Goal: Book appointment/travel/reservation

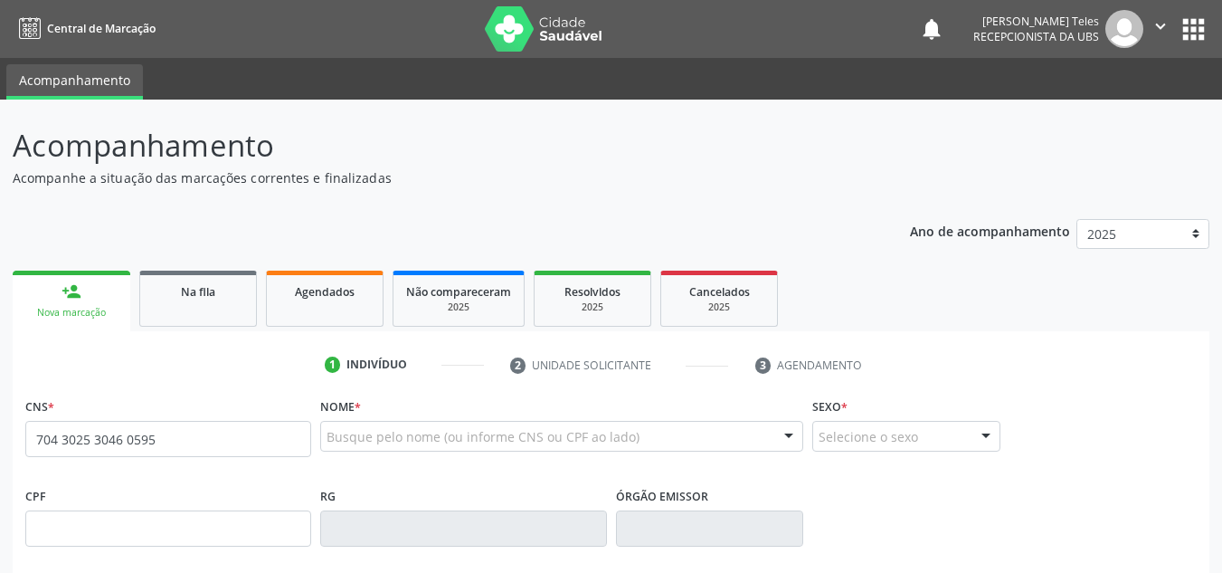
type input "704 3025 3046 0595"
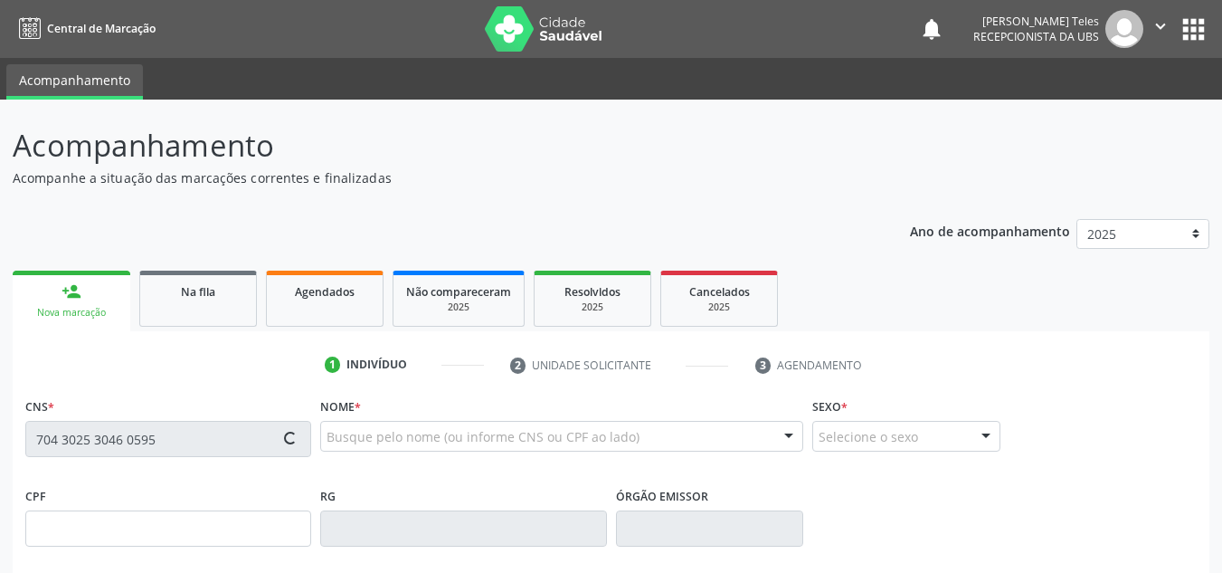
type input "601.912.605-68"
type input "09/01/1958"
type input "Damiana Santana Sena"
type input "(74) 99939-0042"
type input "64"
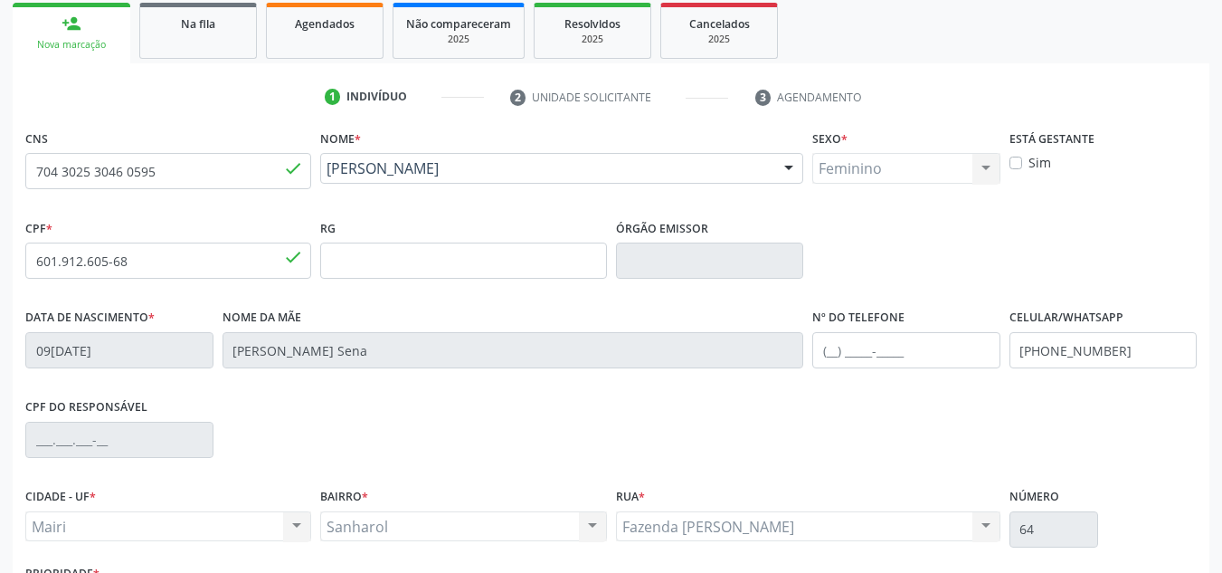
scroll to position [271, 0]
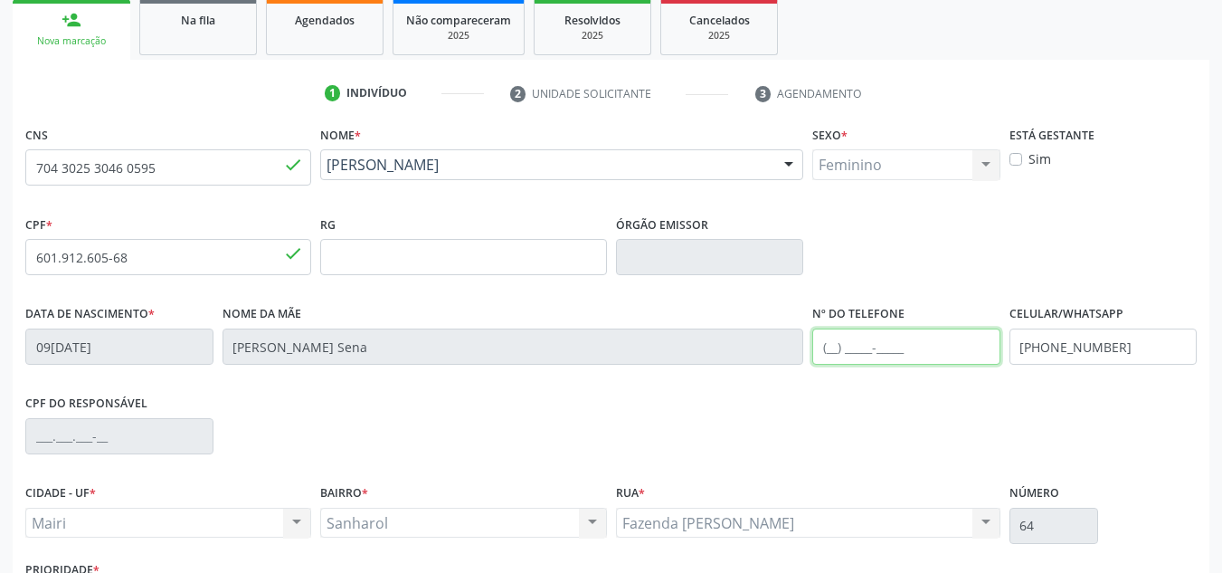
click at [885, 347] on input "text" at bounding box center [906, 346] width 188 height 36
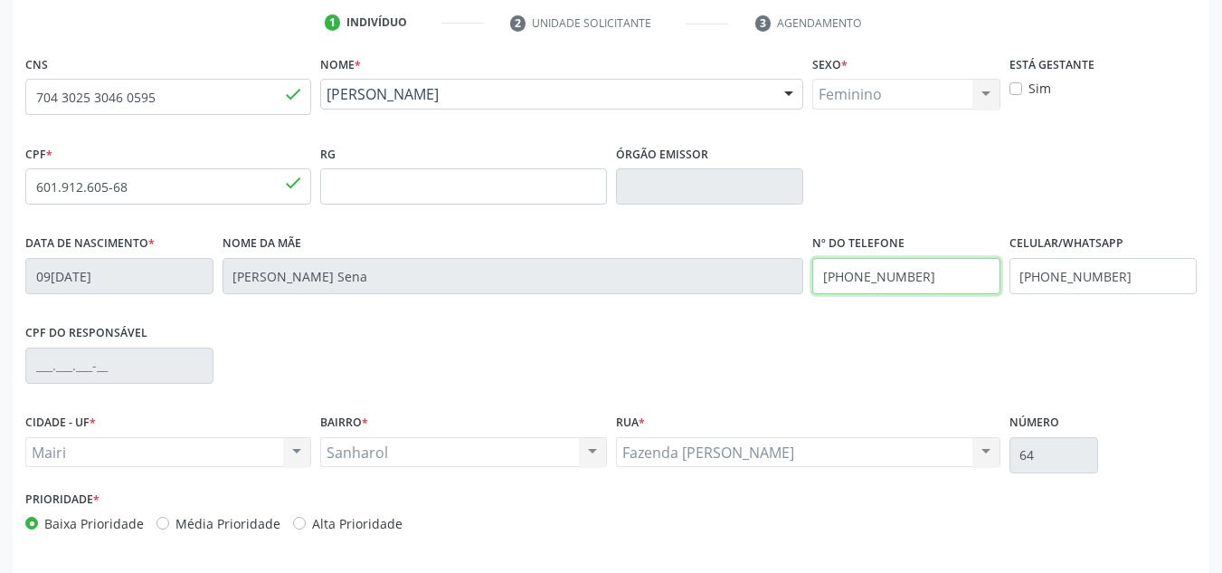
scroll to position [408, 0]
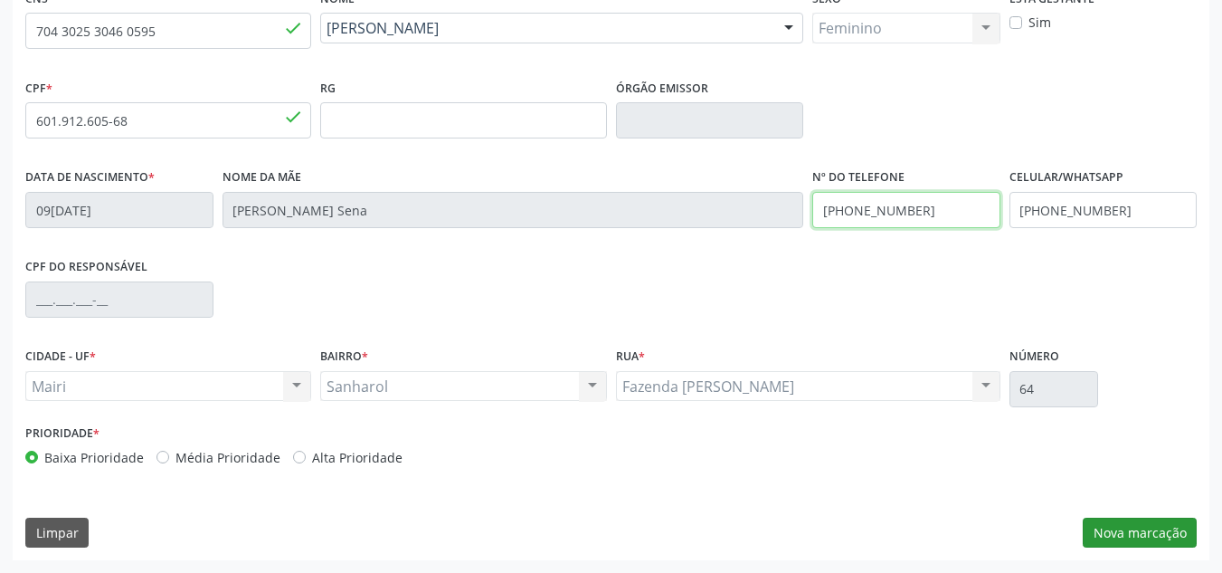
type input "(71) 9945-4273"
click at [1125, 525] on button "Nova marcação" at bounding box center [1140, 532] width 114 height 31
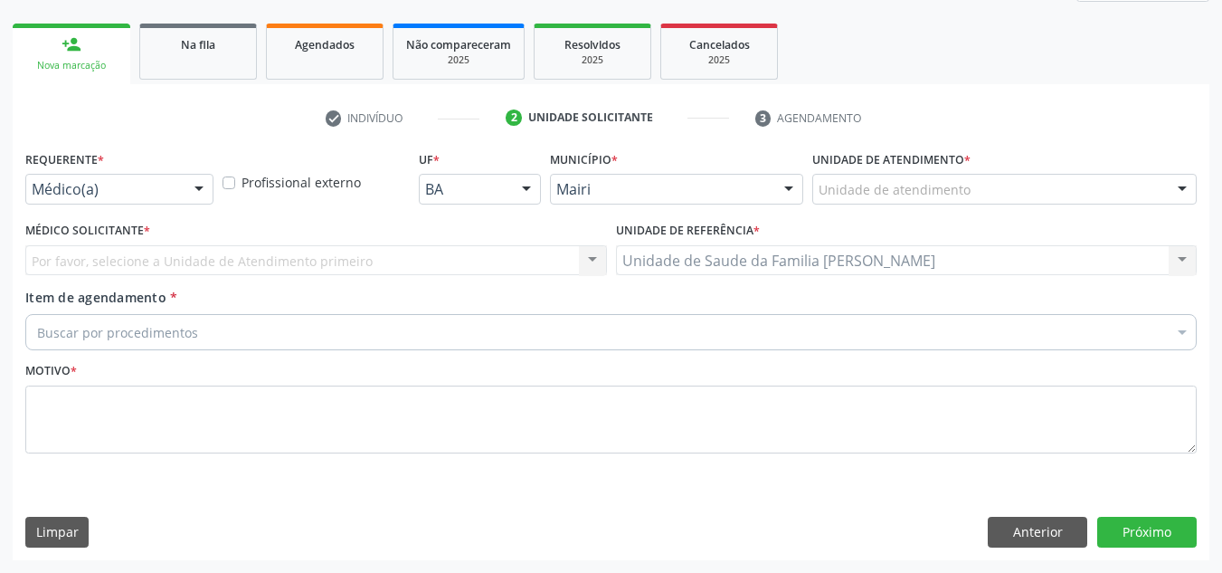
scroll to position [247, 0]
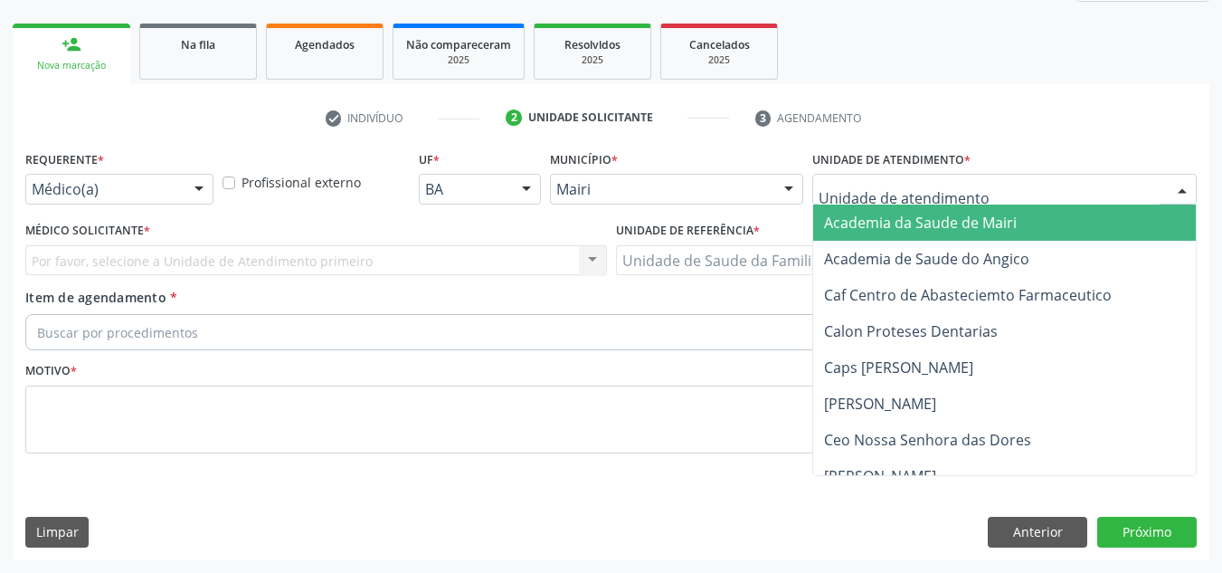
type input "J"
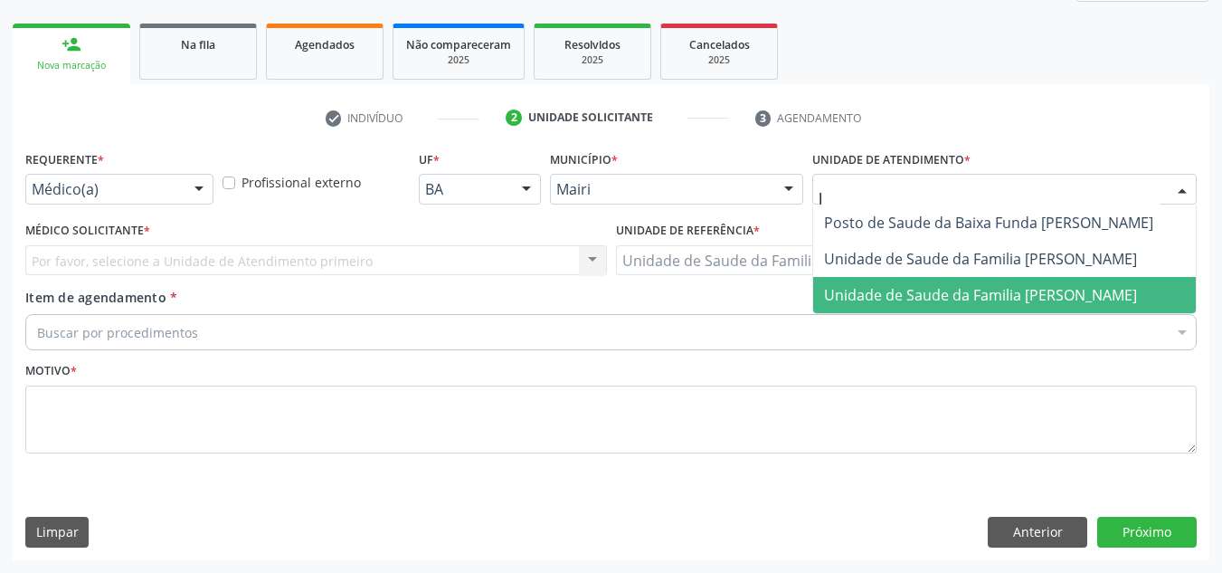
click at [922, 300] on span "Unidade de Saude da Familia Jonathas Laurentino de Santana" at bounding box center [980, 295] width 313 height 20
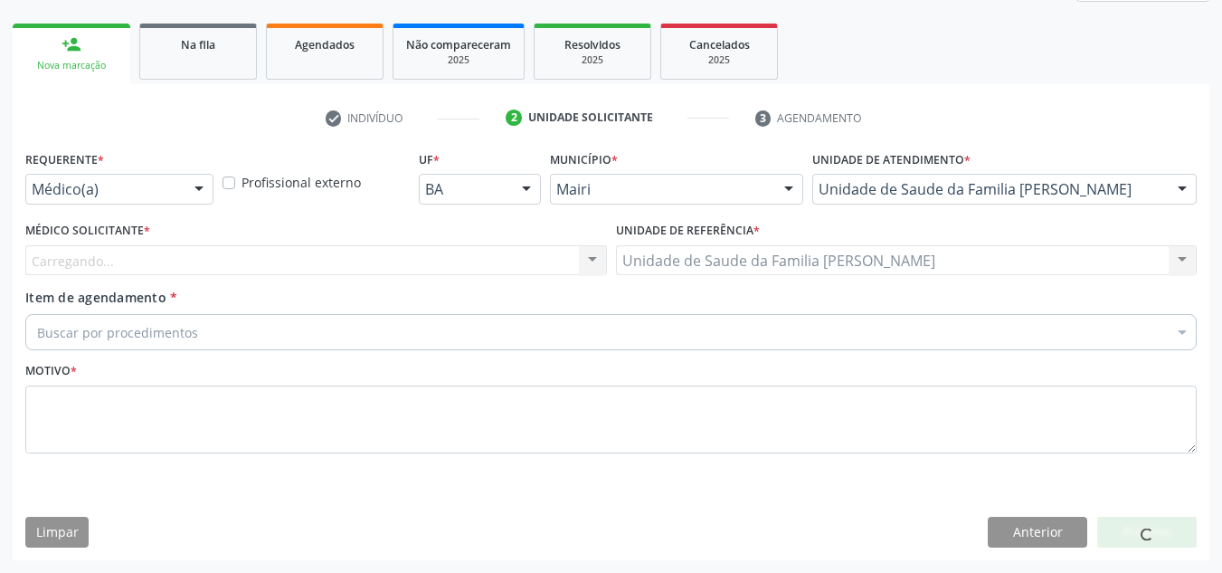
click at [70, 258] on div "Carregando... Nenhum resultado encontrado para: " " Não há nenhuma opção para s…" at bounding box center [316, 260] width 582 height 31
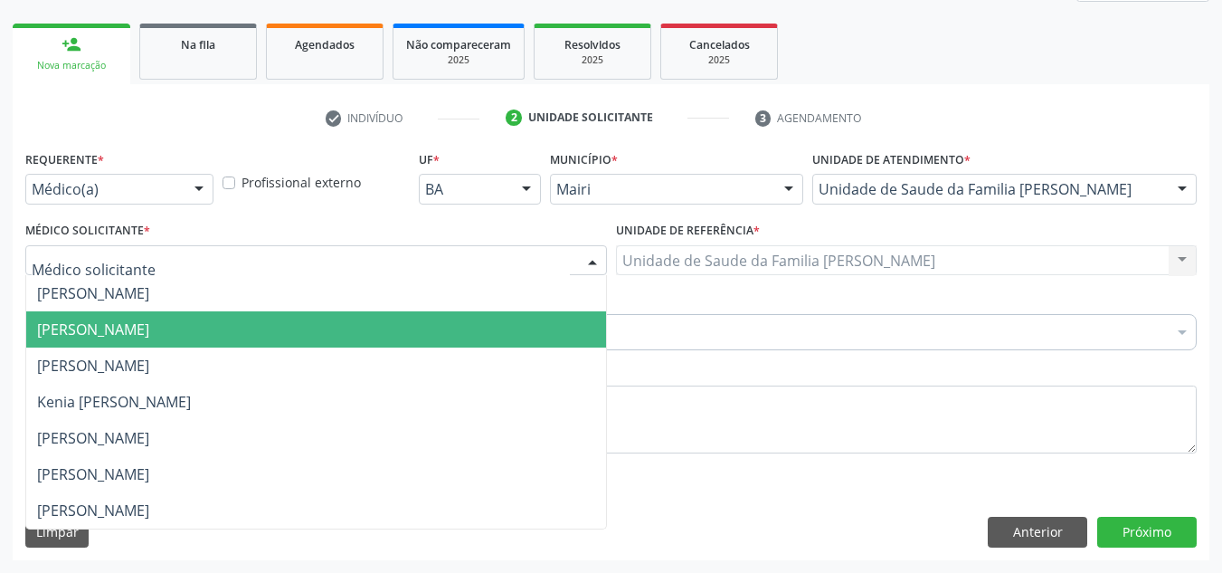
click at [101, 318] on span "Esther Dolores Martinez Valdes" at bounding box center [316, 329] width 580 height 36
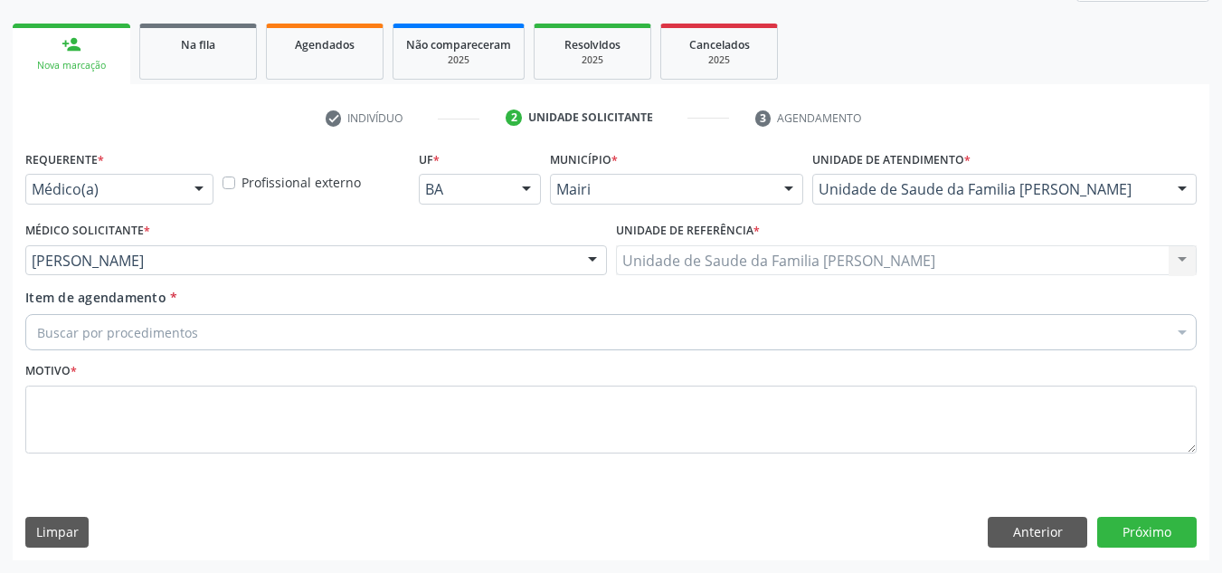
click at [90, 312] on div "Item de agendamento * Buscar por procedimentos Selecionar todos 0604320140 - Ab…" at bounding box center [610, 316] width 1171 height 57
drag, startPoint x: 92, startPoint y: 318, endPoint x: 96, endPoint y: 328, distance: 10.6
click at [93, 324] on div "Buscar por procedimentos" at bounding box center [610, 332] width 1171 height 36
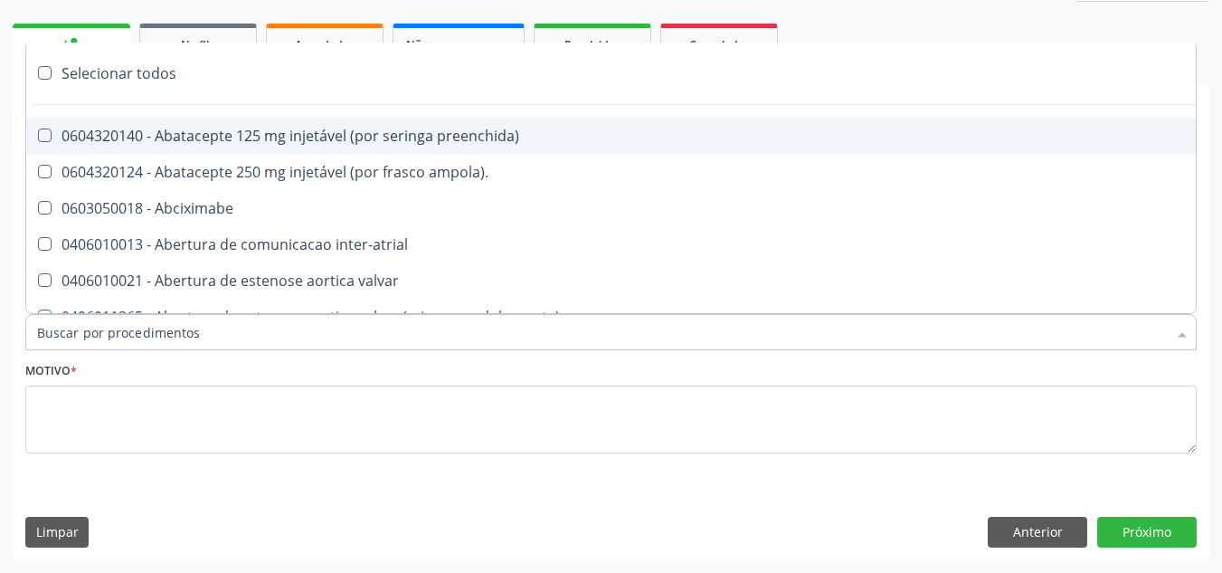
click at [96, 328] on input "Item de agendamento *" at bounding box center [602, 332] width 1130 height 36
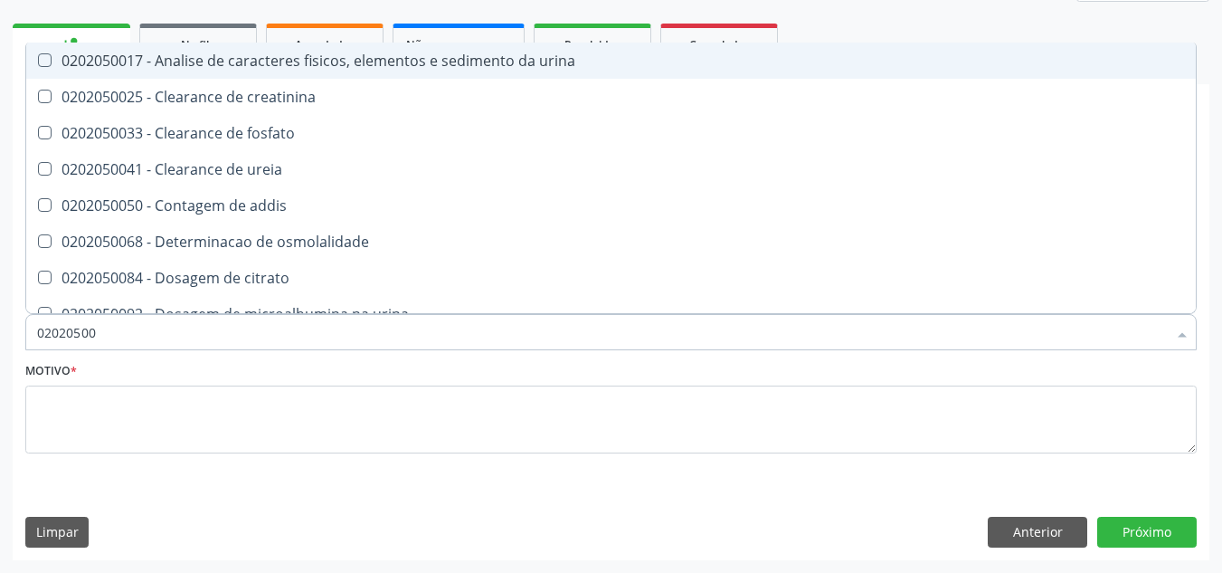
type input "020205001"
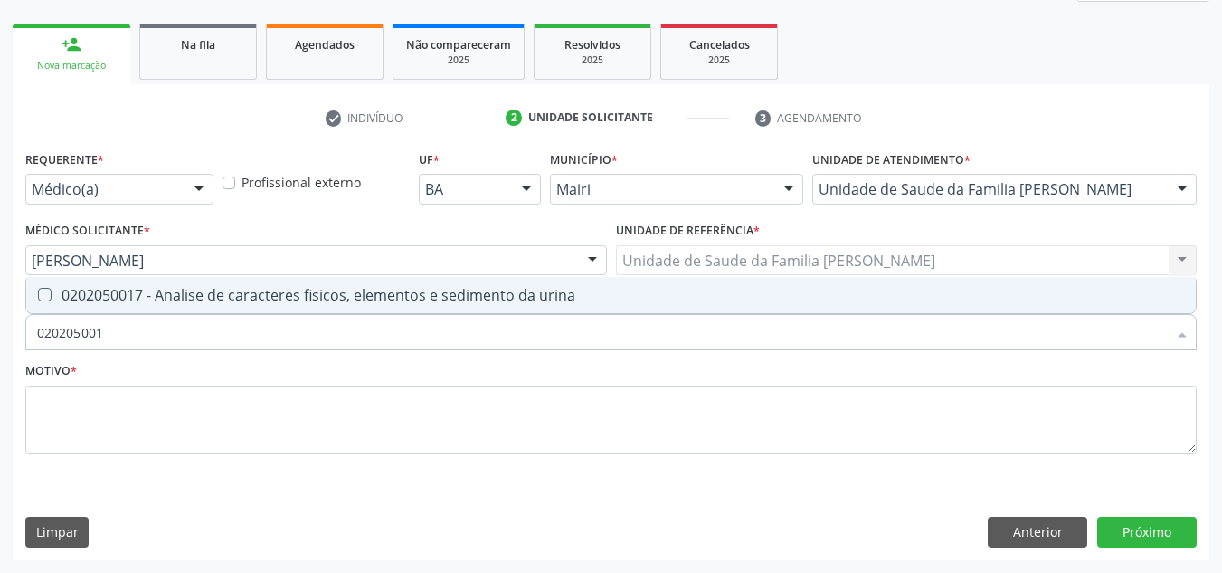
click at [156, 305] on span "0202050017 - Analise de caracteres fisicos, elementos e sedimento da urina" at bounding box center [610, 295] width 1169 height 36
checkbox urina "true"
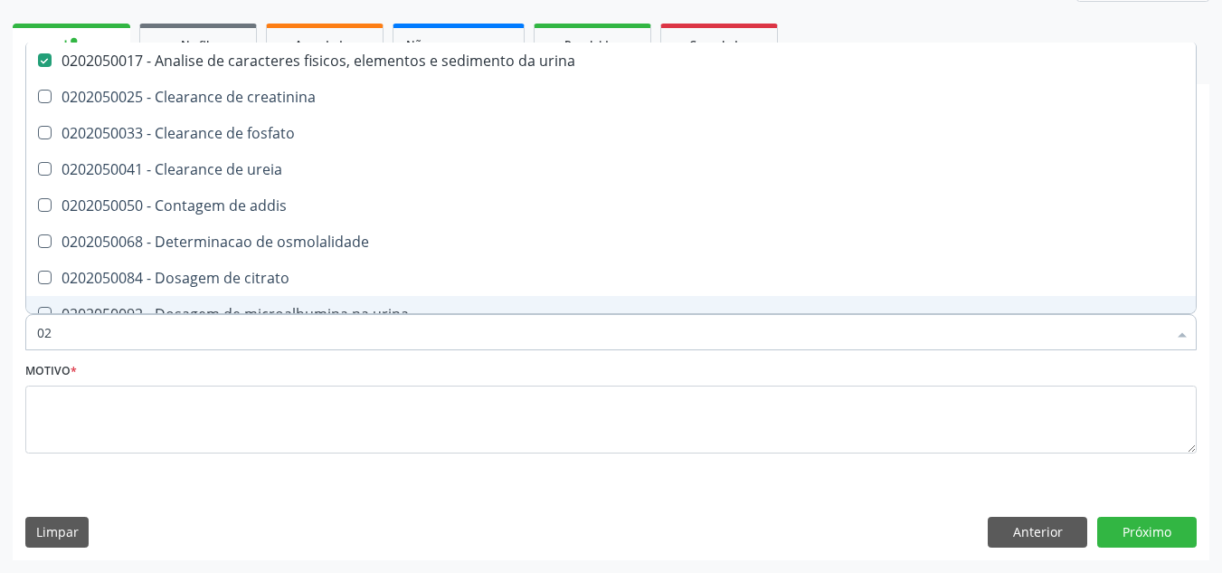
type input "0"
checkbox urina "false"
checkbox ureia "false"
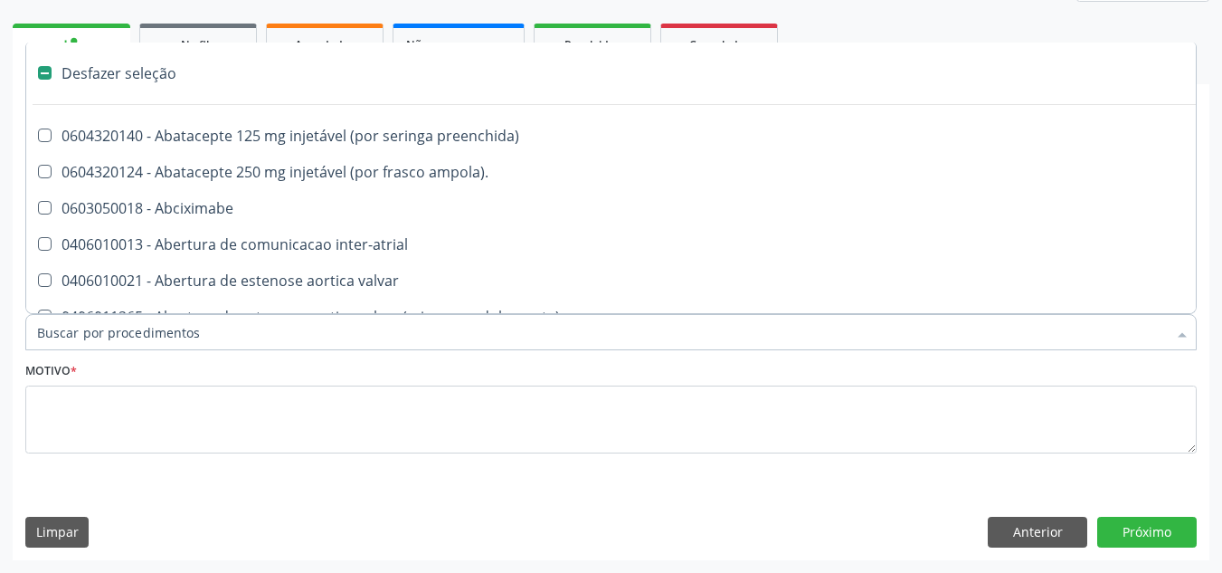
type input "F"
checkbox reabilitacao "true"
checkbox urina "false"
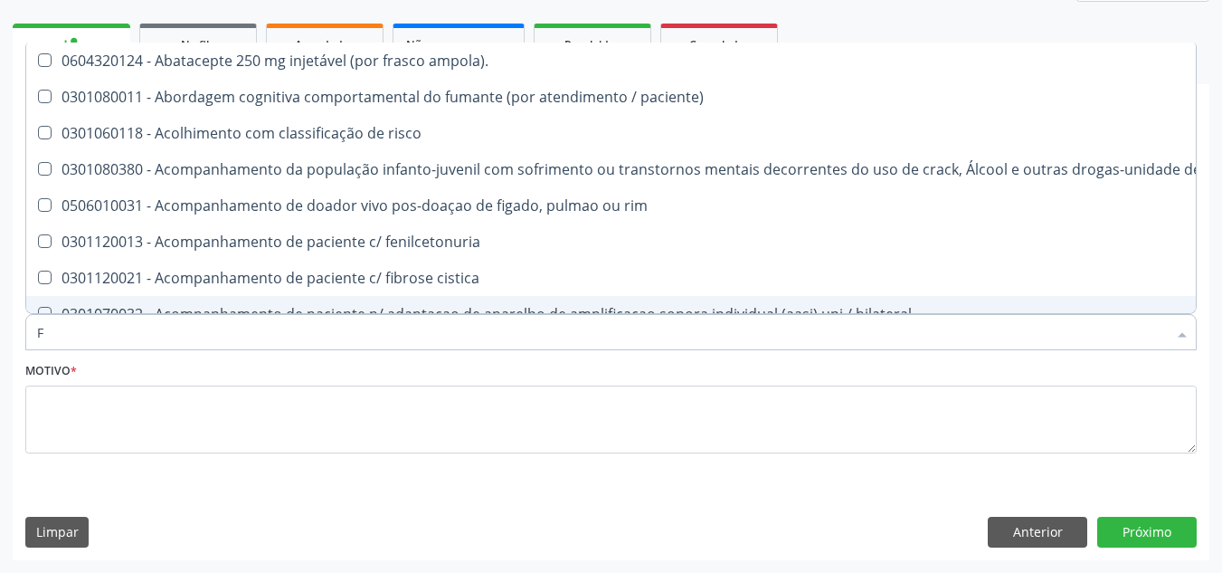
type input "FE"
checkbox urina "false"
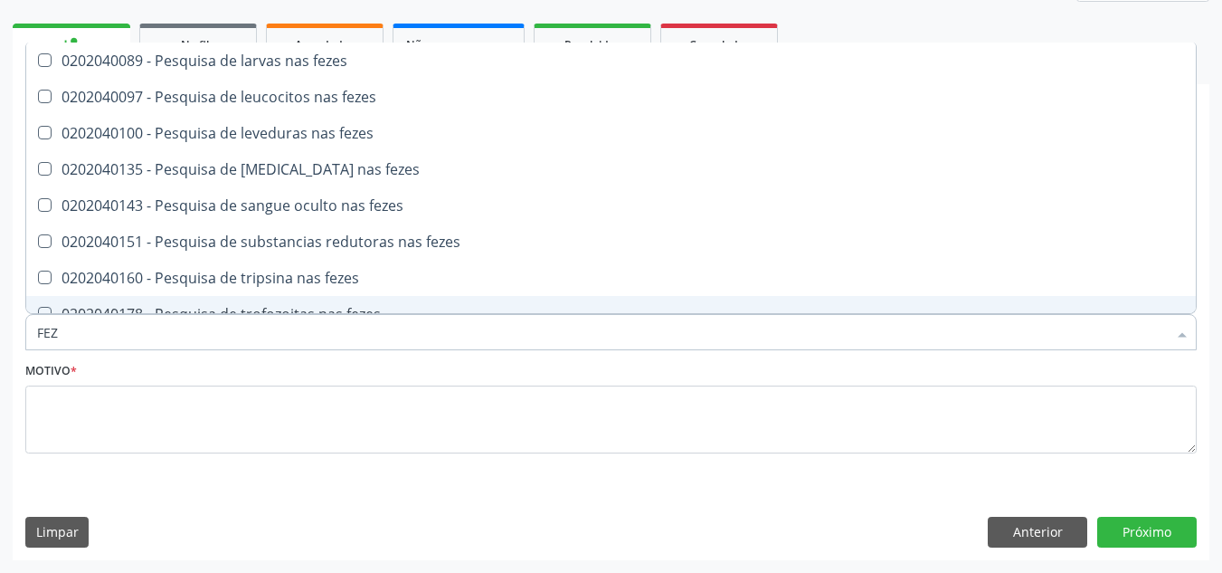
type input "FEZE"
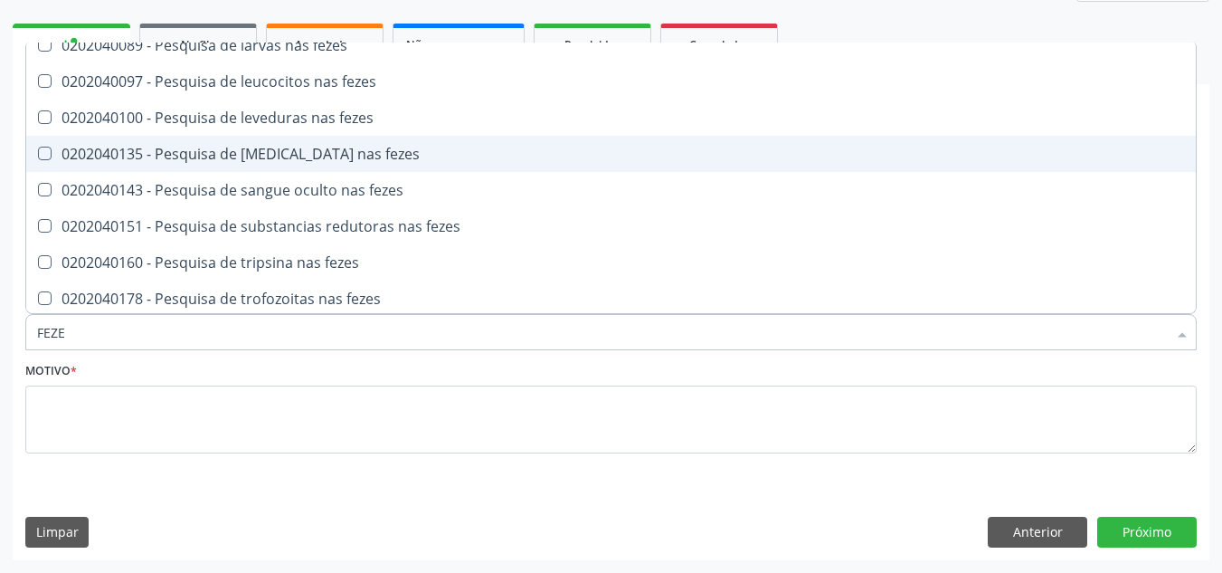
scroll to position [19, 0]
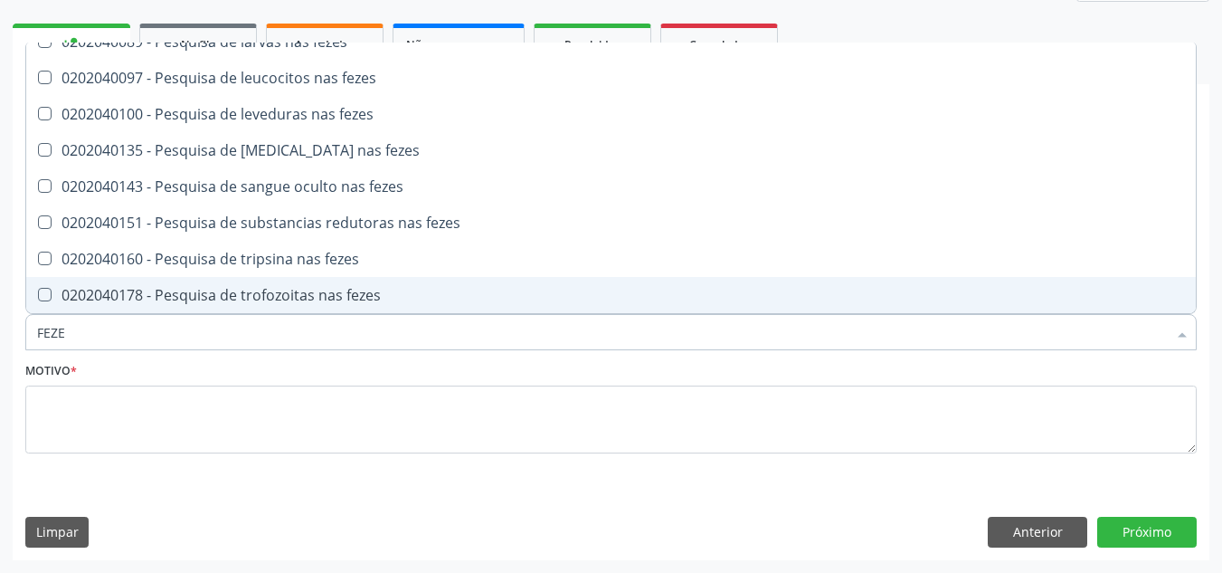
drag, startPoint x: 270, startPoint y: 290, endPoint x: 278, endPoint y: 277, distance: 15.8
click at [270, 289] on div "0202040178 - Pesquisa de trofozoitas nas fezes" at bounding box center [611, 295] width 1148 height 14
checkbox fezes "true"
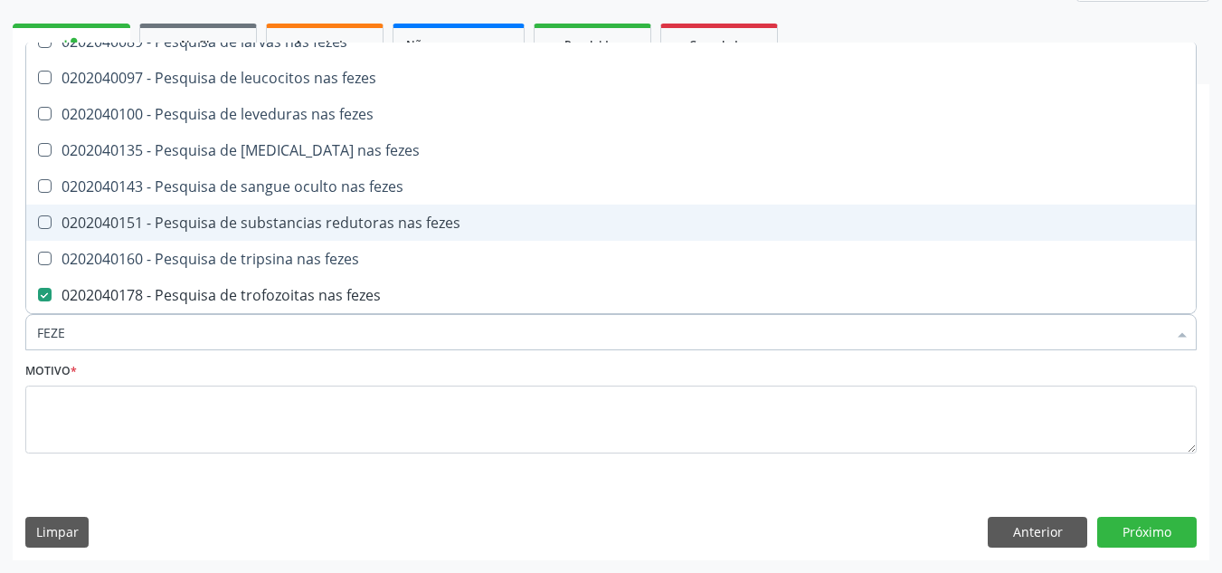
scroll to position [0, 0]
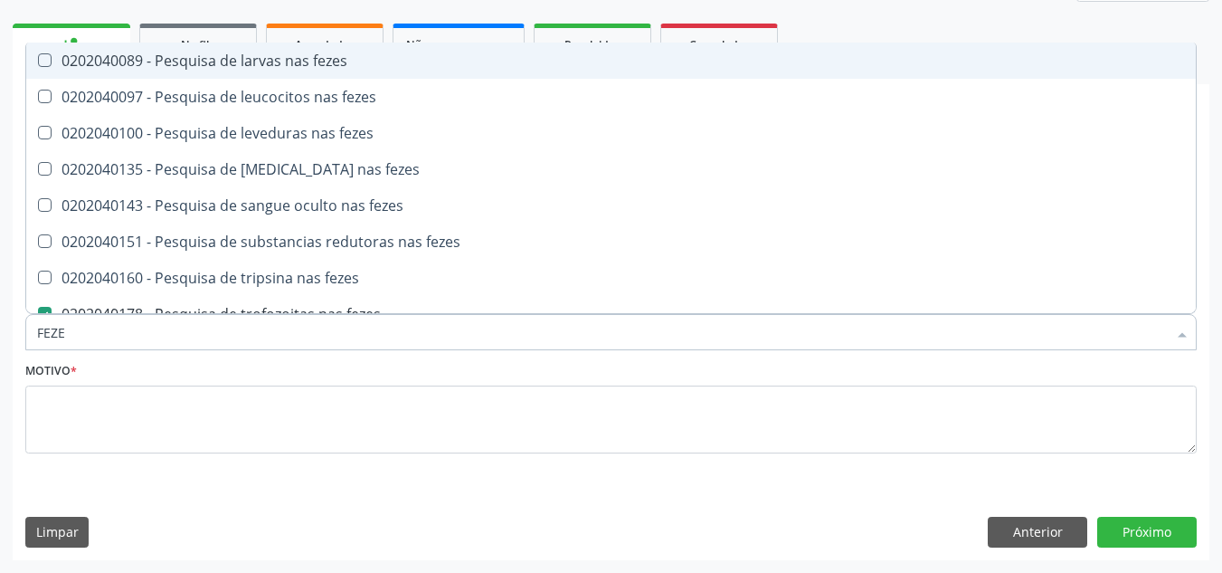
click at [275, 61] on div "0202040089 - Pesquisa de larvas nas fezes" at bounding box center [611, 60] width 1148 height 14
checkbox fezes "true"
type input "F"
checkbox fezes "false"
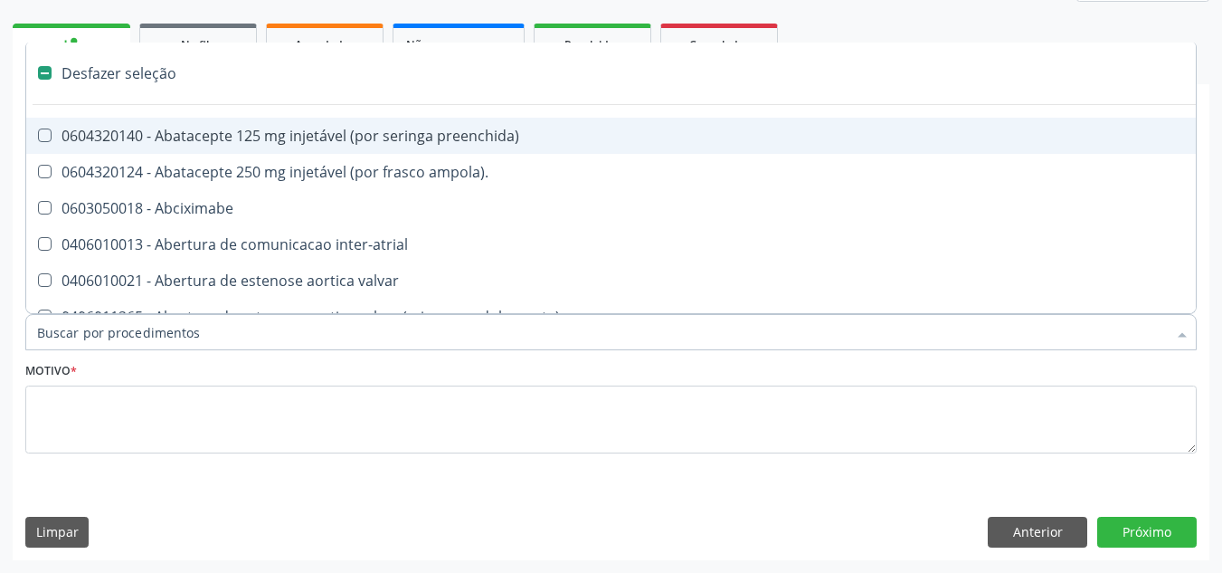
type input "H"
checkbox urina "false"
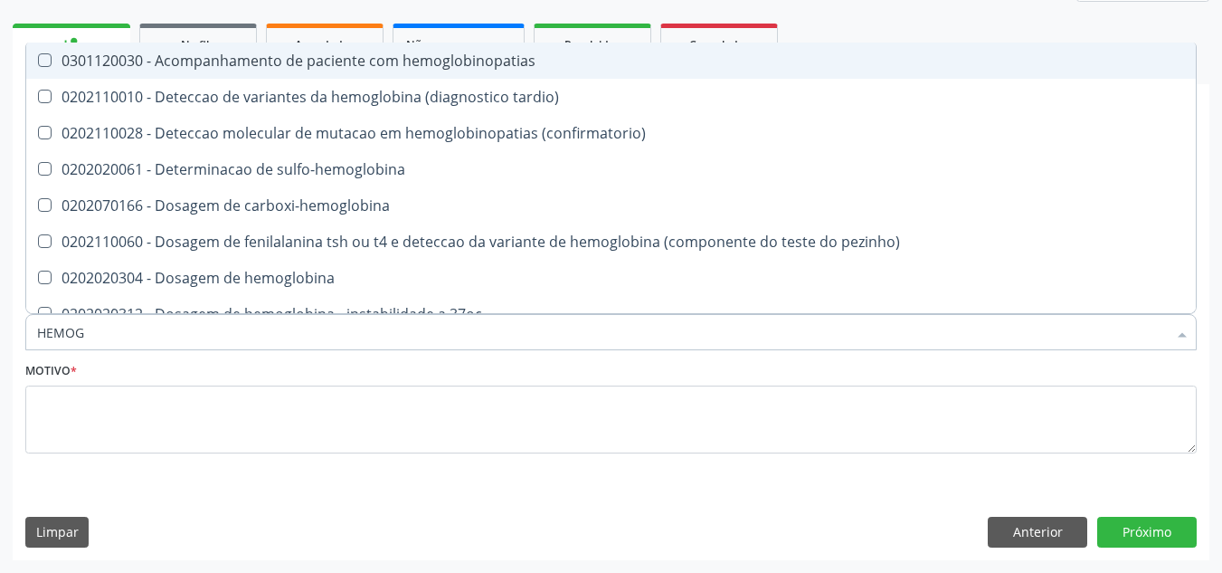
type input "HEMOGR"
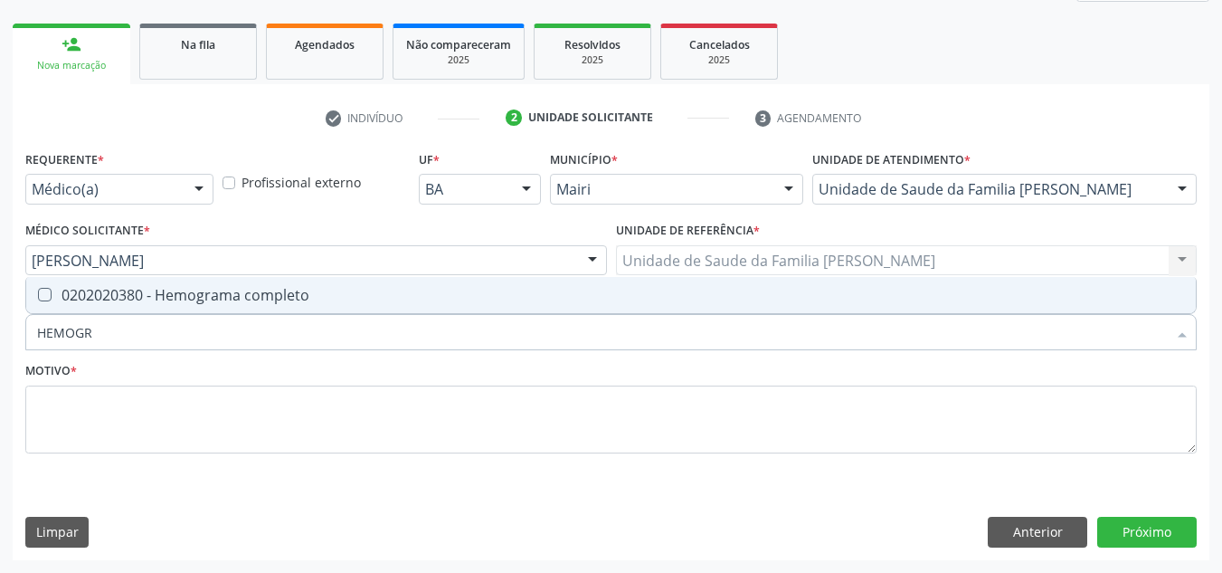
click at [289, 305] on span "0202020380 - Hemograma completo" at bounding box center [610, 295] width 1169 height 36
checkbox completo "true"
type input "HEMOG"
checkbox completo "false"
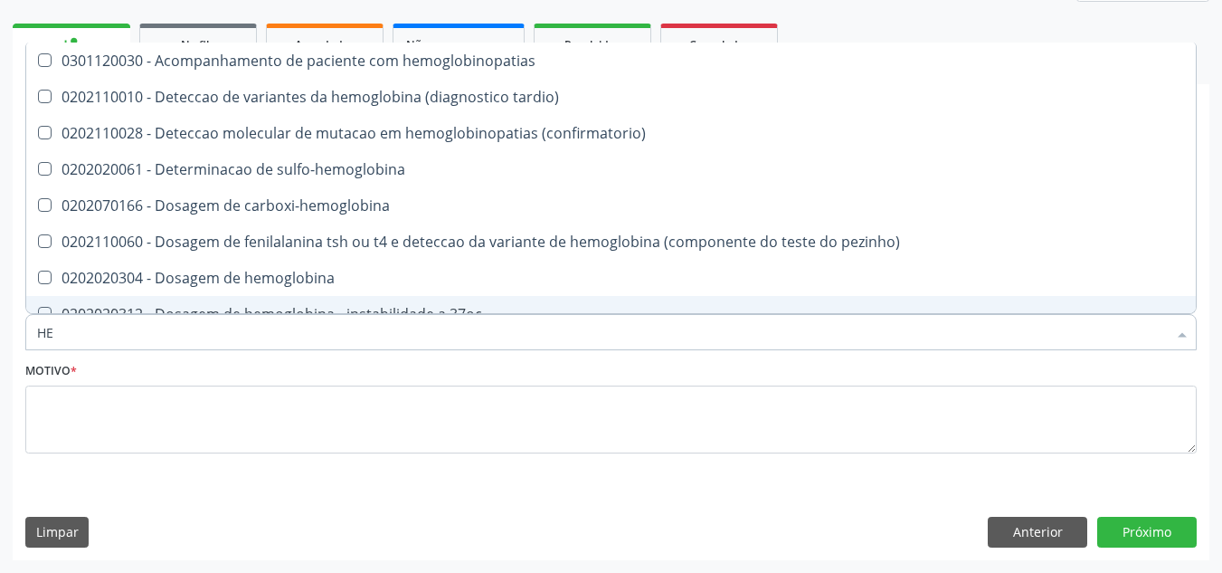
type input "H"
checkbox completo "false"
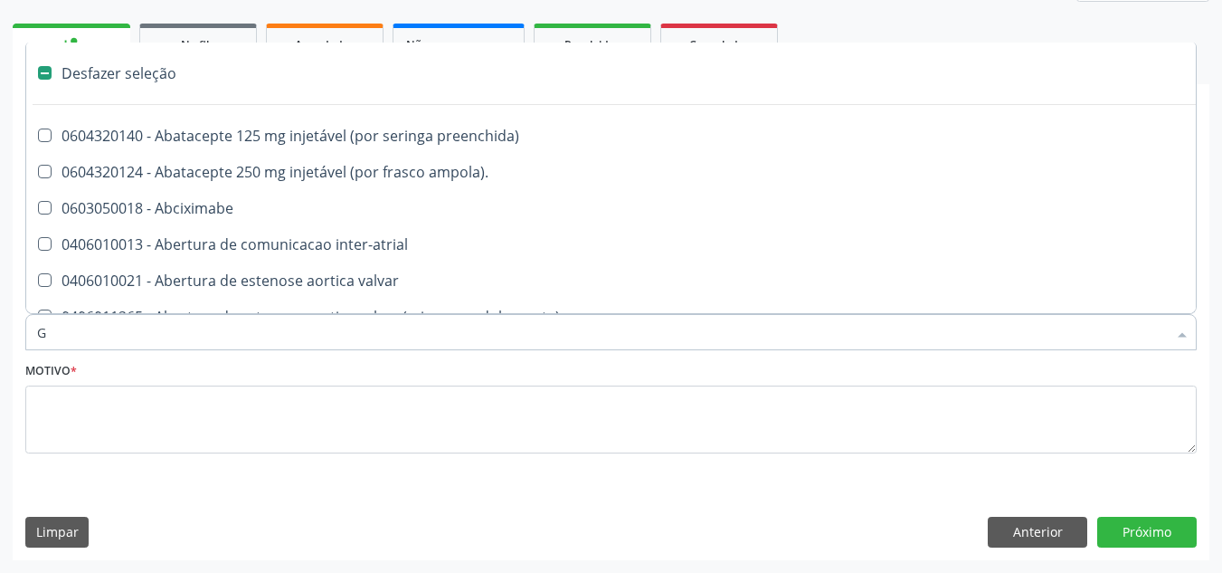
type input "GL"
checkbox urina "false"
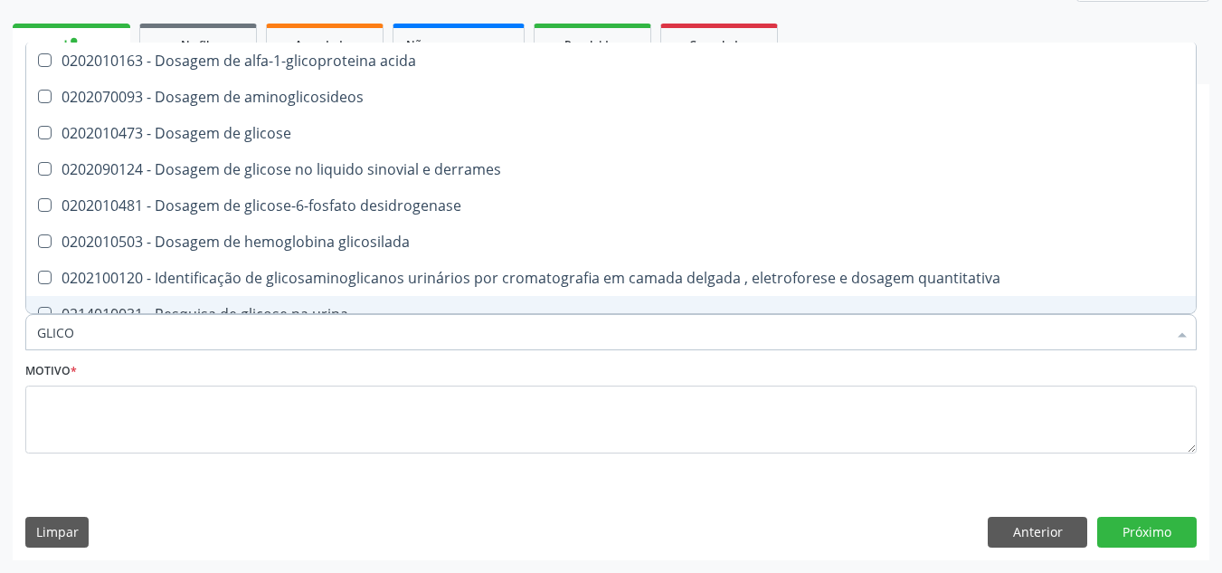
type input "GLICOS"
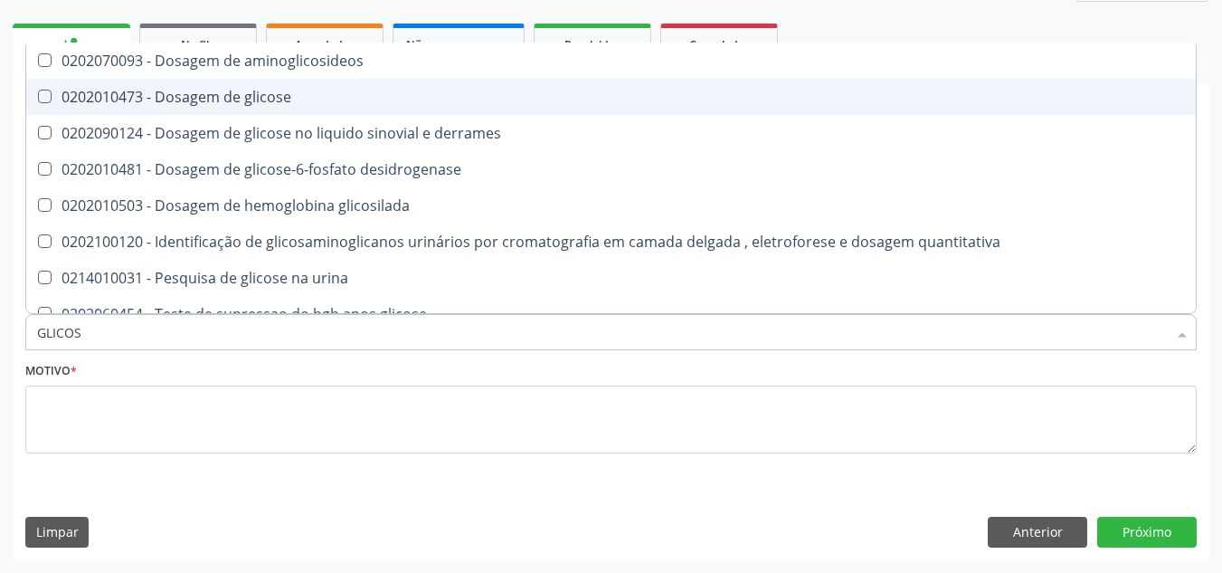
click at [274, 100] on div "0202010473 - Dosagem de glicose" at bounding box center [611, 97] width 1148 height 14
checkbox glicose "true"
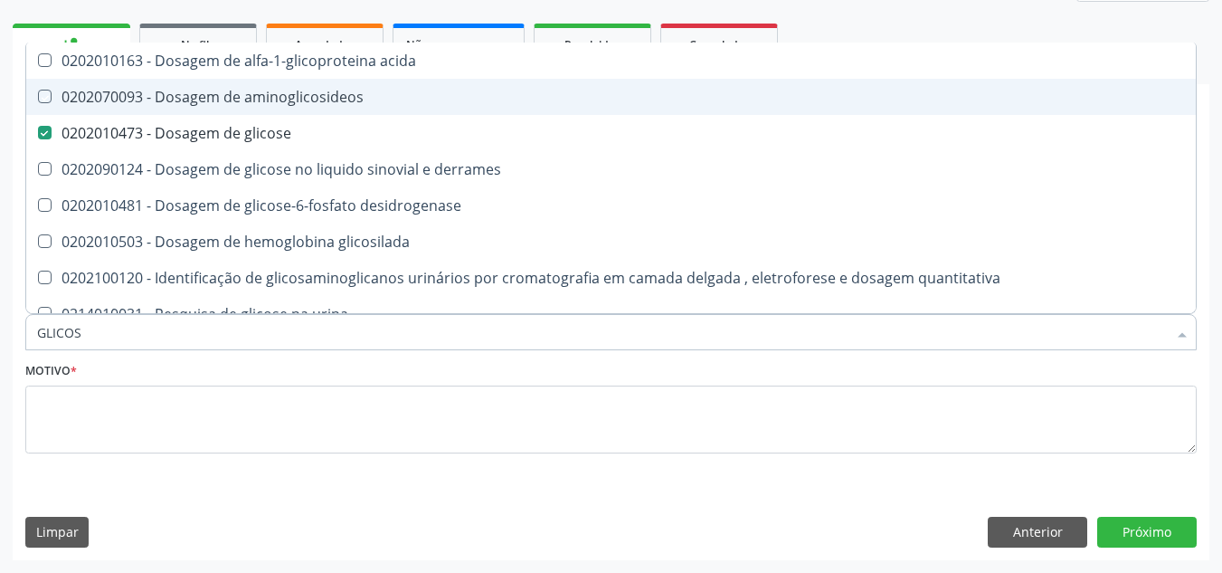
type input "GLICO"
checkbox aminoglicosideos "false"
checkbox glicose "true"
type input "G"
checkbox glicose "false"
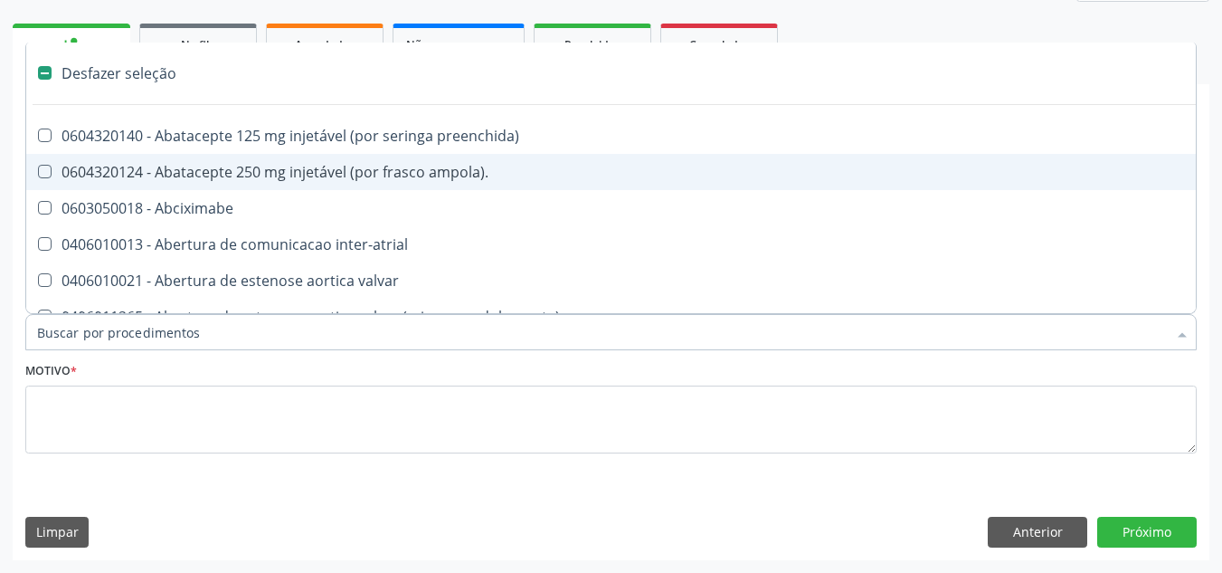
type input "H"
checkbox urina "false"
checkbox joelho "true"
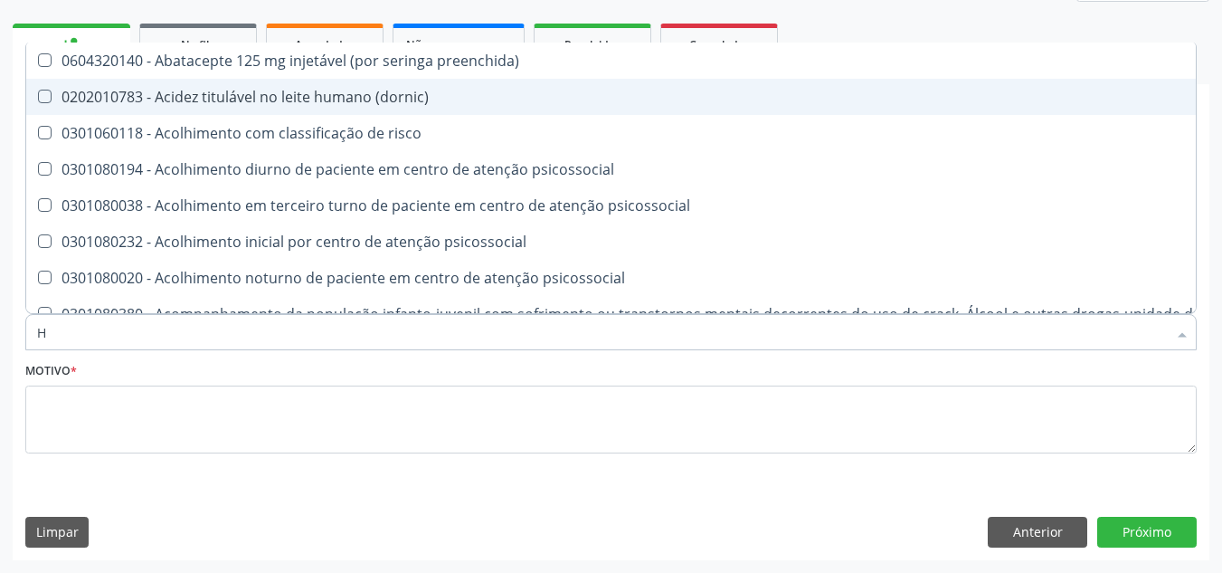
type input "HE"
checkbox removível "true"
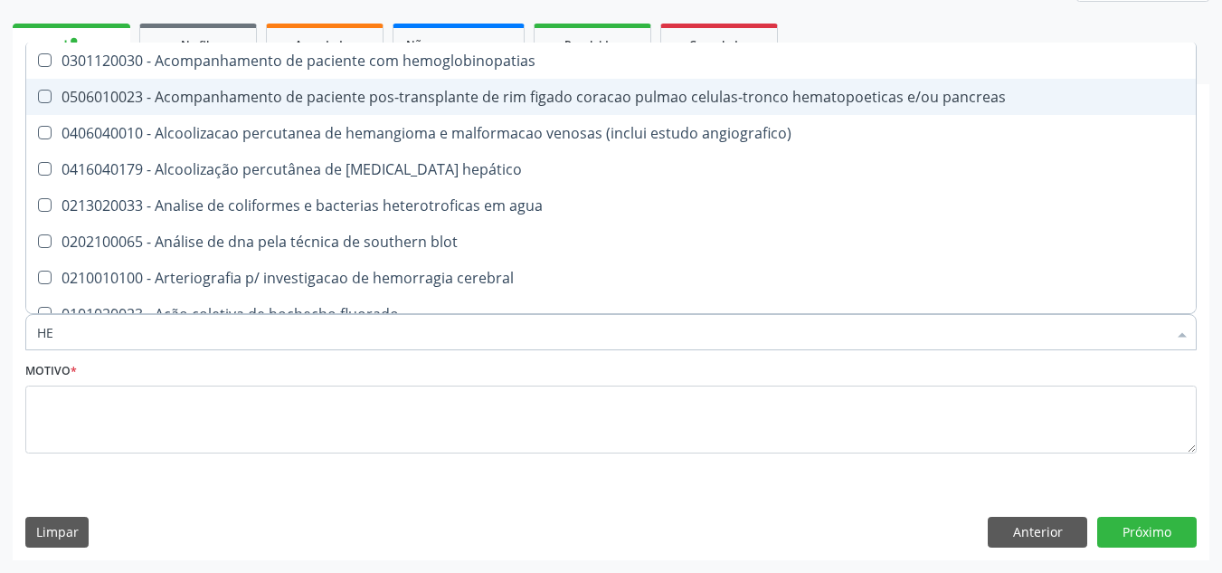
type input "HEM"
checkbox transplante "true"
checkbox completo "false"
type input "HEMO"
checkbox retro-retal "true"
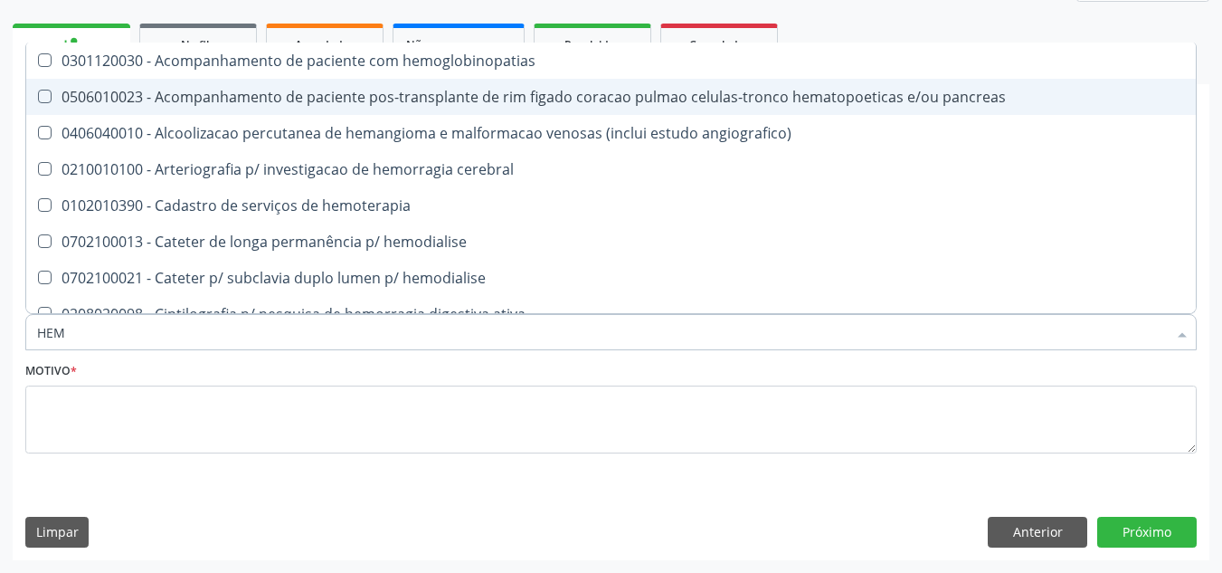
checkbox completo "false"
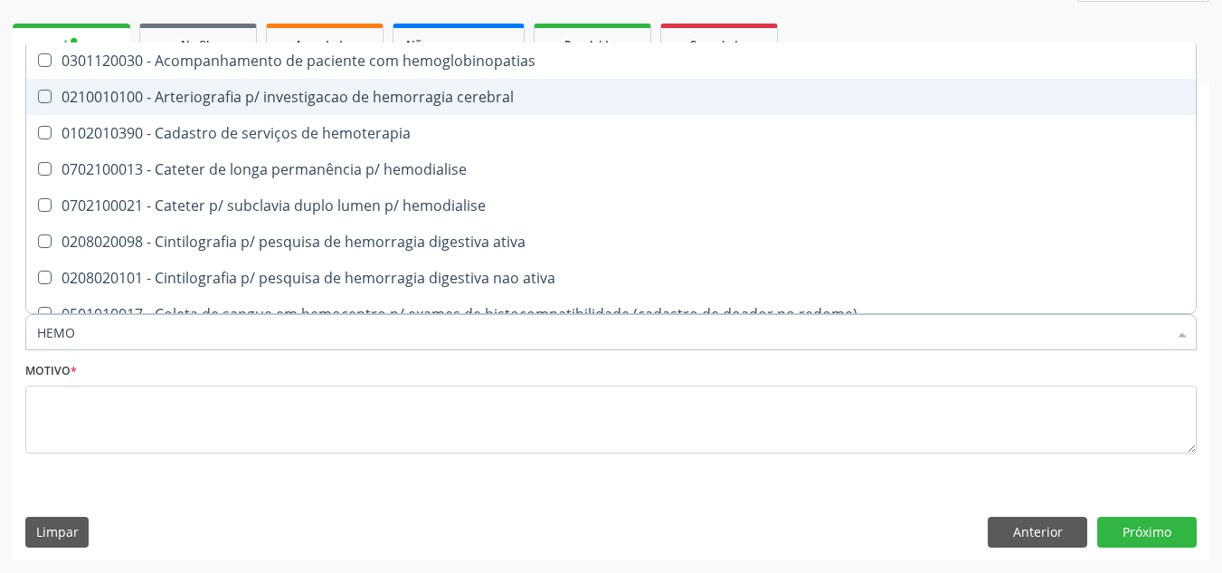
type input "HEMOG"
checkbox carboxi-hemoglobina "true"
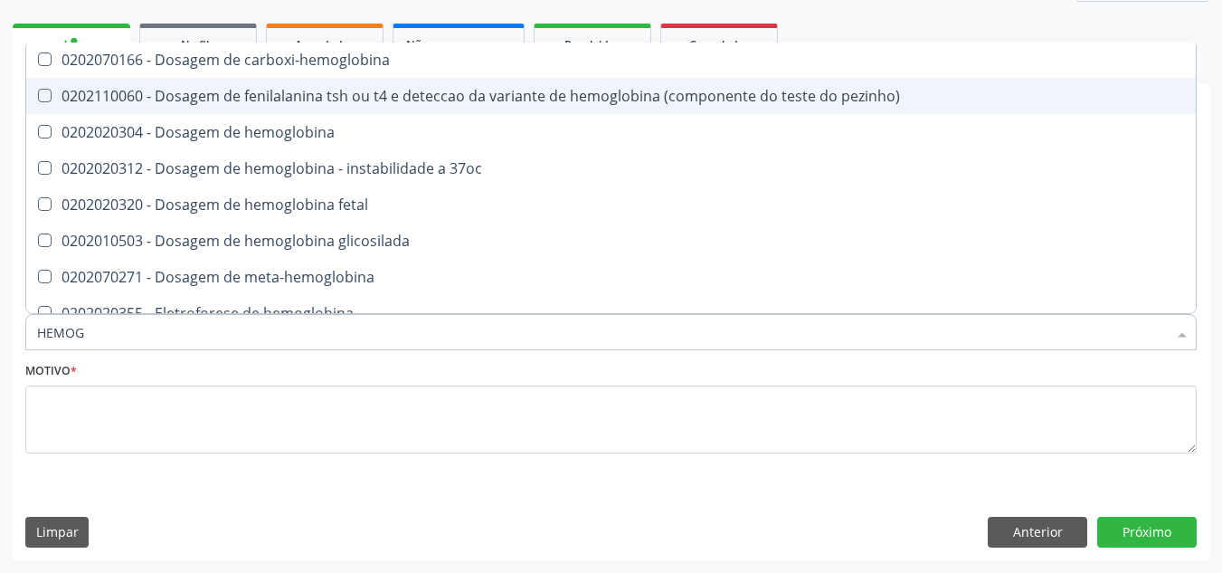
scroll to position [272, 0]
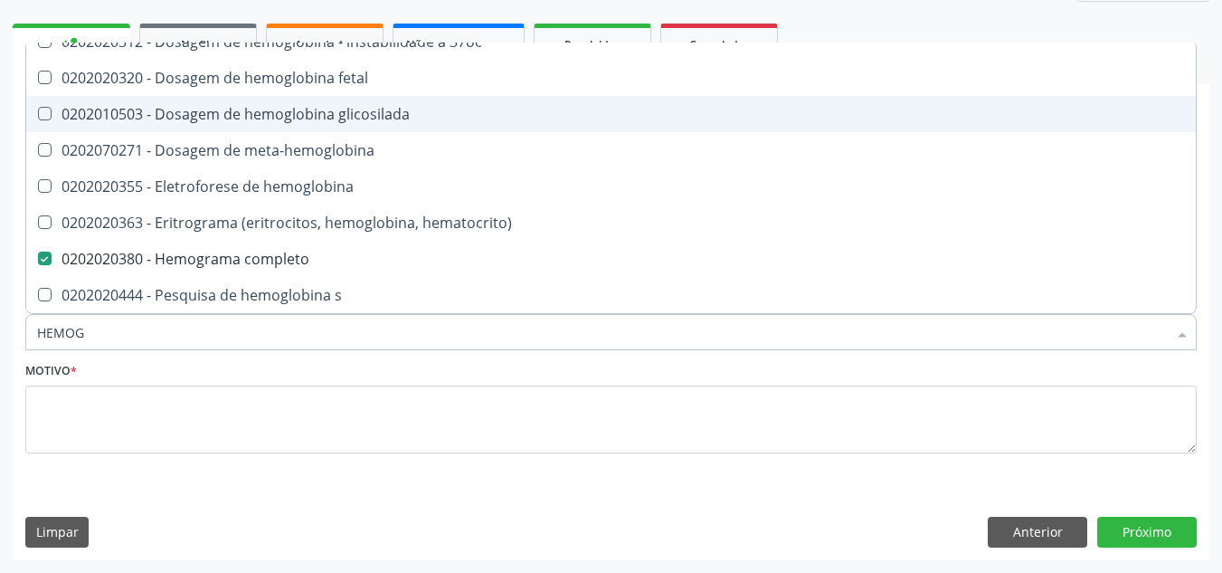
click at [314, 121] on div "0202010503 - Dosagem de hemoglobina glicosilada" at bounding box center [611, 114] width 1148 height 14
checkbox glicosilada "true"
type input "HEMO"
checkbox glicosilada "false"
checkbox completo "false"
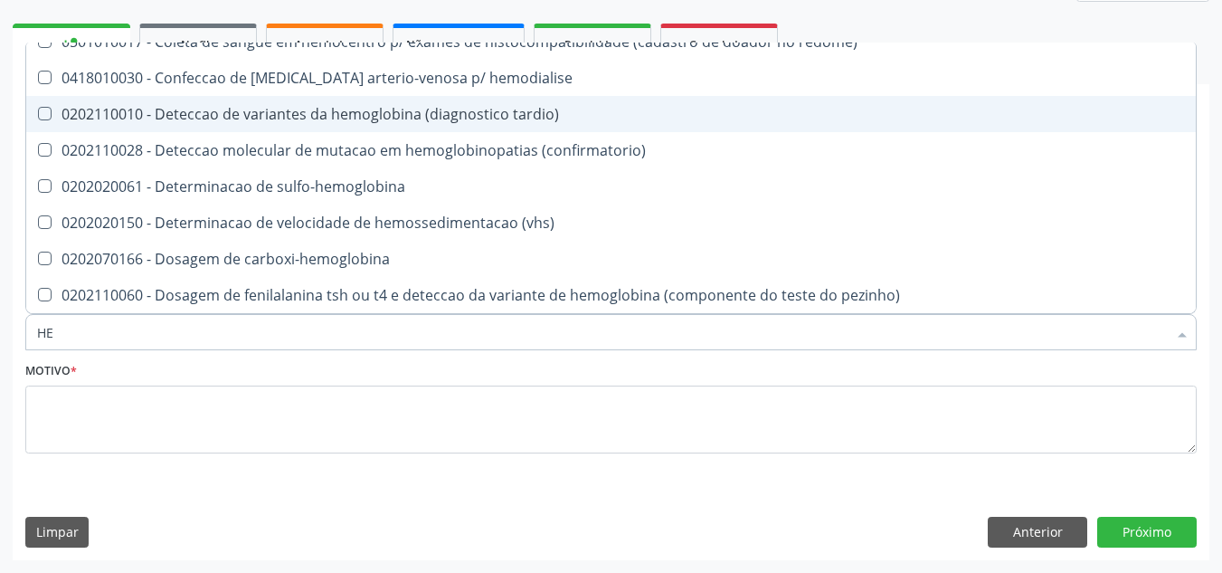
type input "H"
checkbox glicosilada "false"
checkbox semana\) "false"
checkbox completo "false"
checkbox hemoterapia "false"
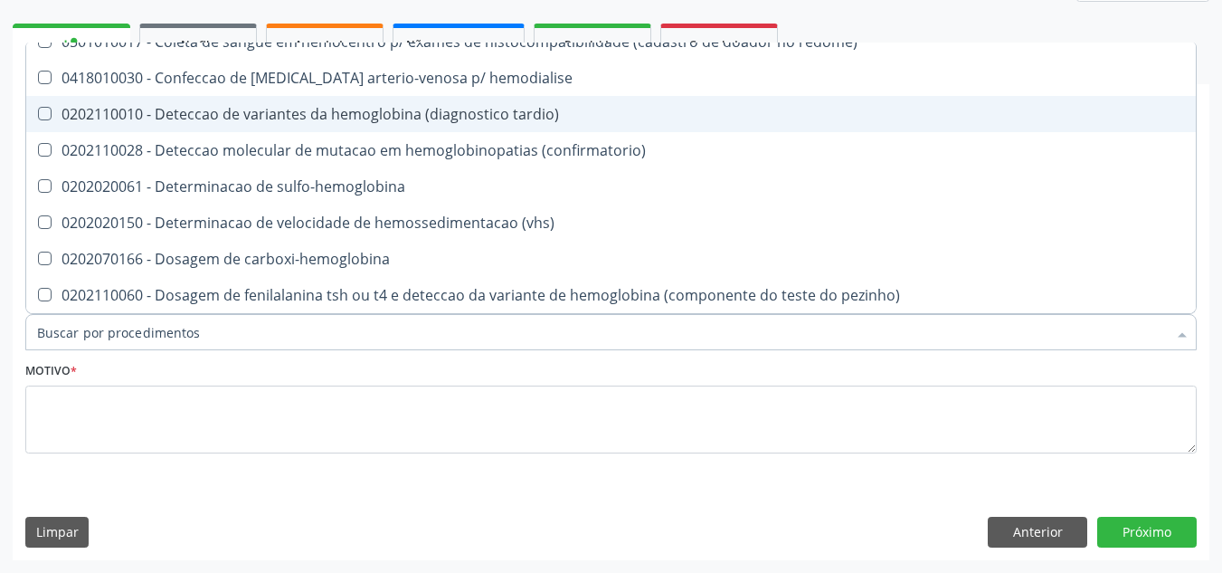
checkbox hemorragicas "false"
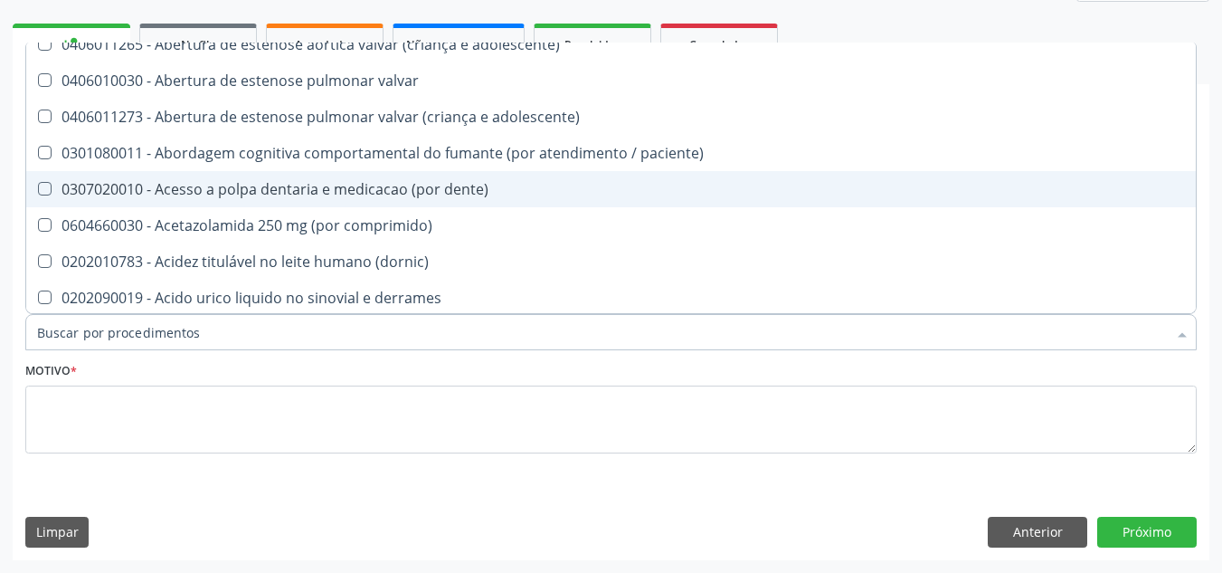
scroll to position [347, 0]
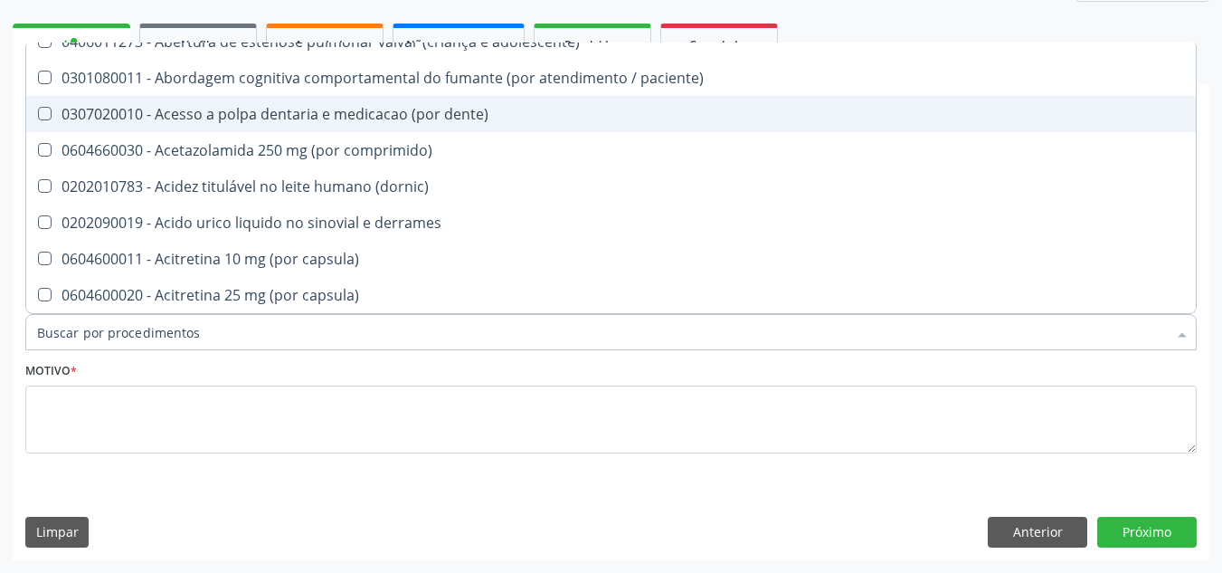
type input "U"
checkbox frasco-ampola\) "true"
checkbox urina "false"
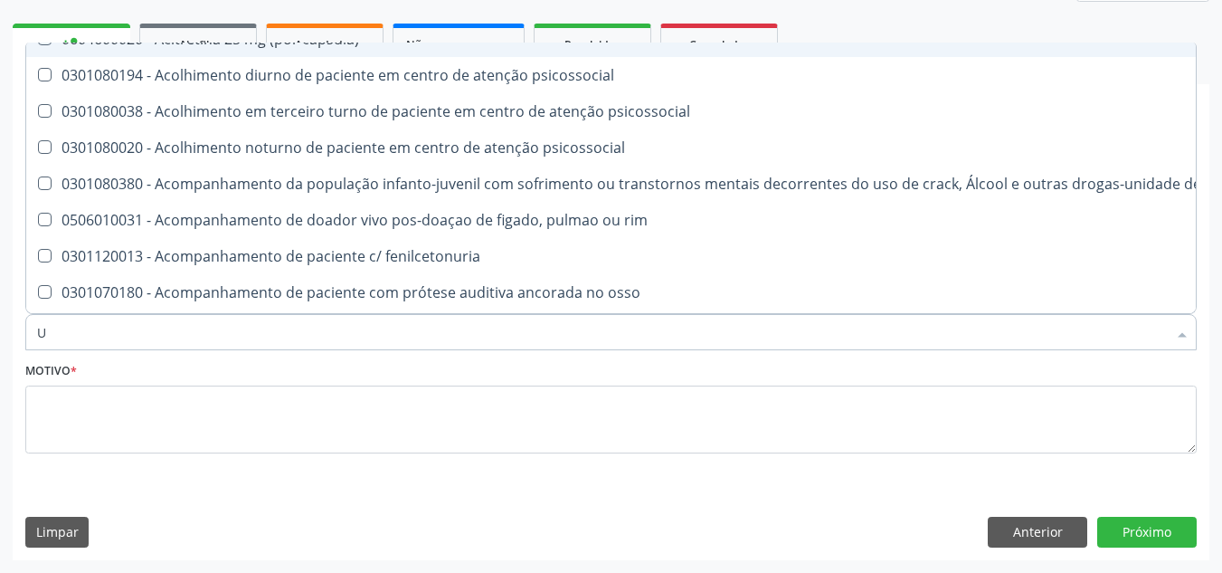
scroll to position [272, 0]
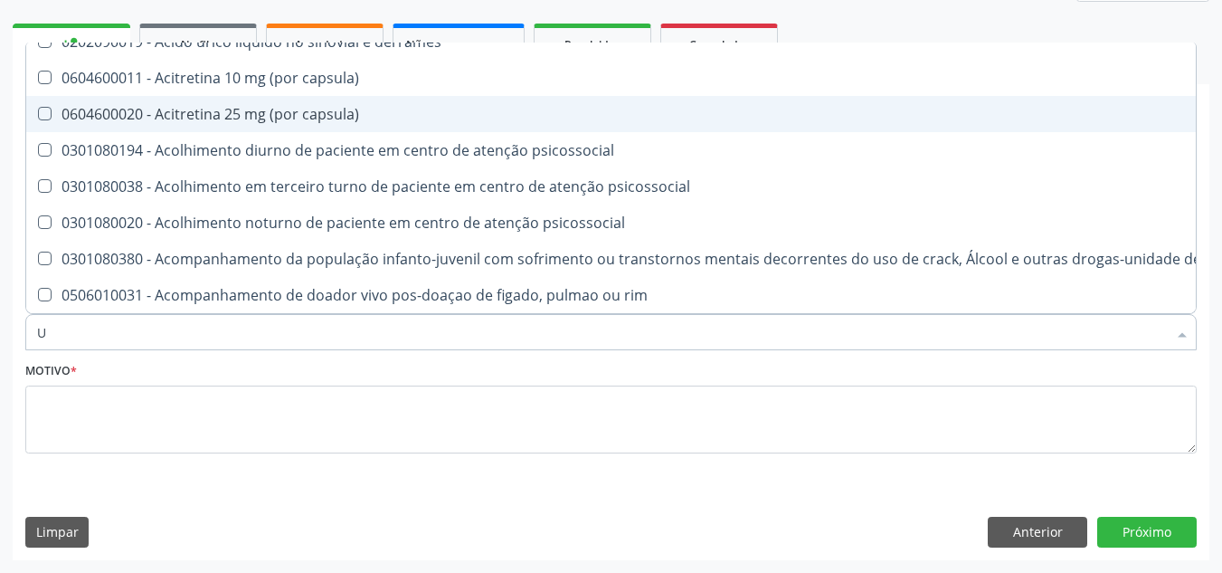
type input "UR"
checkbox fenilcetonuria "true"
checkbox urina "false"
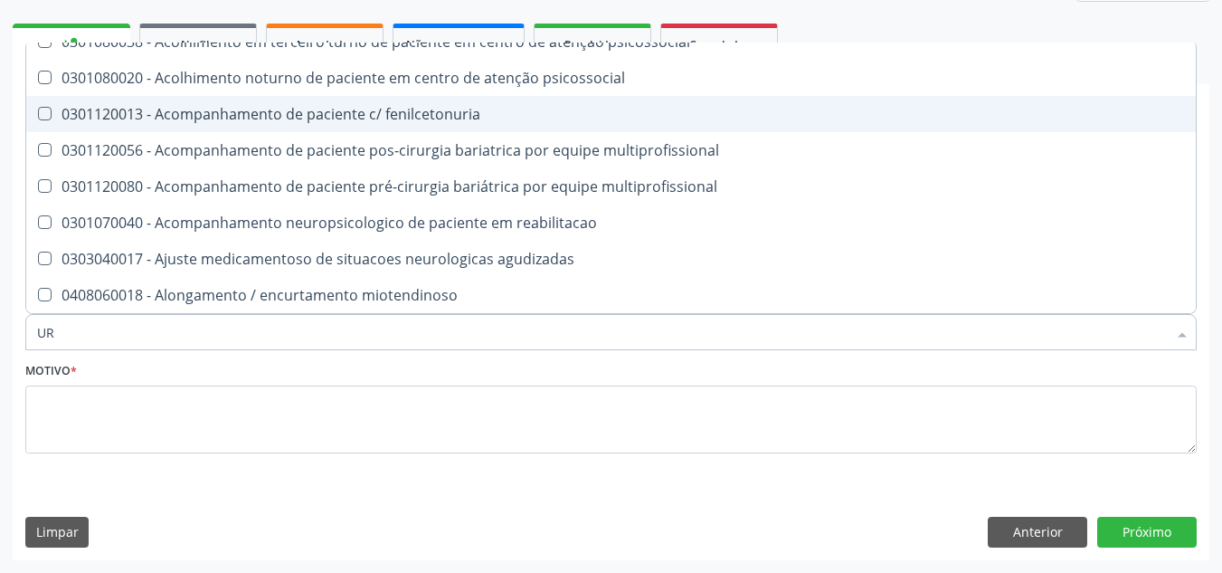
type input "URE"
checkbox urina "false"
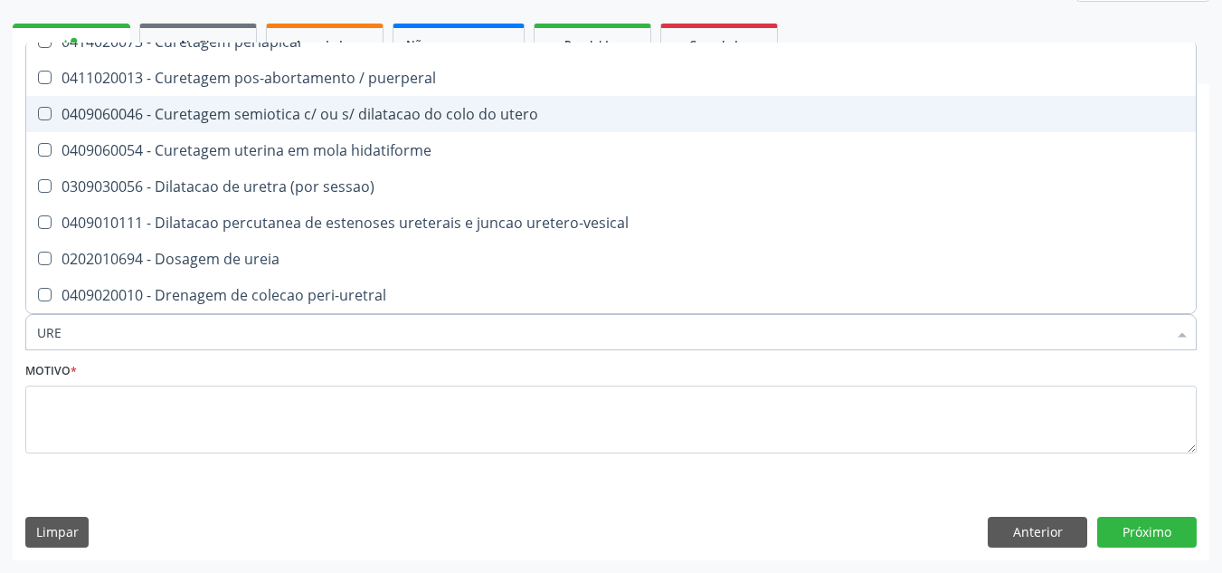
type input "UREI"
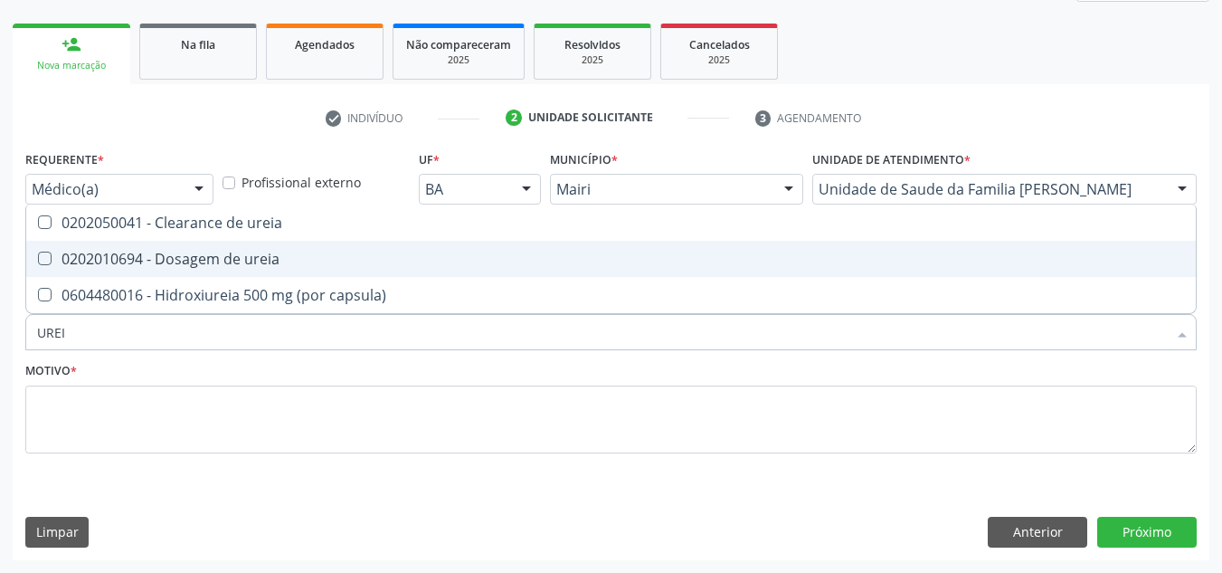
click at [242, 254] on div "0202010694 - Dosagem de ureia" at bounding box center [611, 258] width 1148 height 14
checkbox ureia "true"
type input "URE"
checkbox ureia "false"
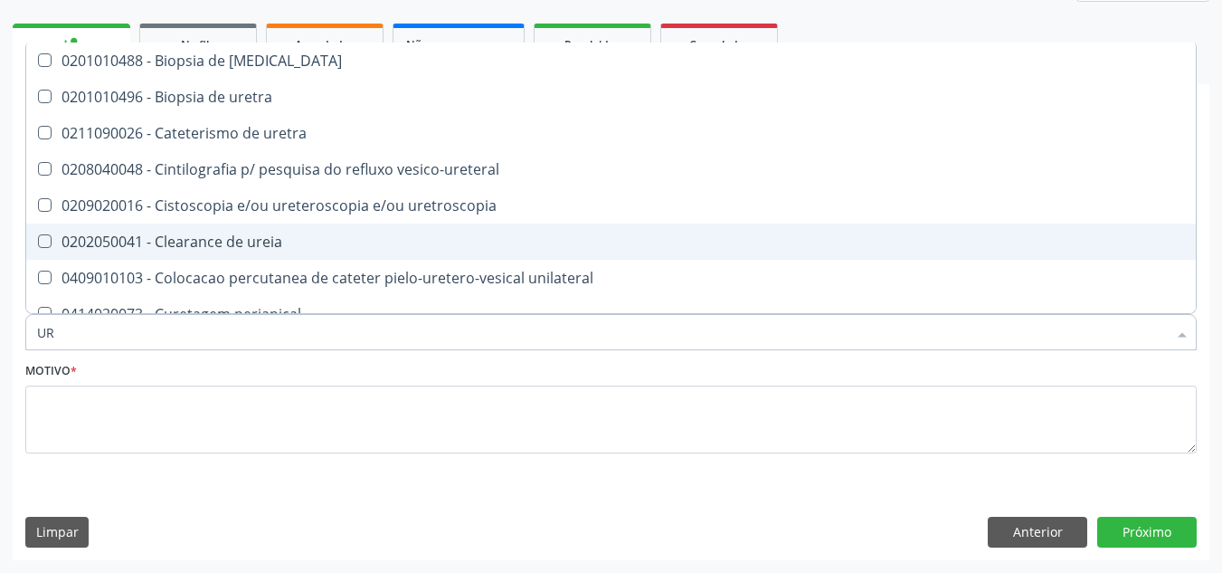
type input "U"
checkbox ureia "false"
checkbox bubonica\) "false"
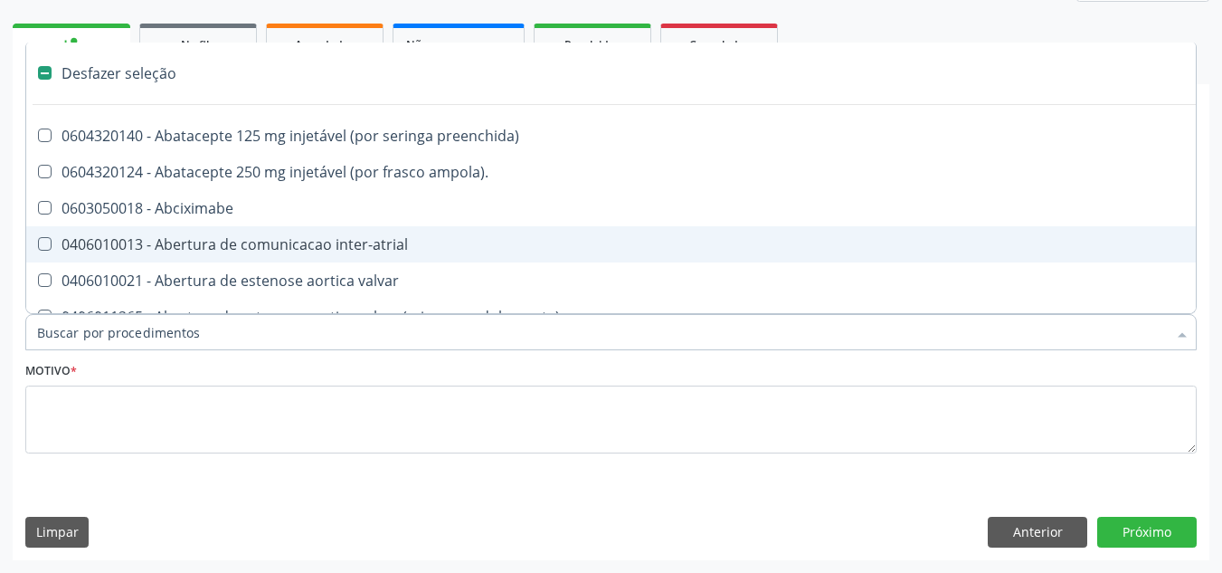
type input "C"
checkbox reto "true"
checkbox urina "false"
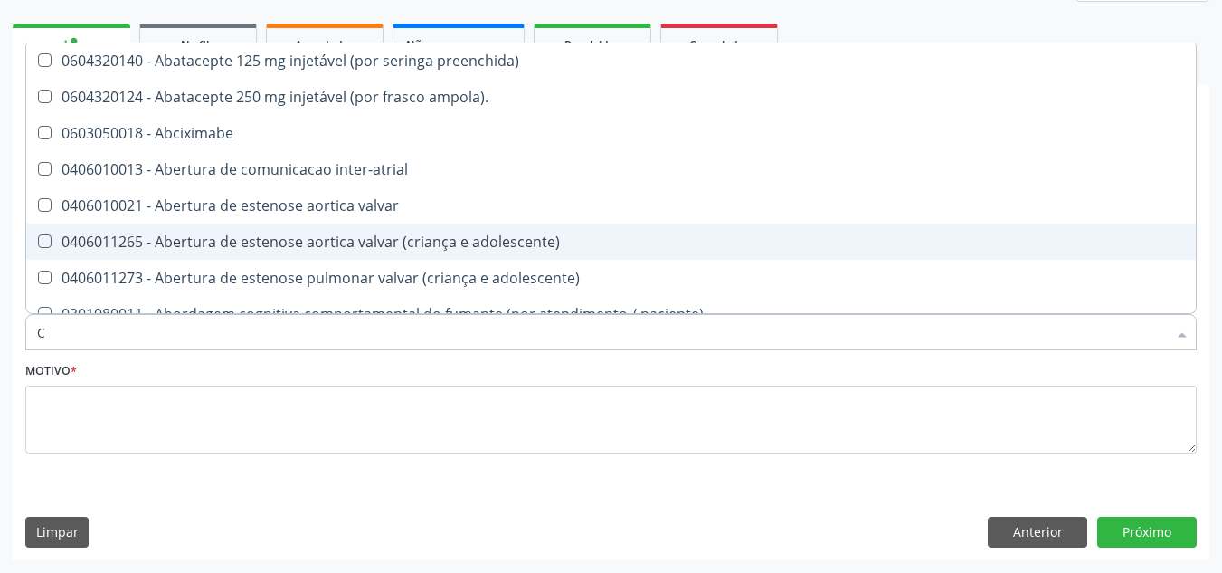
type input "CR"
checkbox urina "false"
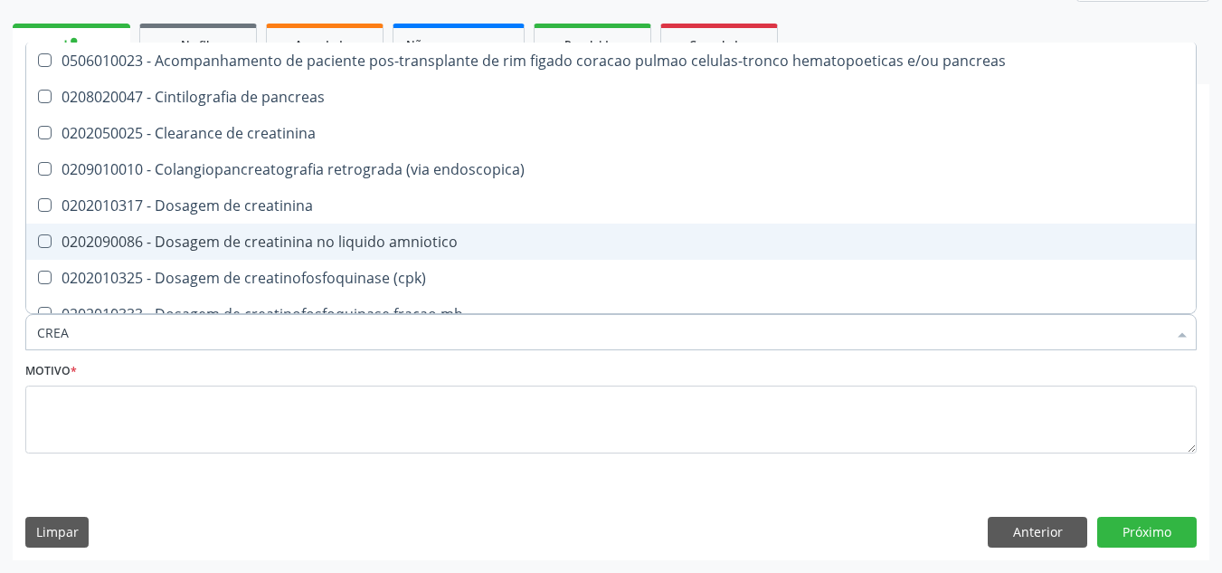
type input "CREAT"
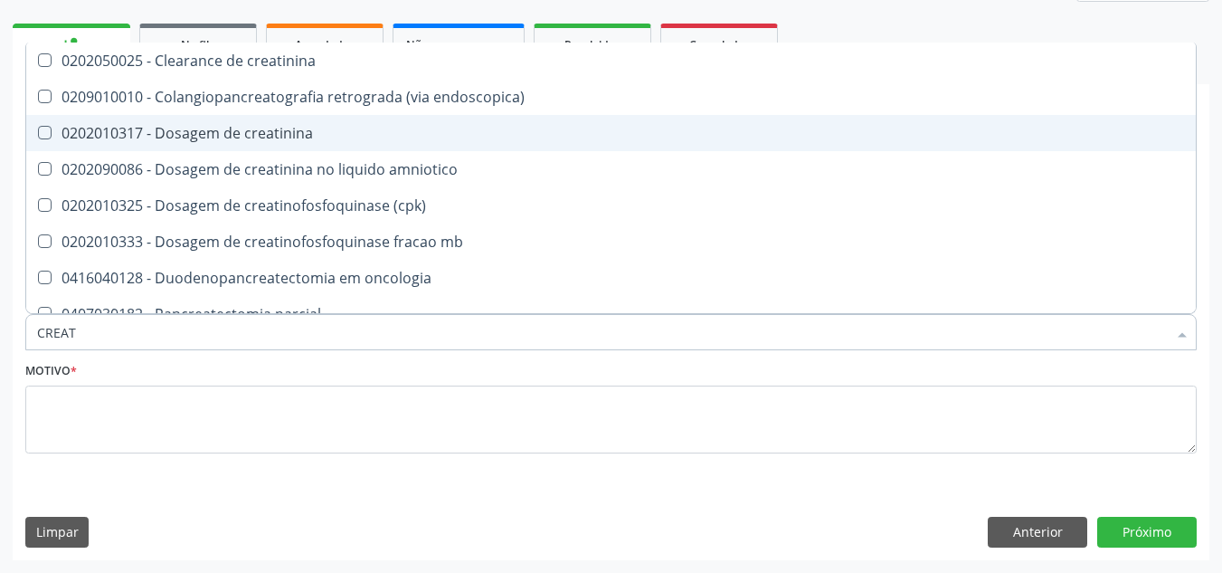
click at [279, 116] on span "0202010317 - Dosagem de creatinina" at bounding box center [610, 133] width 1169 height 36
checkbox creatinina "true"
type input "CREA"
checkbox creatinina "false"
checkbox \(cpk\) "true"
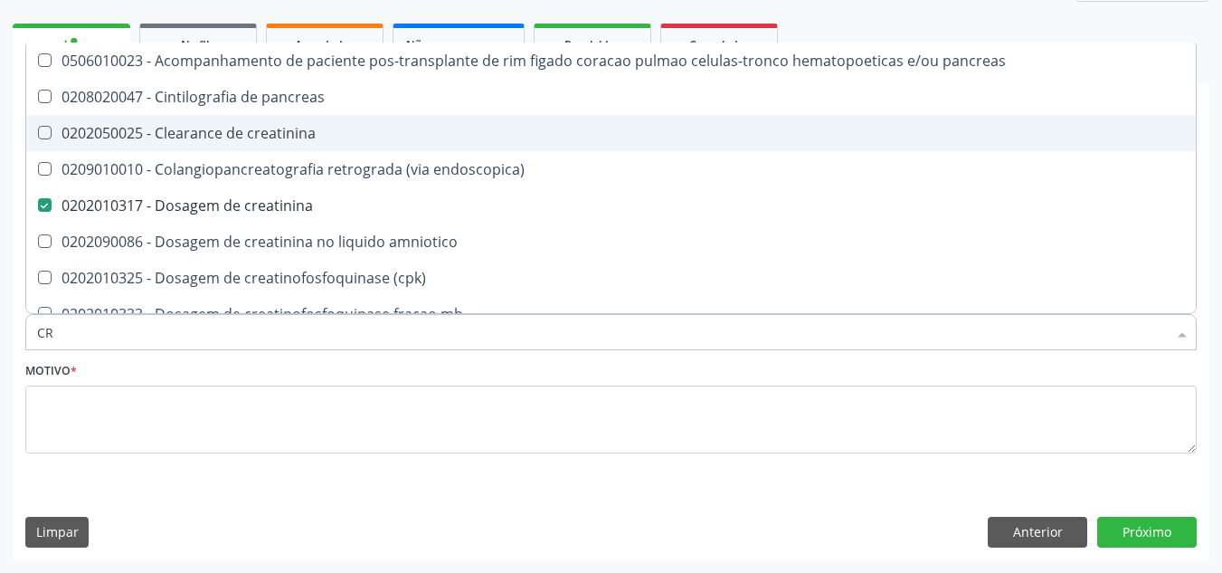
type input "C"
checkbox creatinina "false"
checkbox oncologia "false"
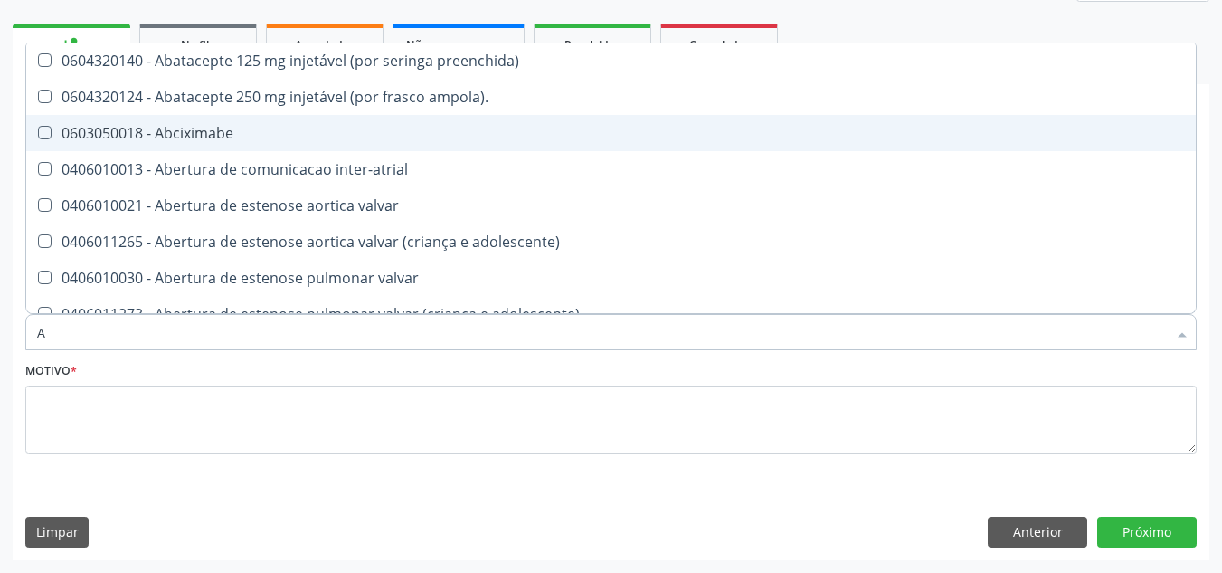
type input "AC"
checkbox cnrac\) "true"
checkbox urina "false"
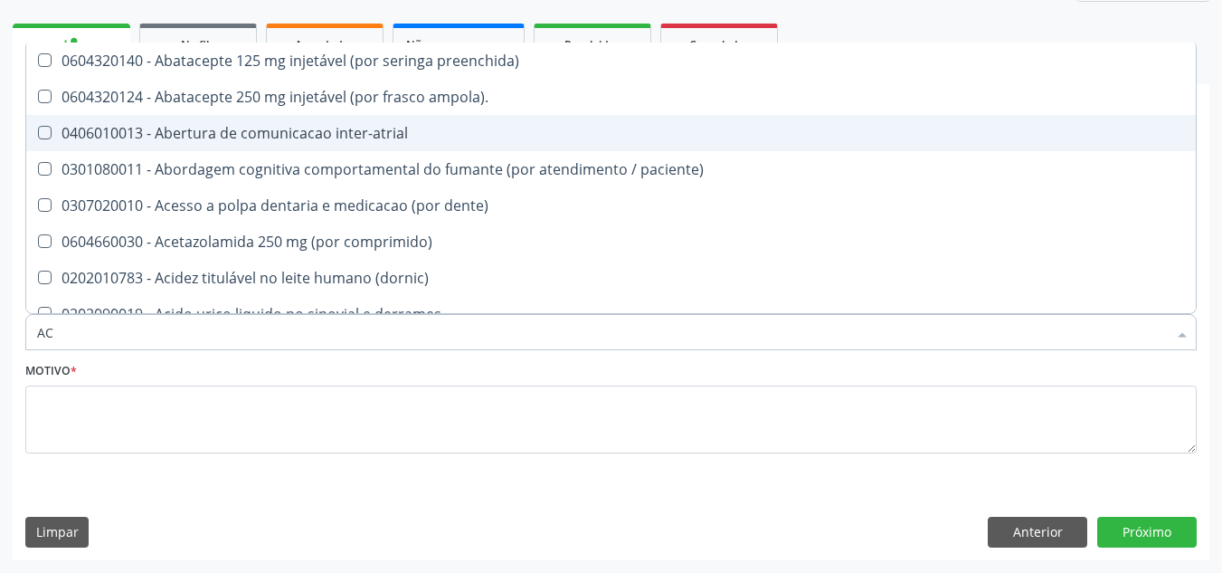
type input "ACI"
checkbox urina "false"
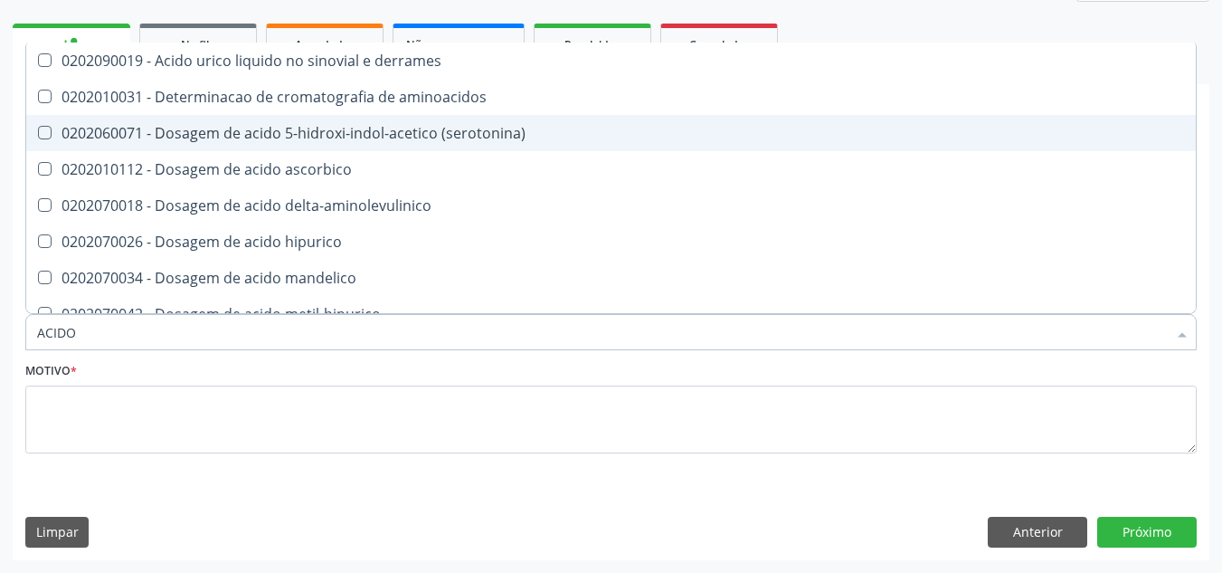
type input "ACIDO U"
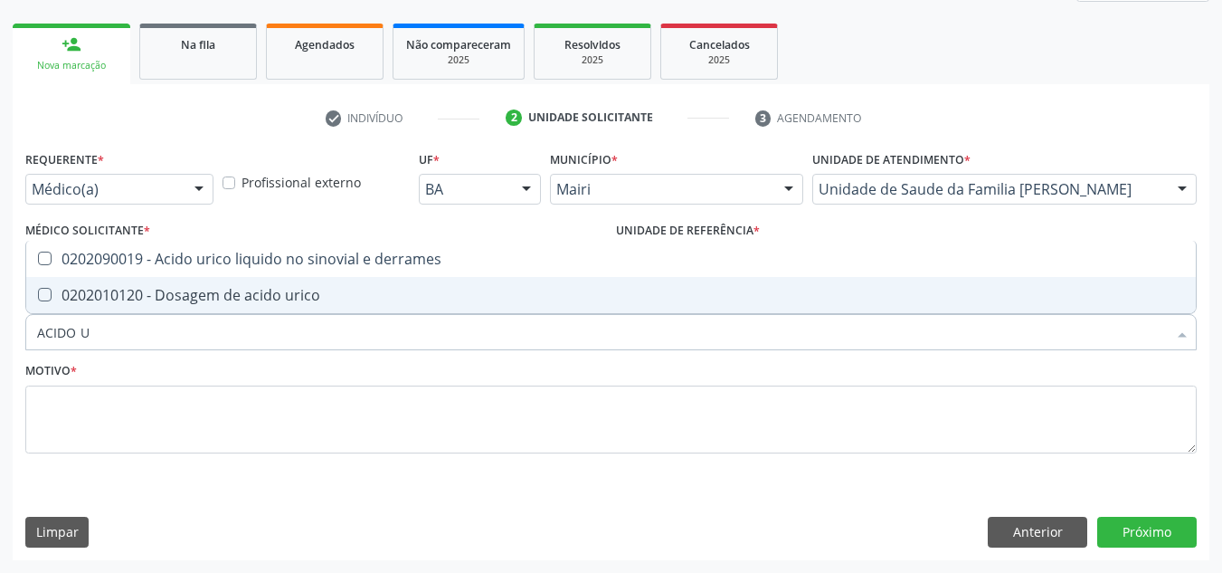
click at [267, 290] on div "0202010120 - Dosagem de acido urico" at bounding box center [611, 295] width 1148 height 14
checkbox urico "true"
type input "ACIDO"
checkbox urico "false"
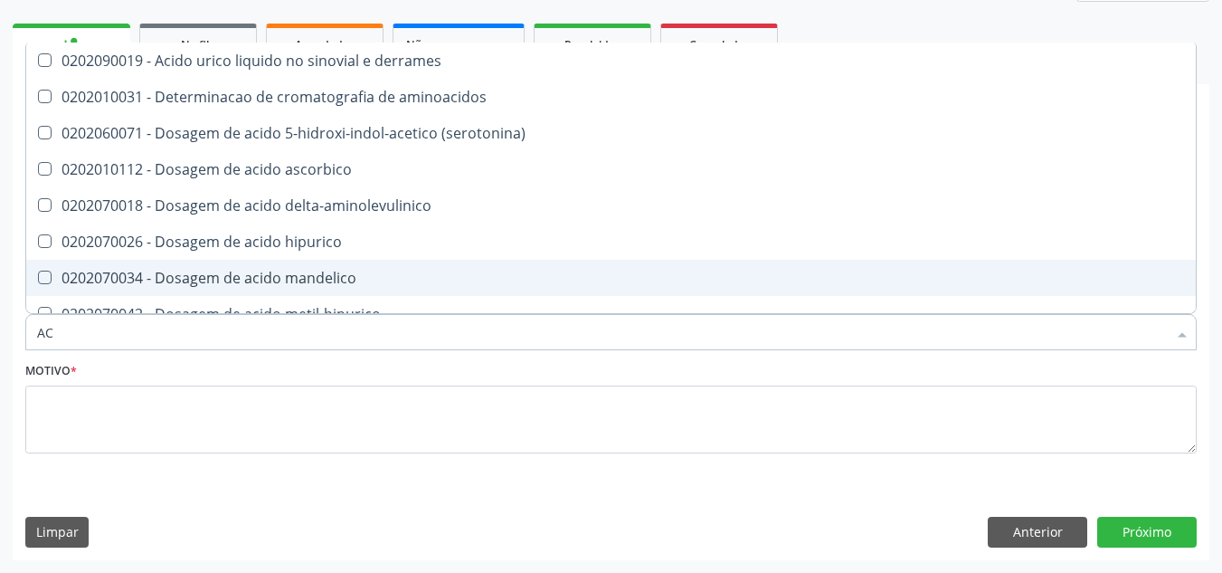
type input "A"
checkbox urico "false"
checkbox vanilmandelico "false"
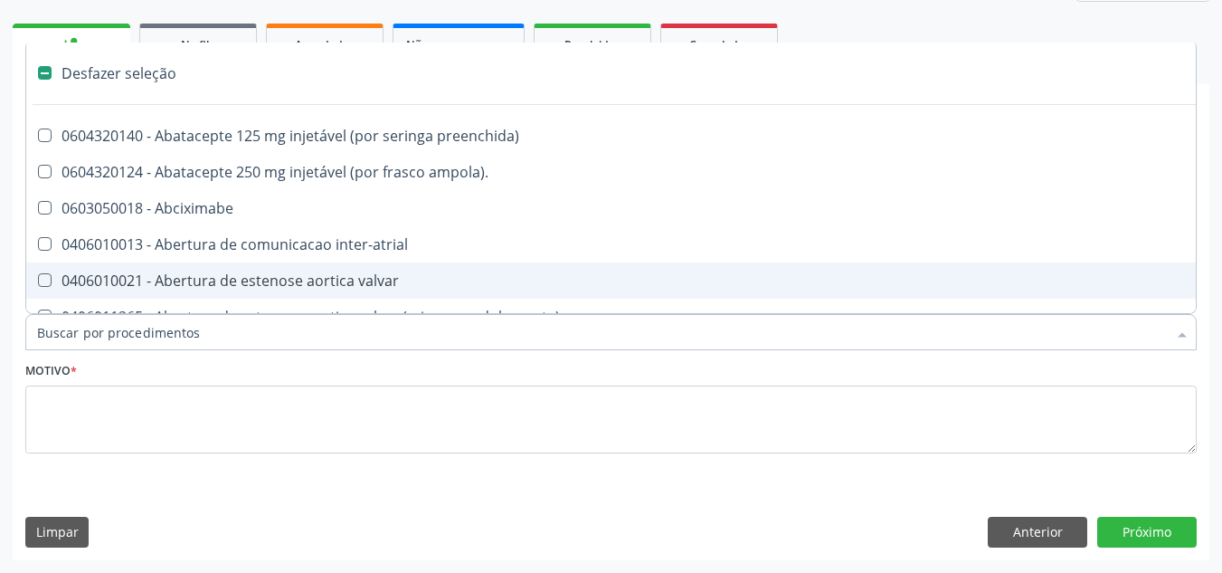
type input "T"
checkbox dedo "true"
checkbox urina "false"
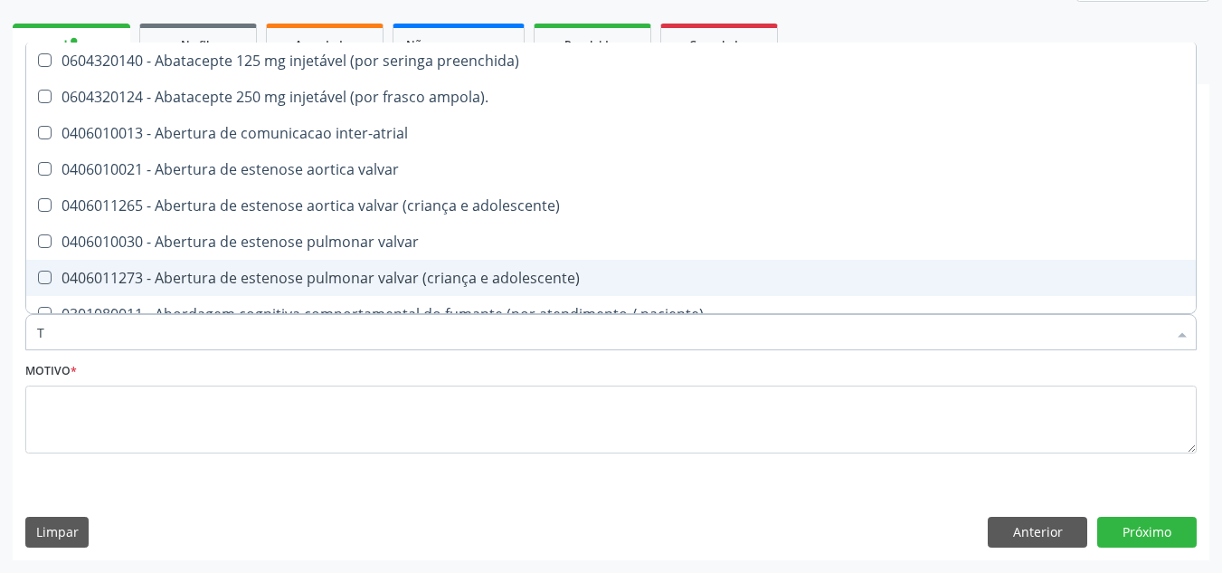
type input "TG"
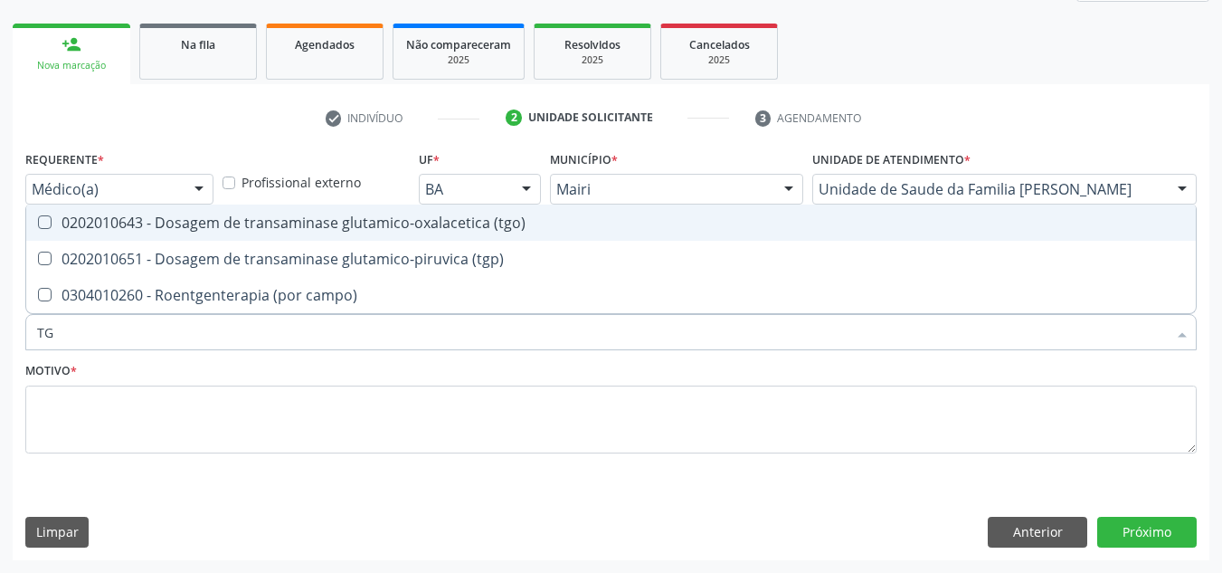
click at [305, 222] on div "0202010643 - Dosagem de transaminase glutamico-oxalacetica (tgo)" at bounding box center [611, 222] width 1148 height 14
checkbox \(tgo\) "true"
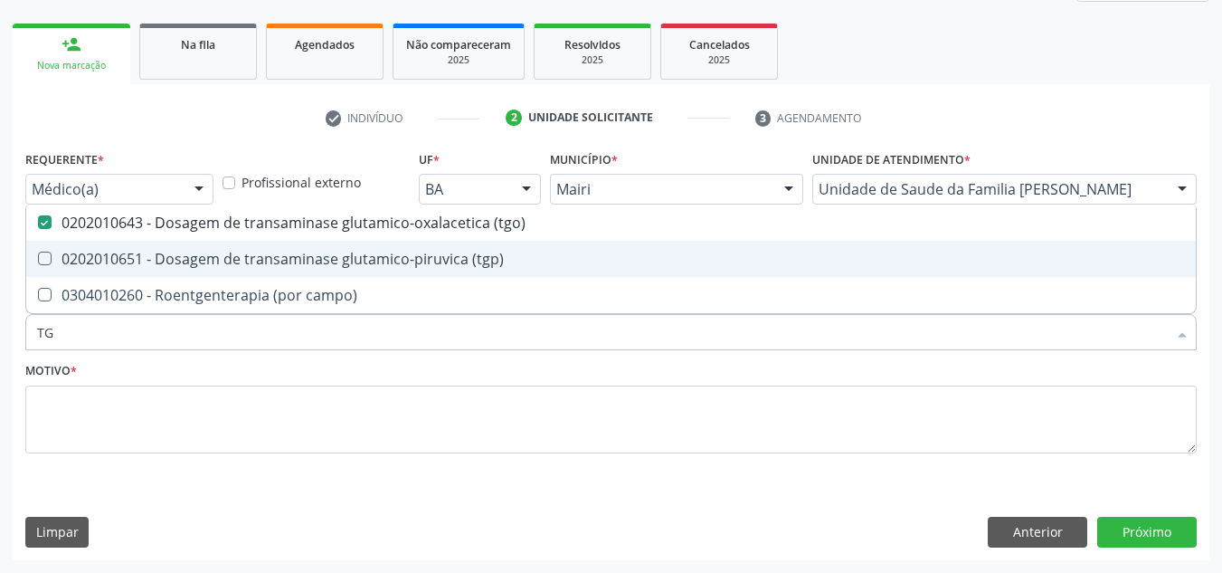
click at [298, 251] on div "0202010651 - Dosagem de transaminase glutamico-piruvica (tgp)" at bounding box center [611, 258] width 1148 height 14
checkbox \(tgp\) "true"
type input "T"
checkbox \(tgo\) "false"
checkbox \(tgp\) "false"
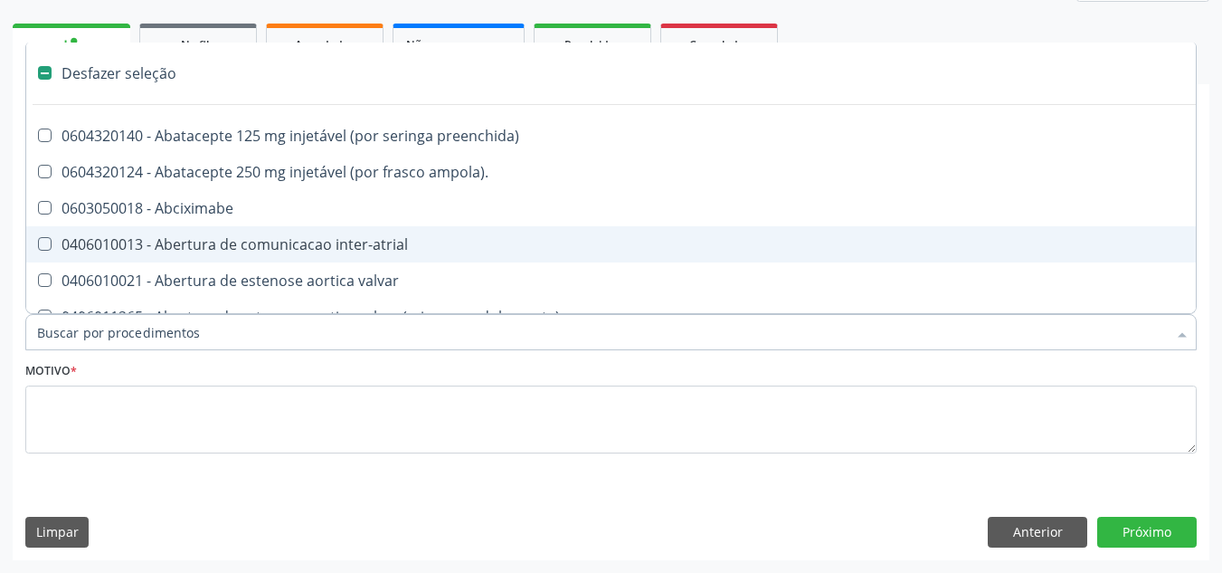
checkbox dedo "false"
checkbox urina "true"
type input "C"
checkbox reto "true"
checkbox urina "false"
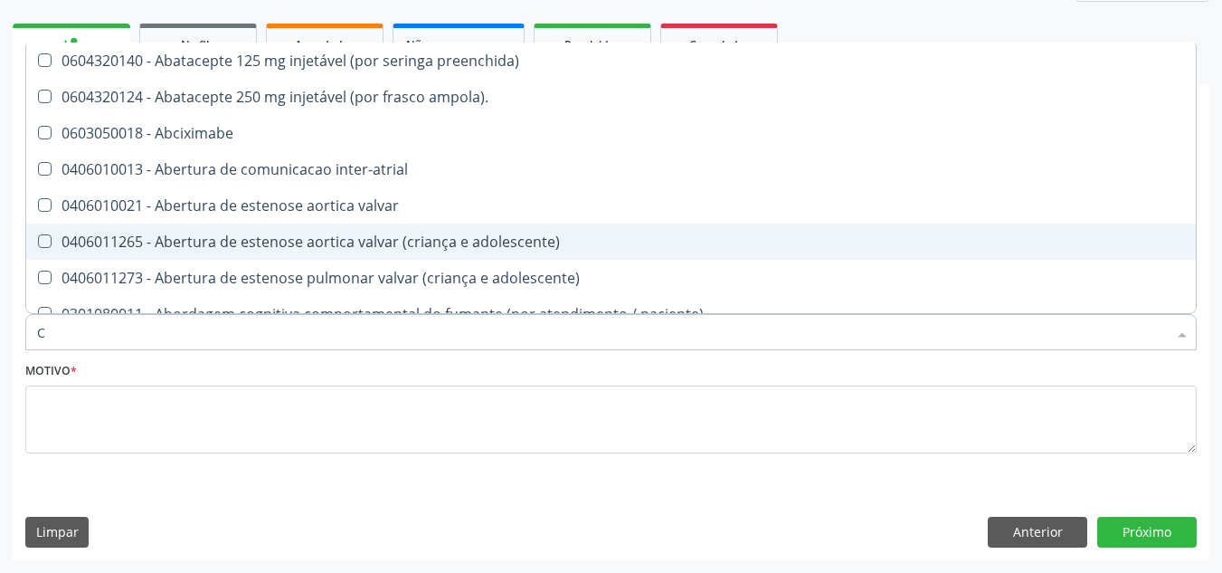
type input "CO"
checkbox frasco-ampola\) "true"
checkbox urina "false"
checkbox bexiga "true"
checkbox comprimido\) "true"
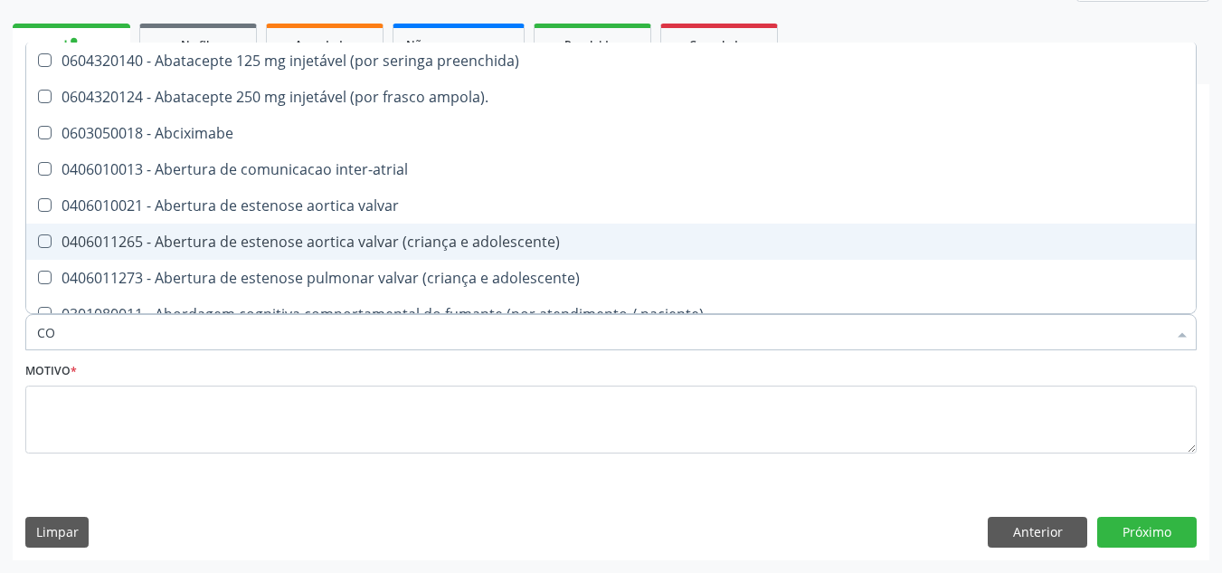
checkbox per-operatoria "true"
checkbox oncologia "true"
checkbox videolaparoscopica "true"
checkbox osseo "true"
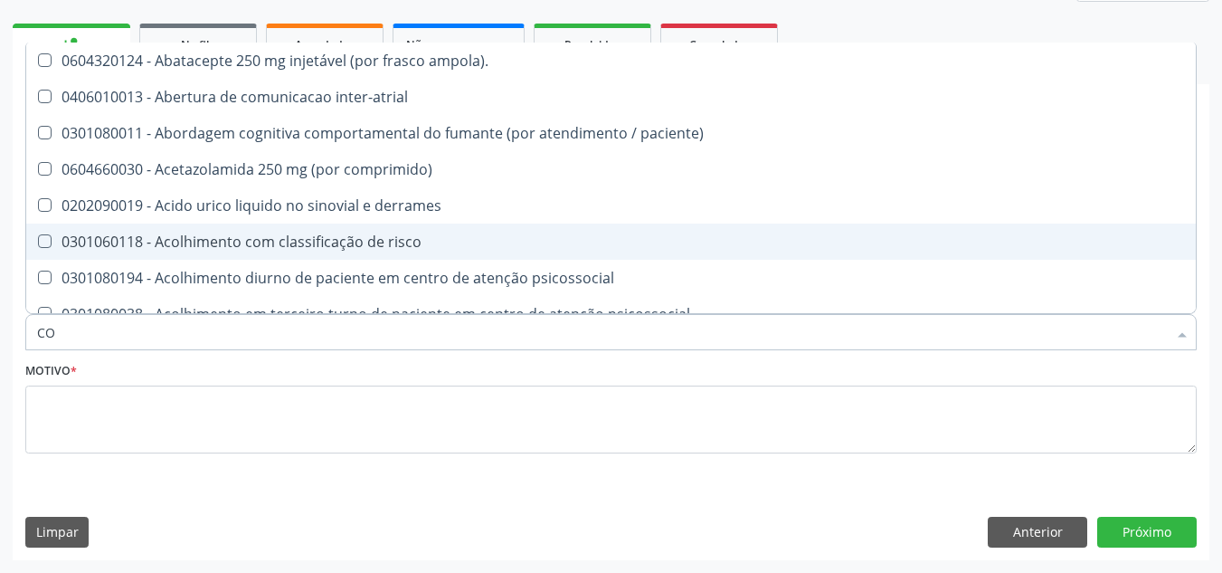
type input "COL"
checkbox urina "false"
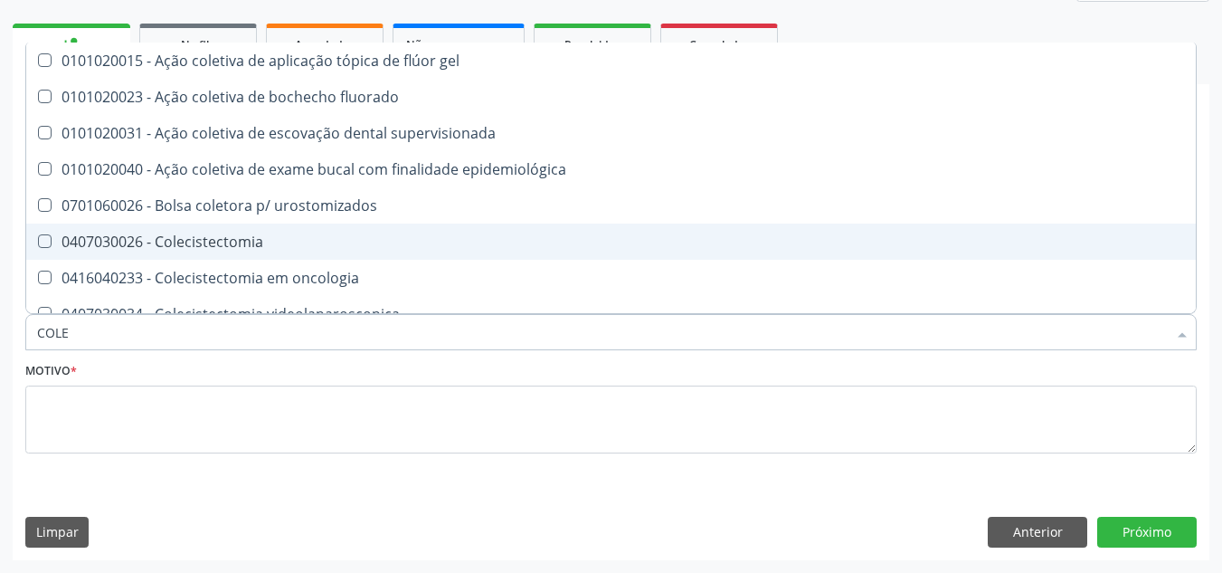
type input "COLES"
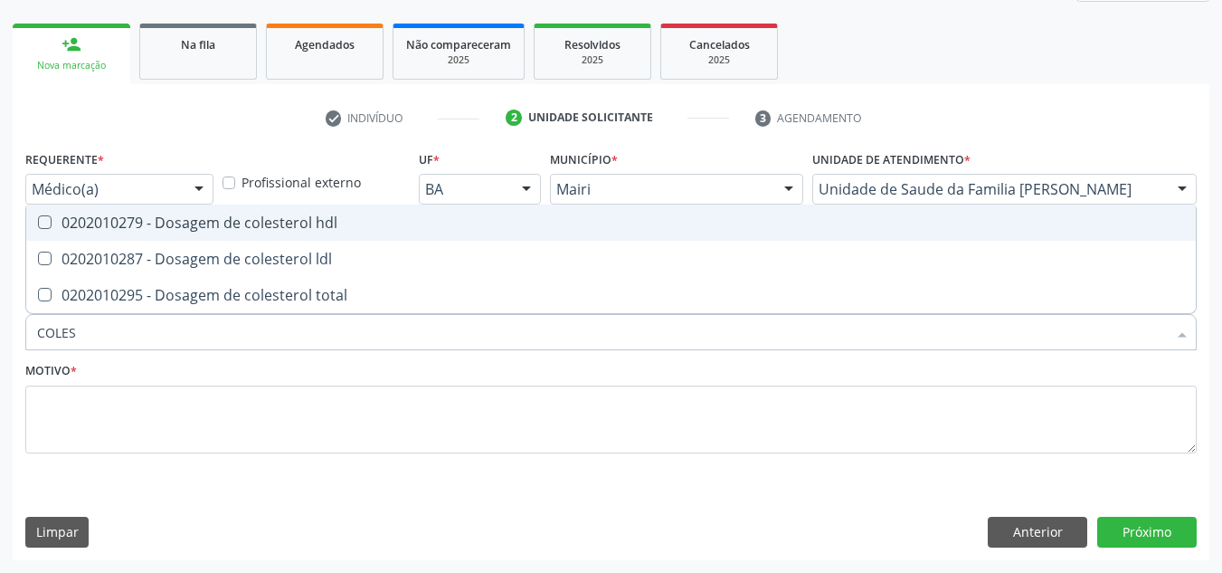
click at [277, 215] on div "0202010279 - Dosagem de colesterol hdl" at bounding box center [611, 222] width 1148 height 14
checkbox hdl "true"
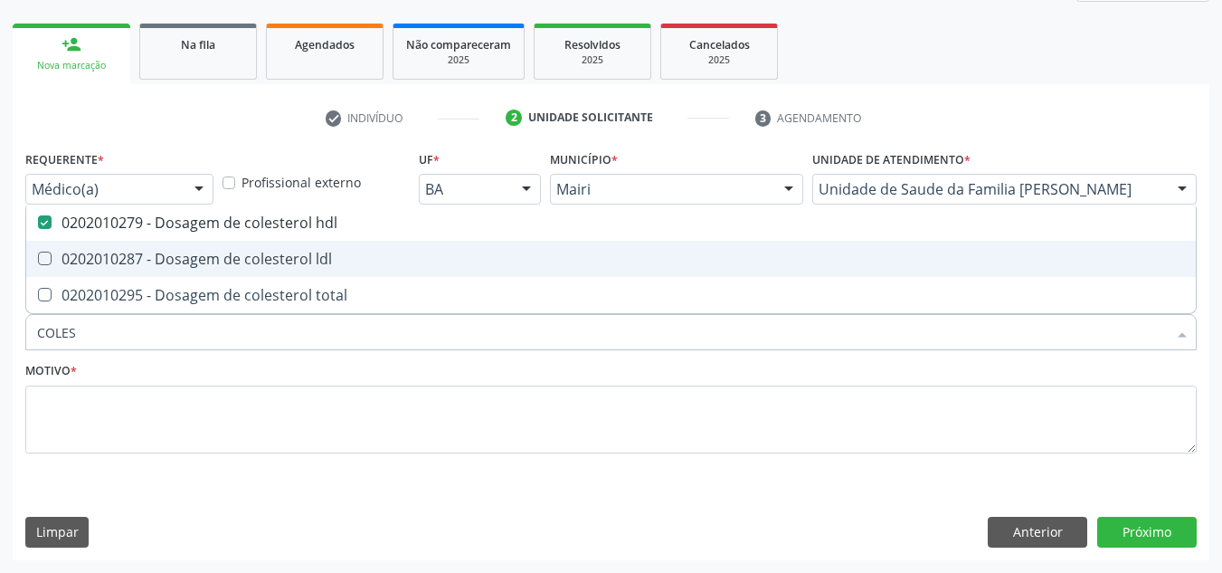
drag, startPoint x: 283, startPoint y: 250, endPoint x: 278, endPoint y: 271, distance: 22.4
click at [282, 253] on div "0202010287 - Dosagem de colesterol ldl" at bounding box center [611, 258] width 1148 height 14
checkbox ldl "true"
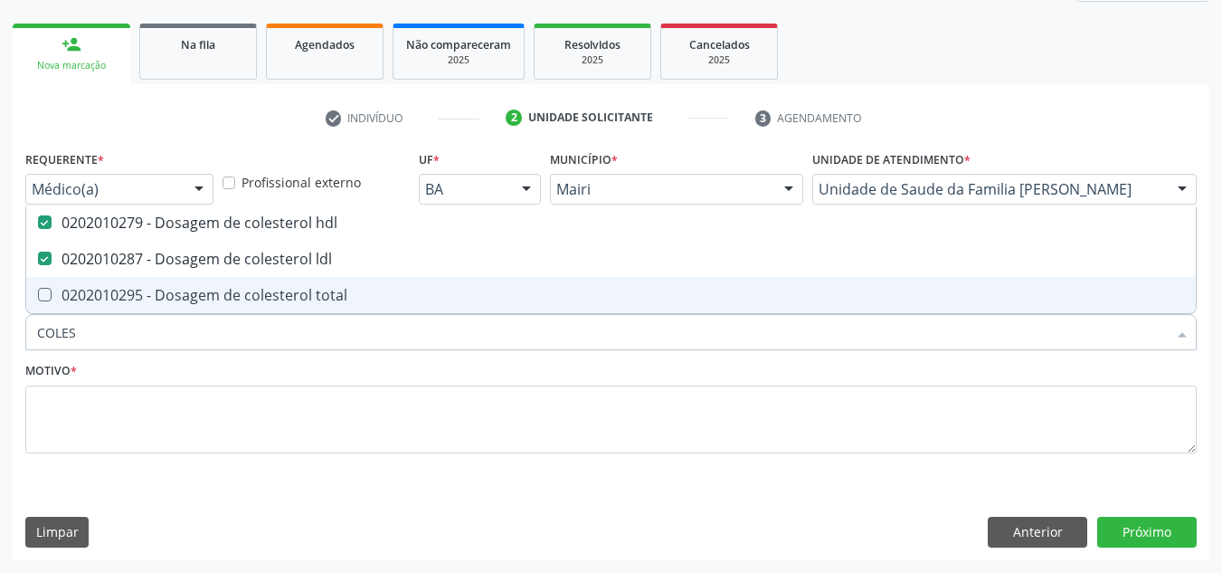
click at [268, 288] on div "0202010295 - Dosagem de colesterol total" at bounding box center [611, 295] width 1148 height 14
checkbox total "true"
type input "COLE"
checkbox hdl "false"
checkbox ldl "false"
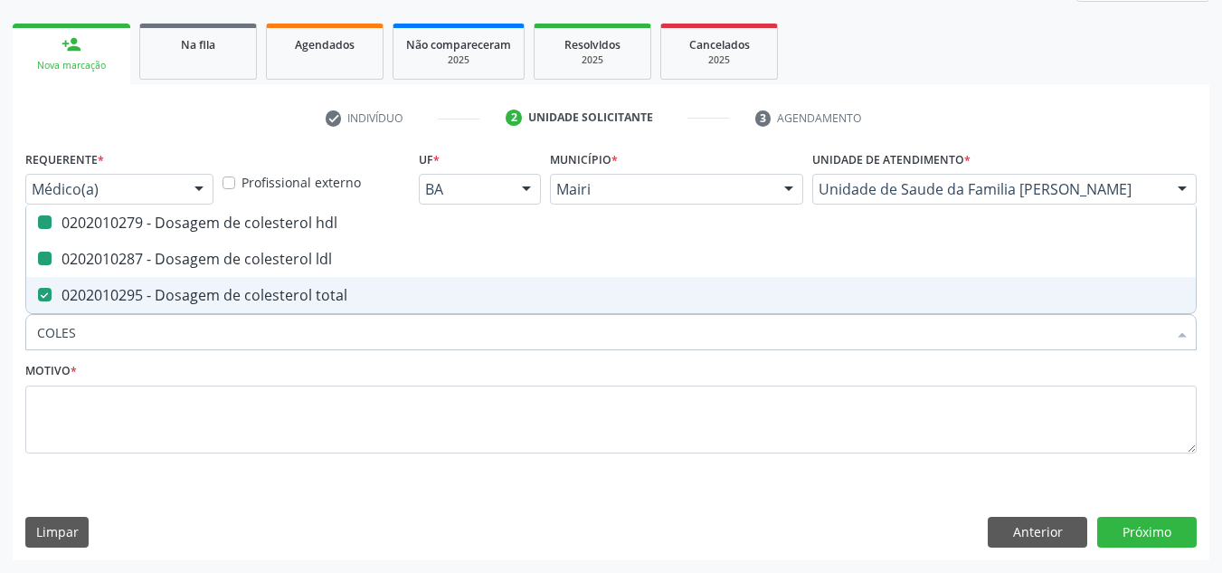
checkbox total "false"
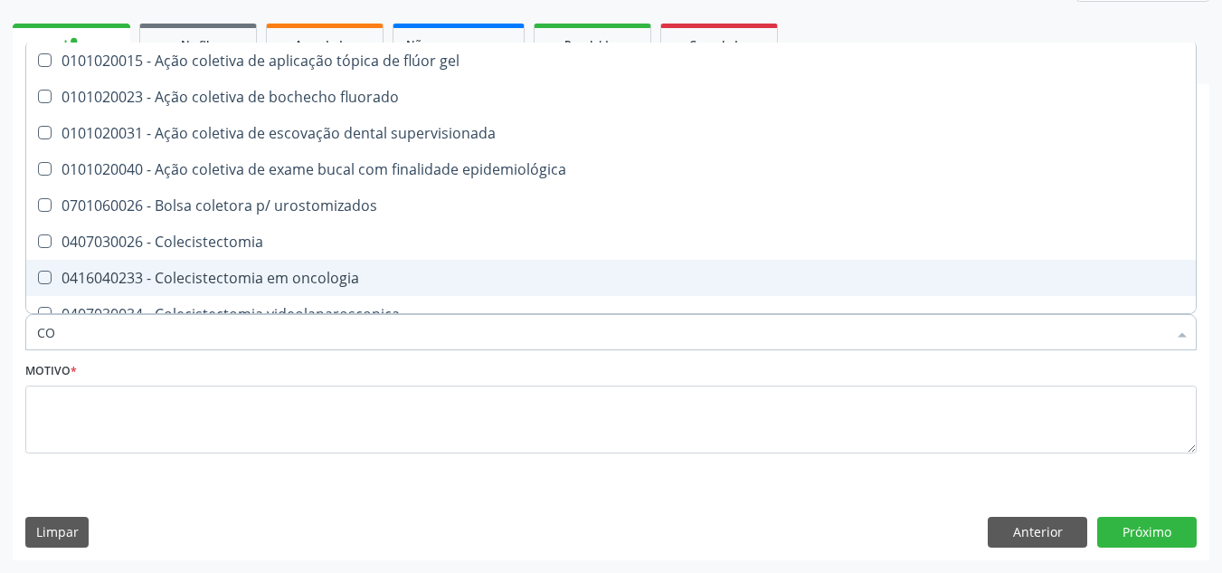
type input "C"
checkbox hdl "false"
checkbox ldl "false"
checkbox total "false"
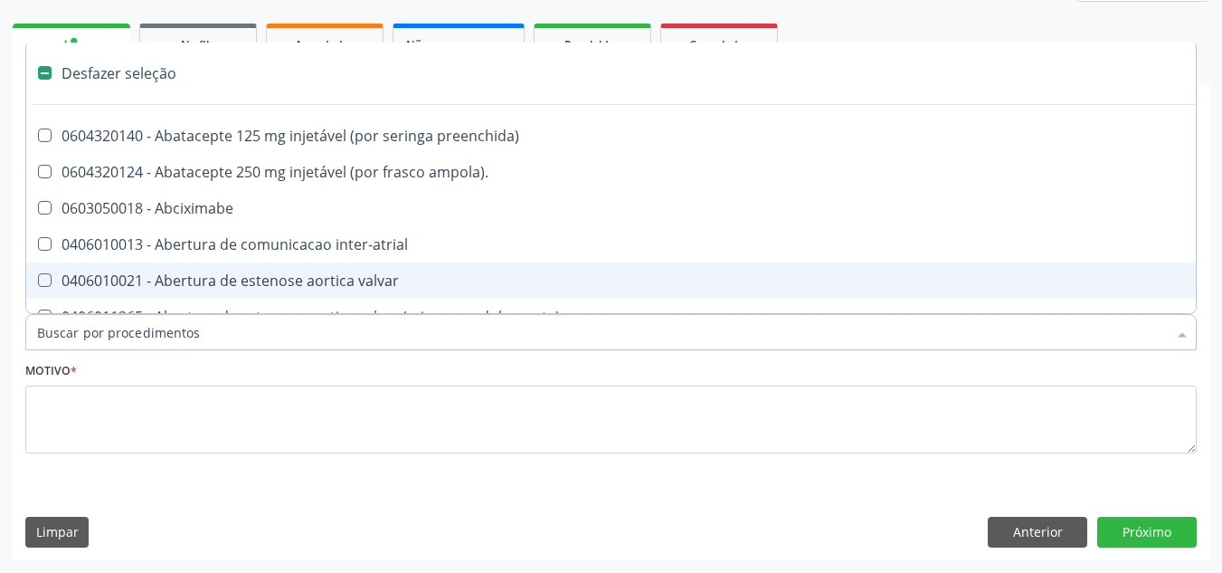
type input "T"
checkbox dedo "true"
checkbox urina "false"
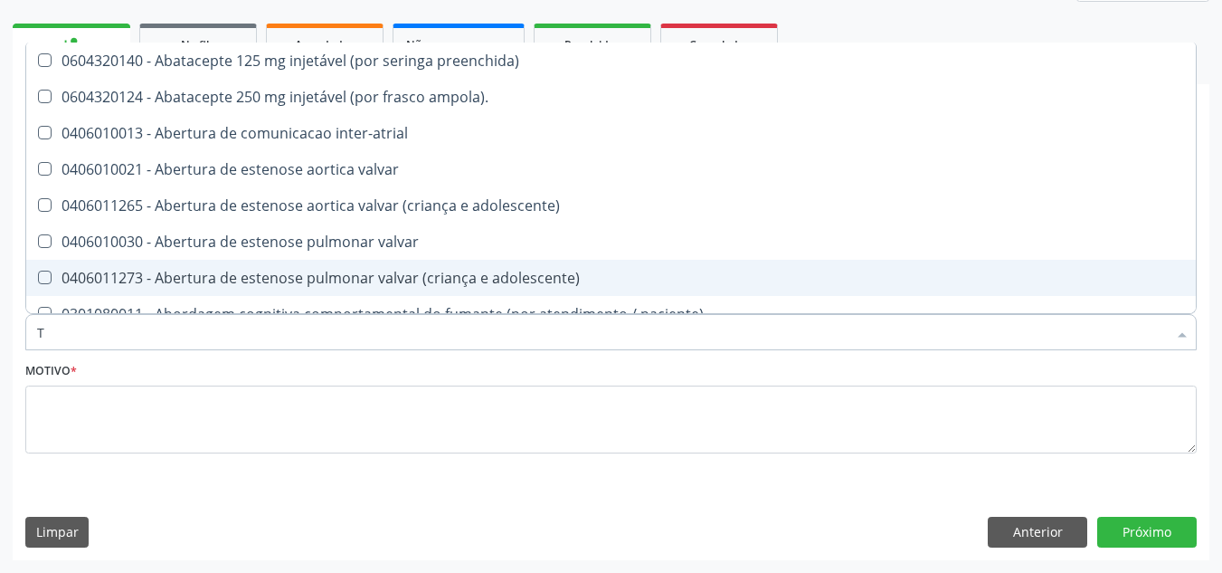
type input "TR"
checkbox urina "false"
checkbox medicalizado "true"
checkbox c\) "true"
checkbox ui "true"
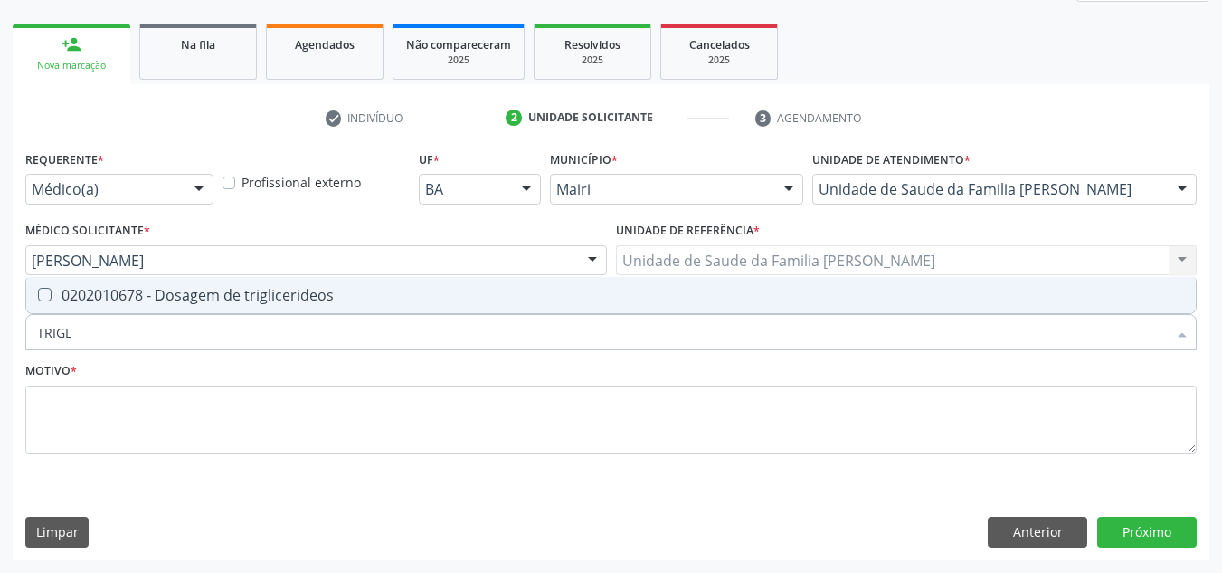
type input "TRIGLI"
click at [276, 307] on span "0202010678 - Dosagem de triglicerideos" at bounding box center [610, 295] width 1169 height 36
checkbox triglicerideos "true"
type input "T"
checkbox triglicerideos "false"
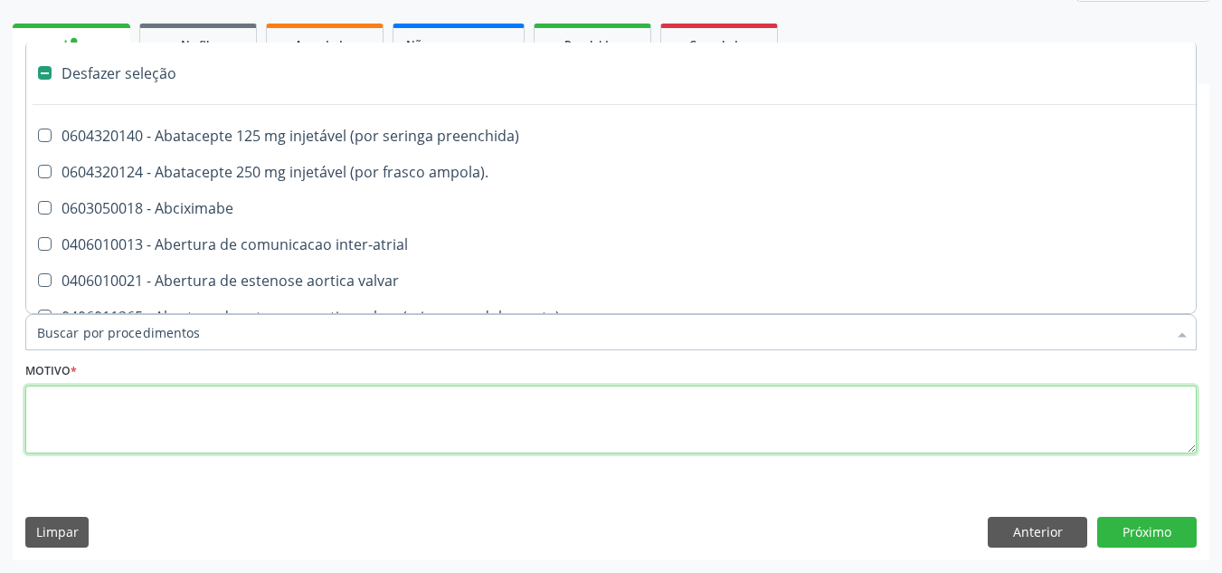
click at [184, 427] on textarea at bounding box center [610, 419] width 1171 height 69
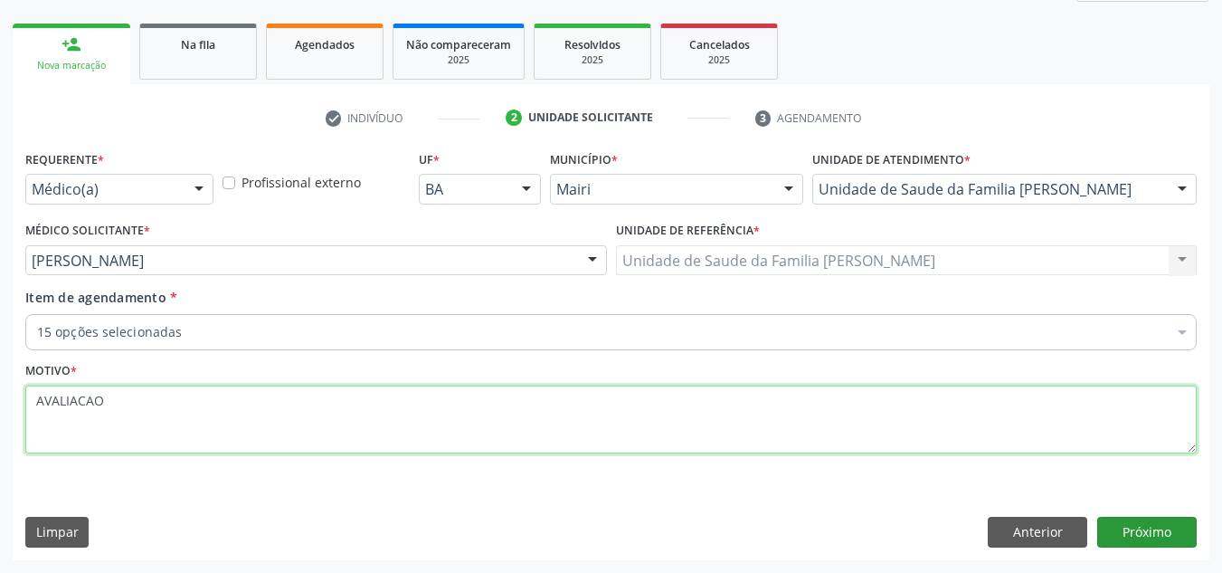
type textarea "AVALIACAO"
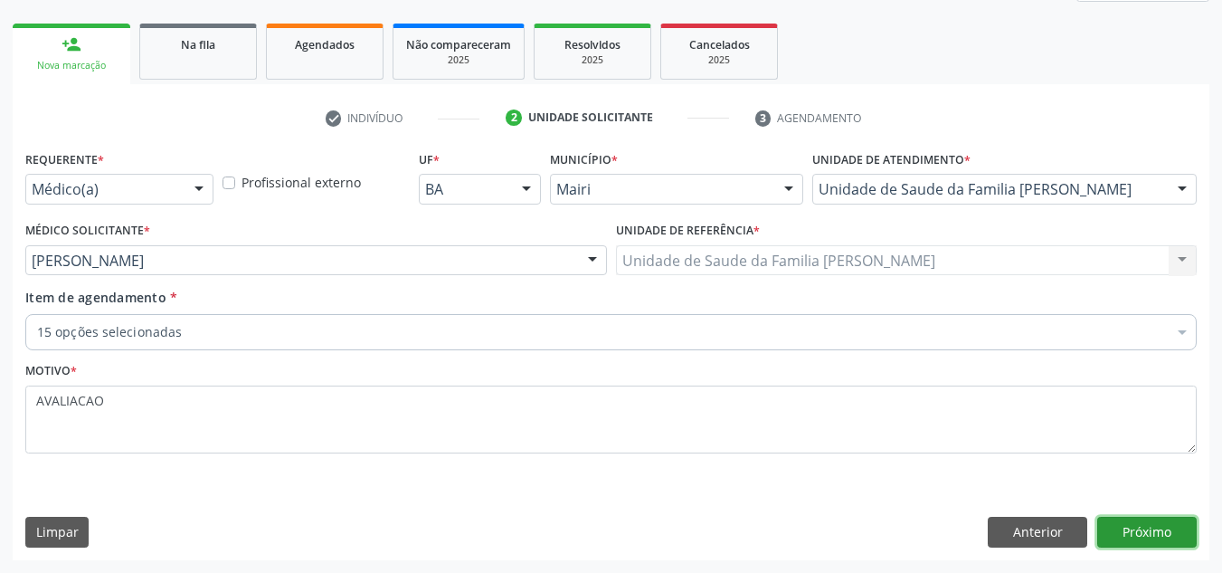
click at [1158, 533] on button "Próximo" at bounding box center [1146, 531] width 99 height 31
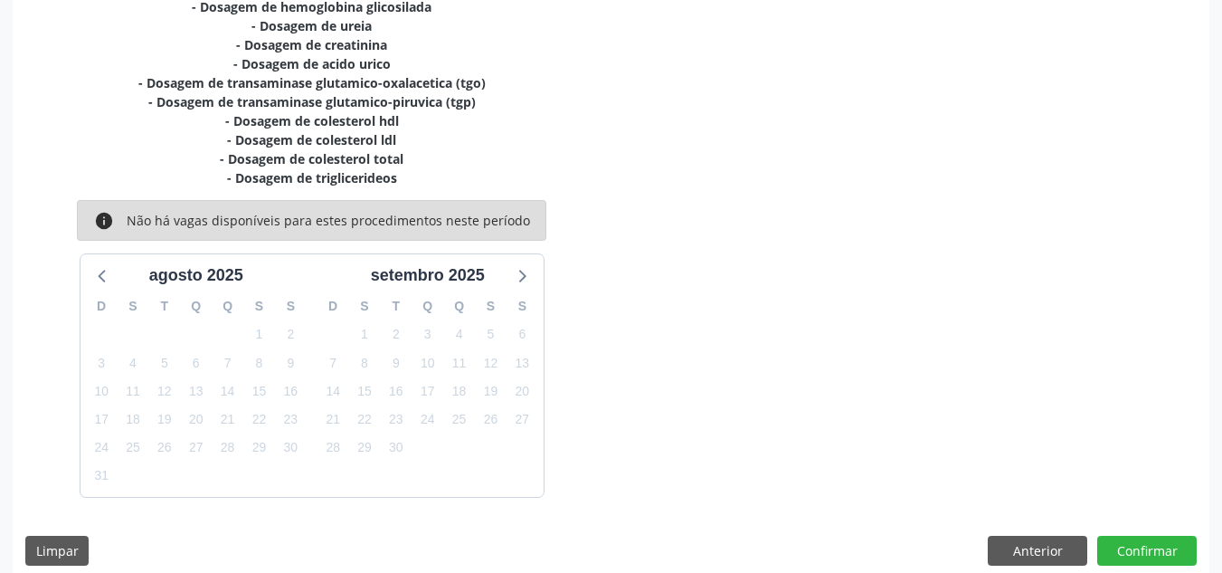
scroll to position [534, 0]
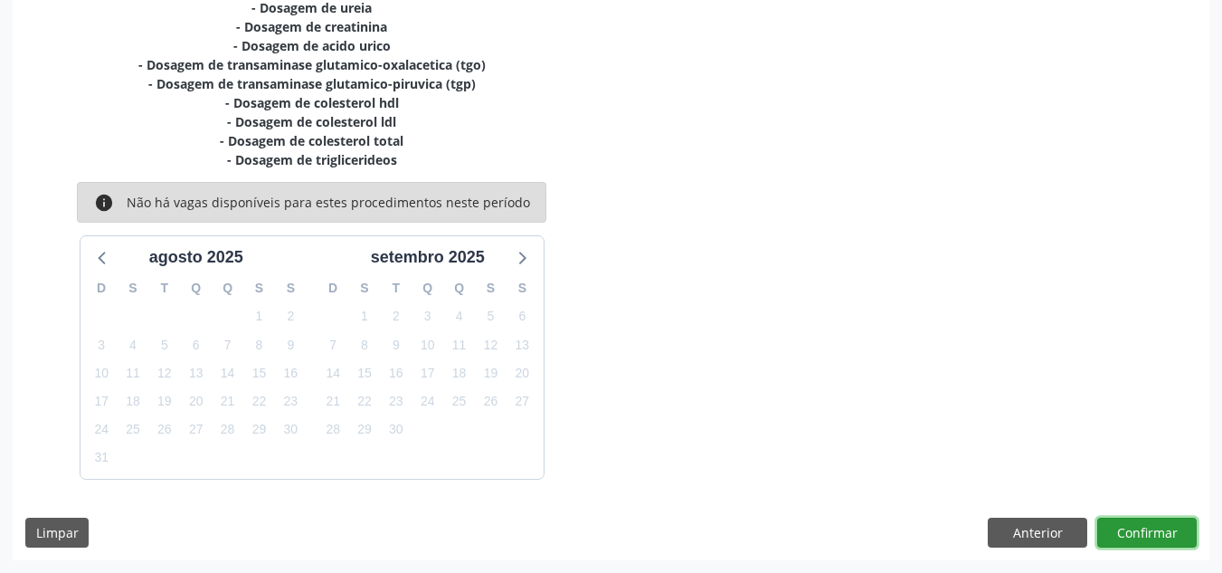
click at [1138, 519] on button "Confirmar" at bounding box center [1146, 532] width 99 height 31
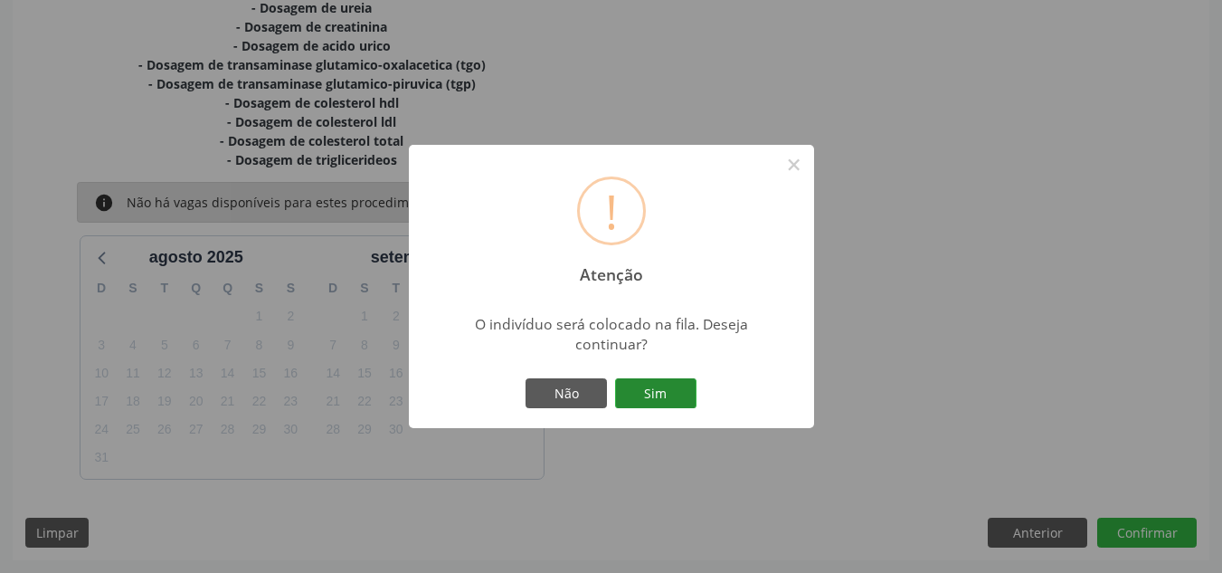
click at [650, 397] on button "Sim" at bounding box center [655, 393] width 81 height 31
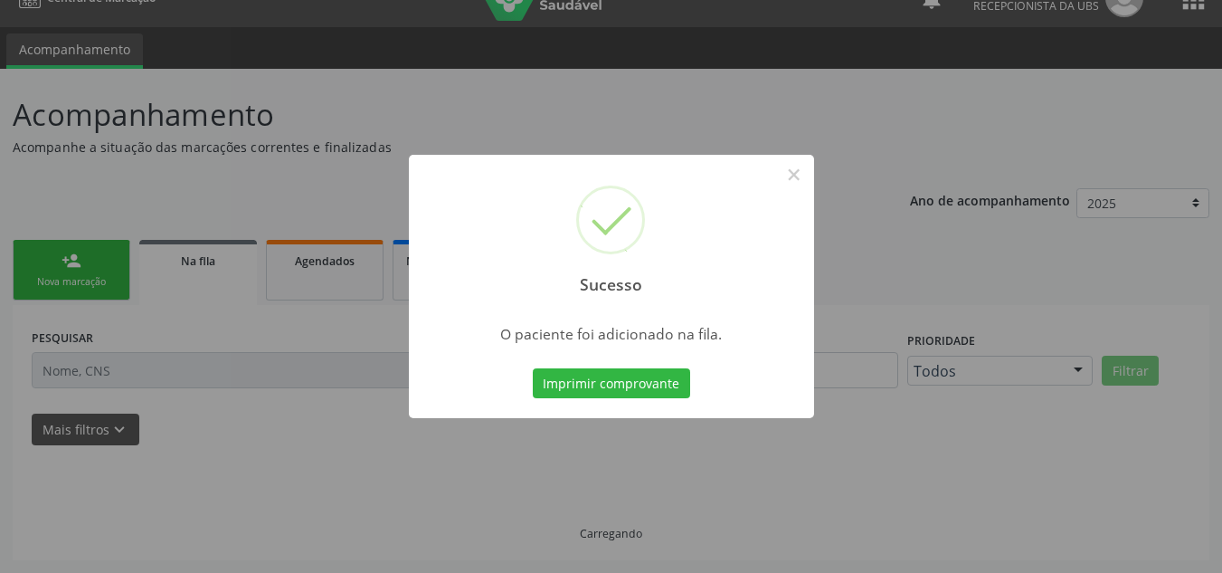
scroll to position [31, 0]
click at [664, 387] on button "Imprimir comprovante" at bounding box center [611, 383] width 157 height 31
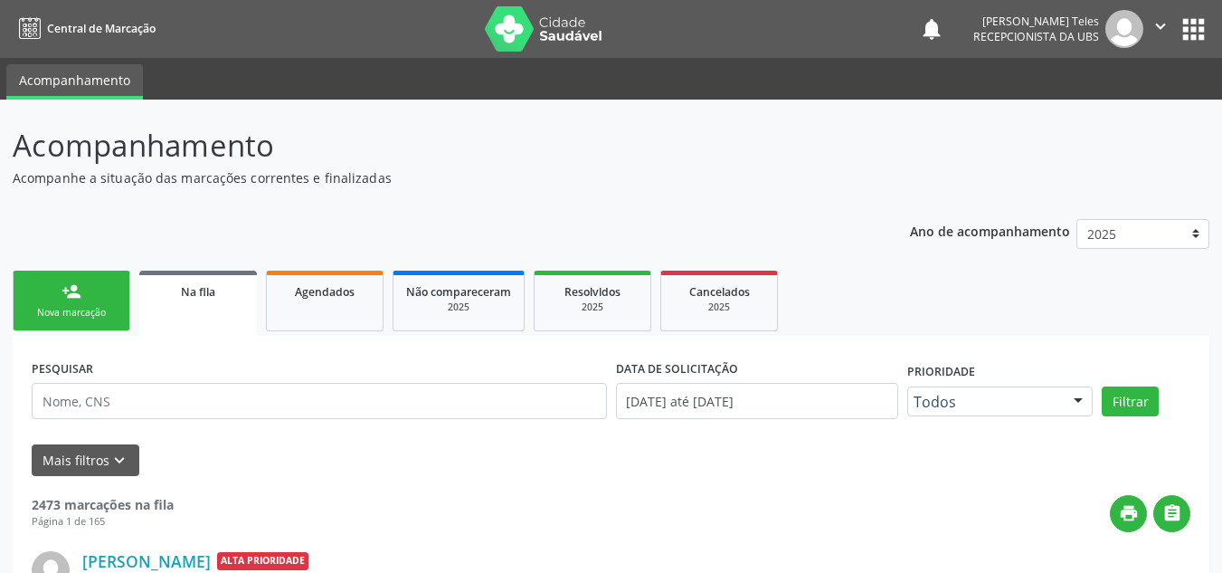
scroll to position [31, 0]
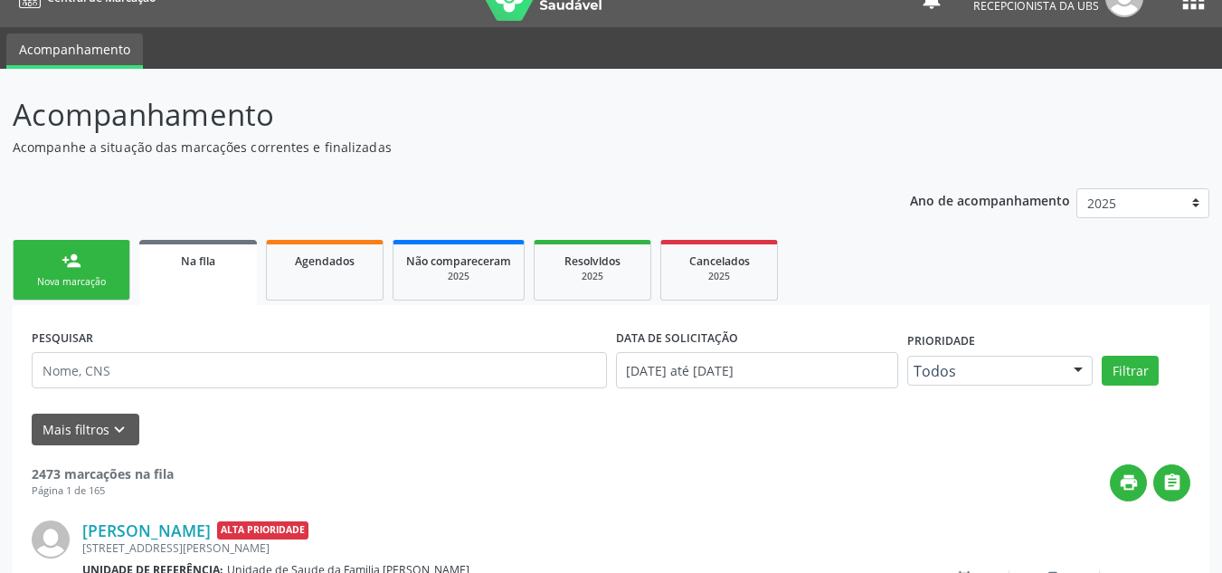
click at [70, 276] on div "Nova marcação" at bounding box center [71, 282] width 90 height 14
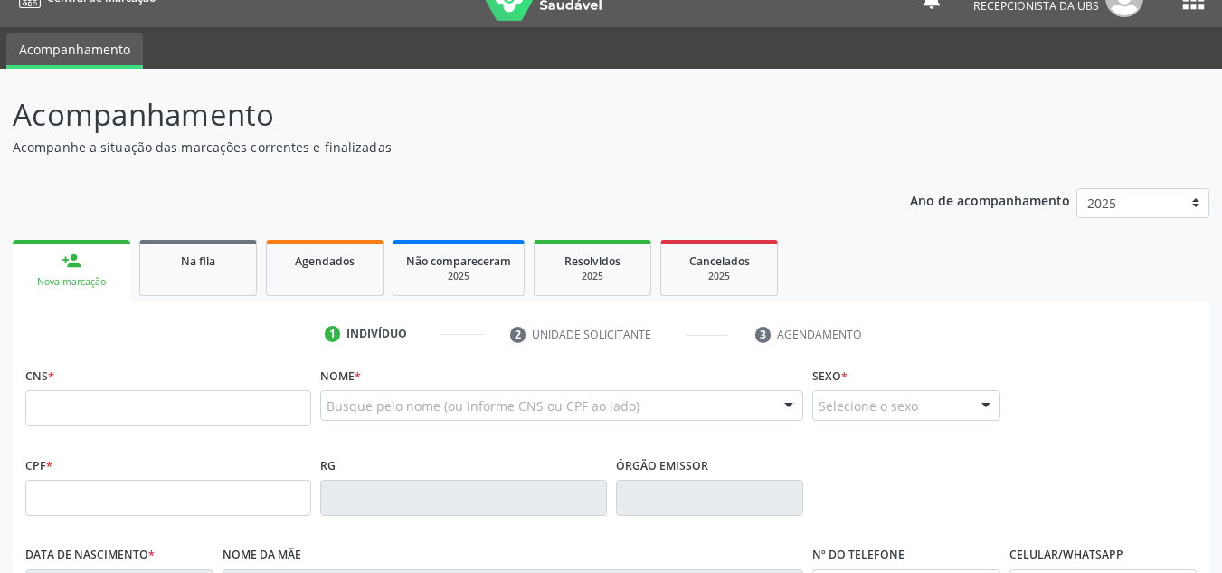
click at [88, 408] on input "text" at bounding box center [168, 408] width 286 height 36
click at [88, 409] on input "text" at bounding box center [168, 408] width 286 height 36
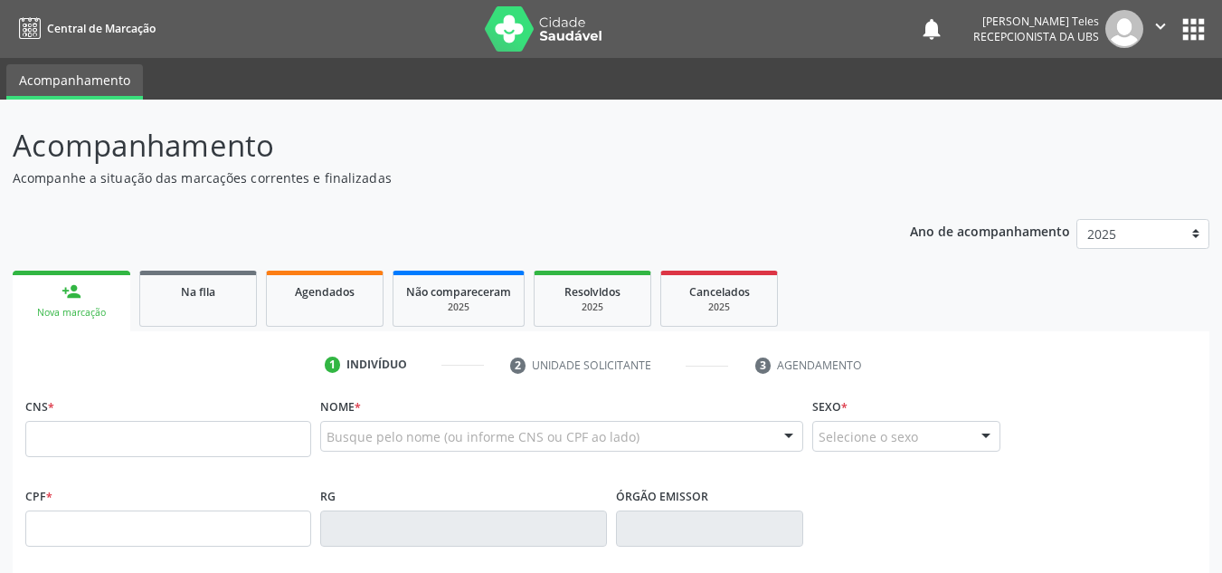
scroll to position [31, 0]
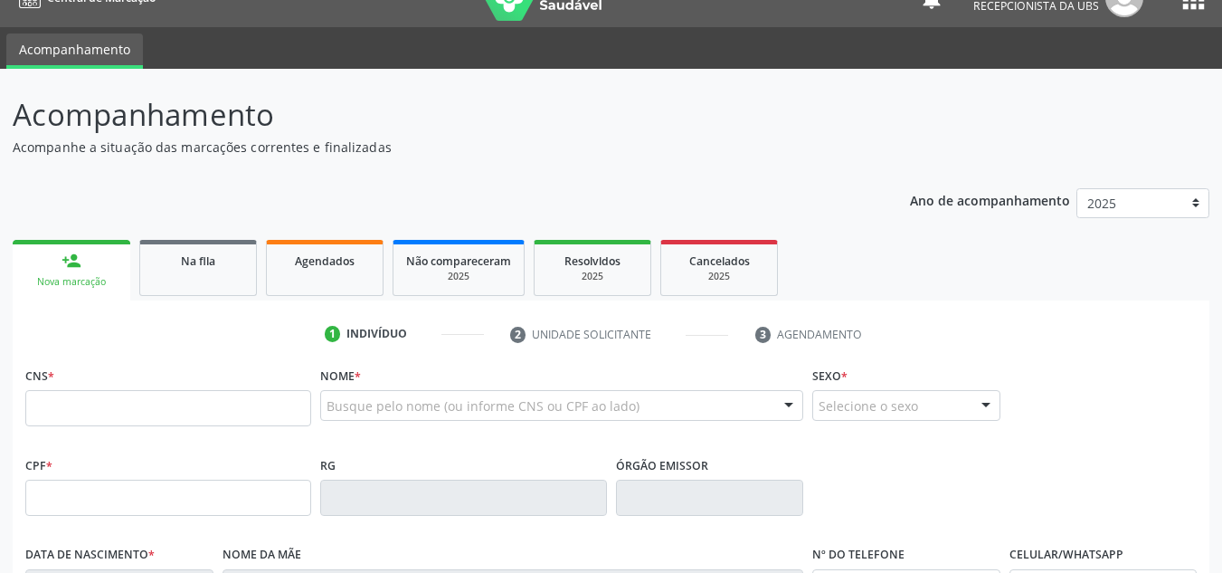
click at [87, 401] on input "text" at bounding box center [168, 408] width 286 height 36
click at [106, 428] on fieldset "CNS *" at bounding box center [168, 400] width 286 height 77
click at [112, 418] on input "text" at bounding box center [168, 408] width 286 height 36
drag, startPoint x: 112, startPoint y: 418, endPoint x: 126, endPoint y: 418, distance: 13.6
click at [124, 418] on input "text" at bounding box center [168, 408] width 286 height 36
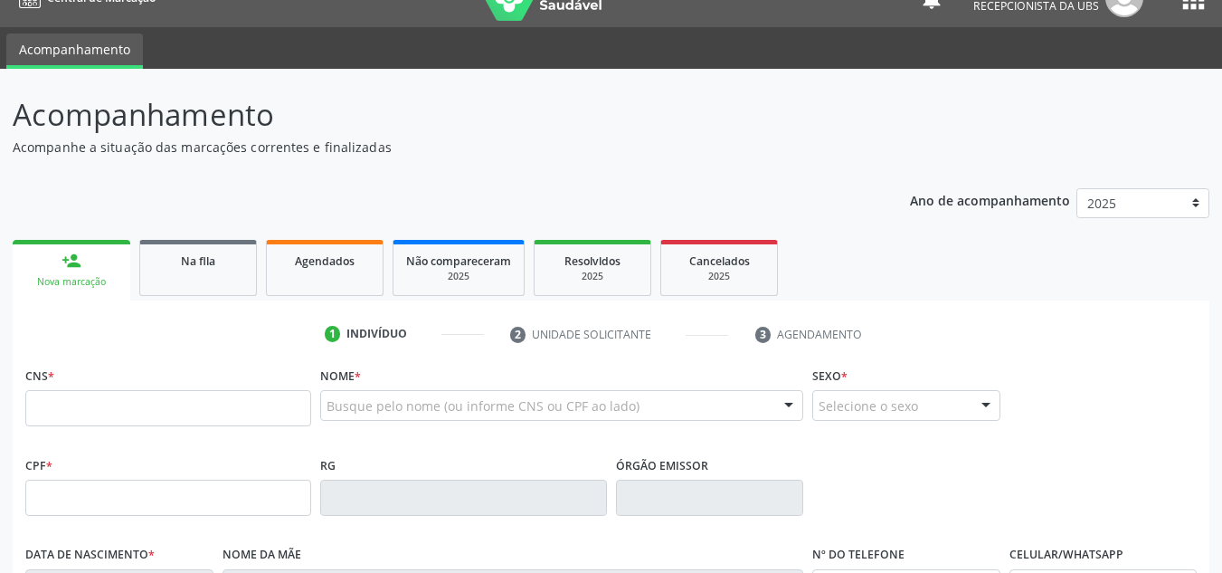
click at [127, 418] on input "text" at bounding box center [168, 408] width 286 height 36
click at [82, 263] on link "person_add Nova marcação" at bounding box center [72, 270] width 118 height 61
click at [84, 279] on link "person_add Nova marcação" at bounding box center [72, 270] width 118 height 61
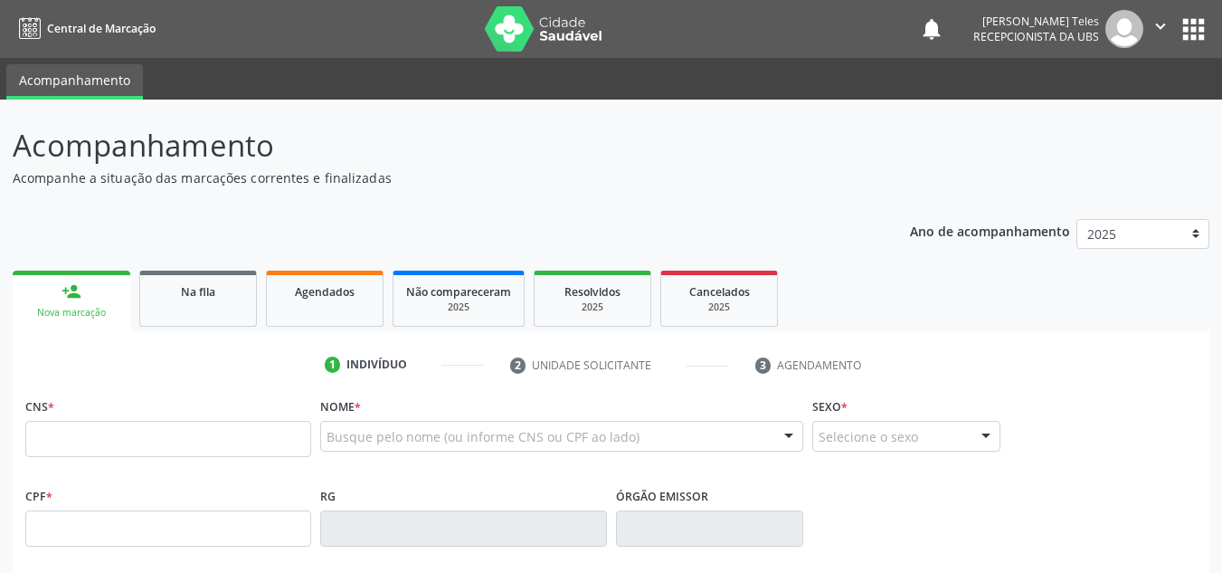
click at [186, 448] on input "text" at bounding box center [168, 439] width 286 height 36
type input "162 1452 0567 0008"
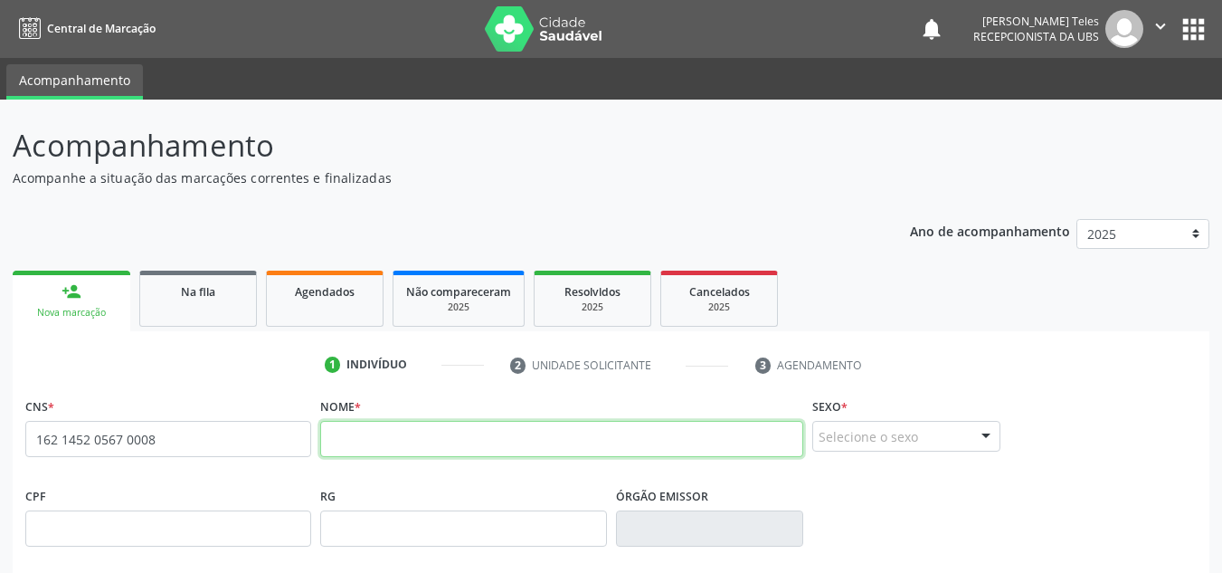
click at [381, 440] on input "text" at bounding box center [561, 439] width 483 height 36
type input "[PERSON_NAME]"
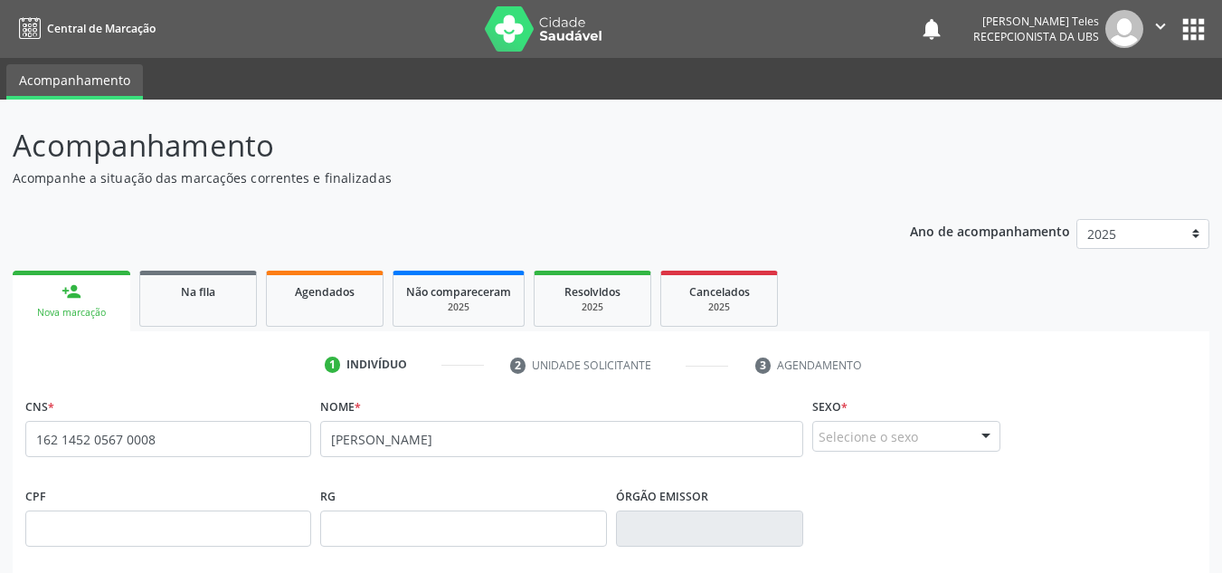
click at [891, 431] on div "Selecione o sexo" at bounding box center [906, 436] width 188 height 31
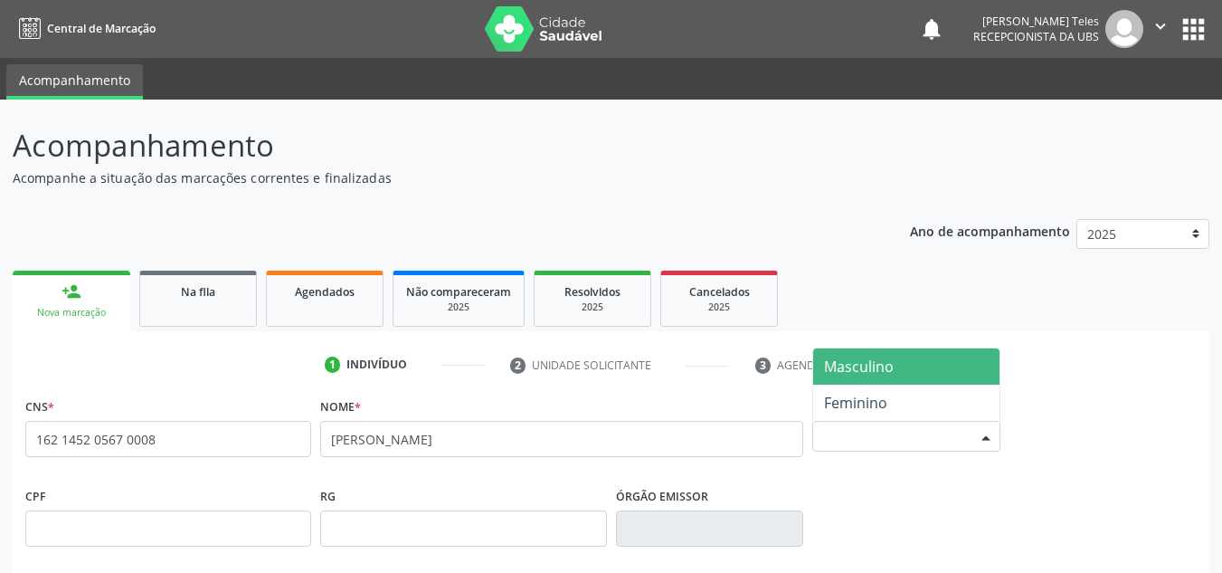
click at [870, 360] on span "Masculino" at bounding box center [859, 366] width 70 height 20
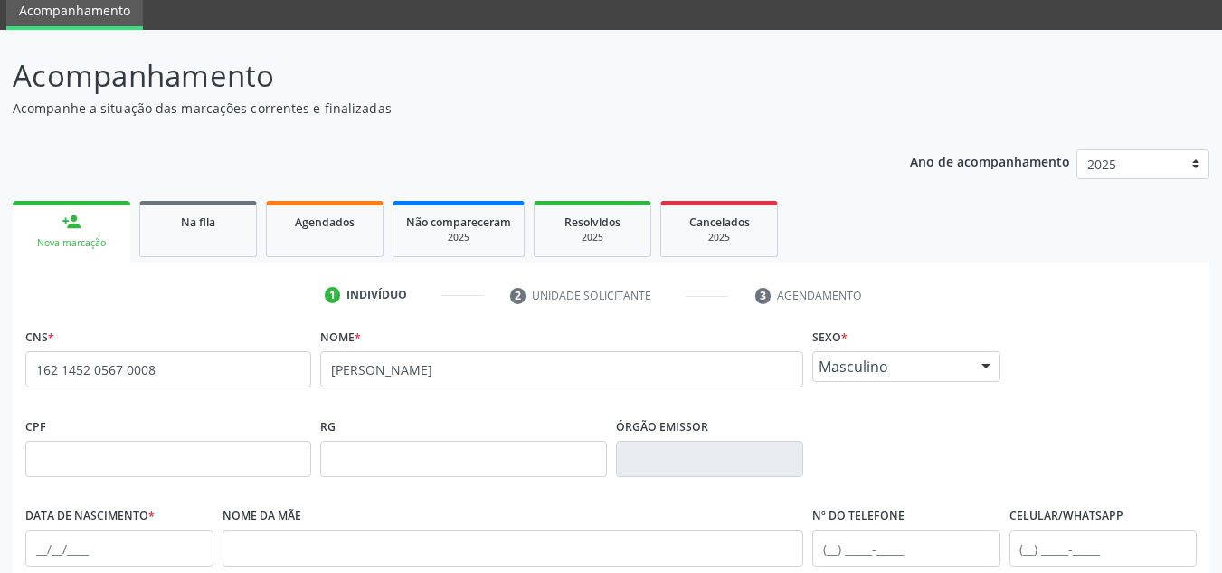
scroll to position [271, 0]
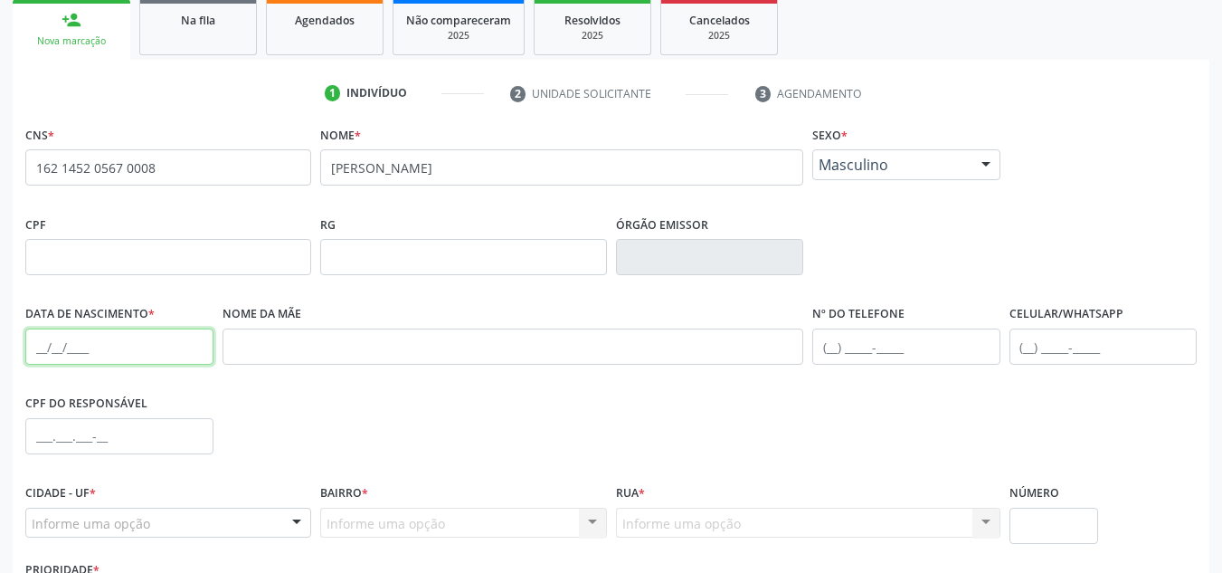
click at [107, 345] on input "text" at bounding box center [119, 346] width 188 height 36
type input "02/11/1947"
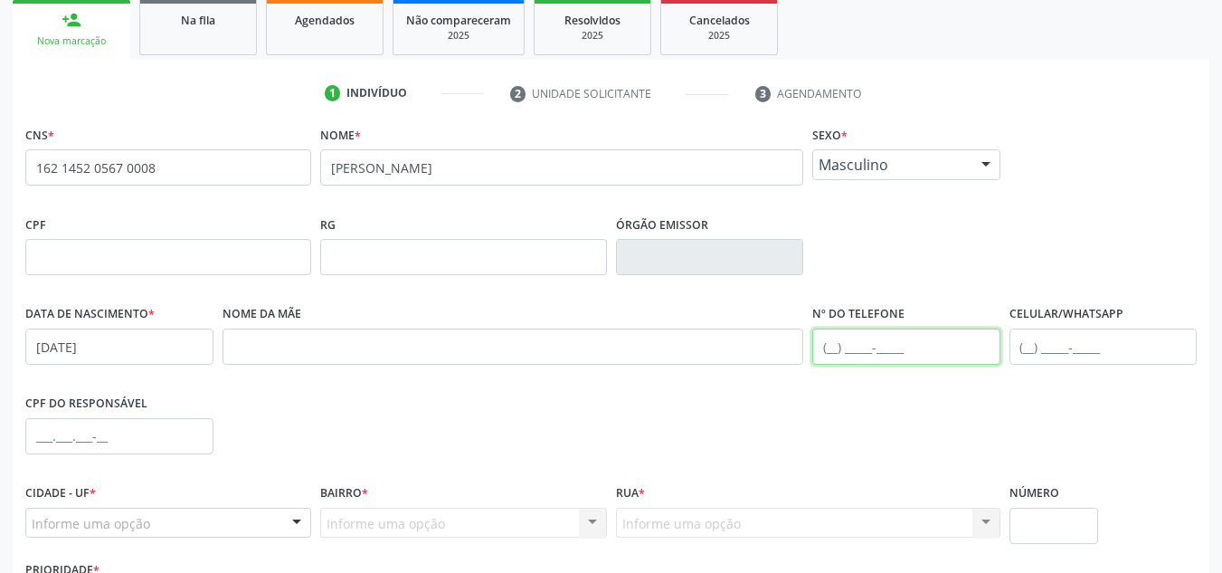
click at [847, 331] on input "text" at bounding box center [906, 346] width 188 height 36
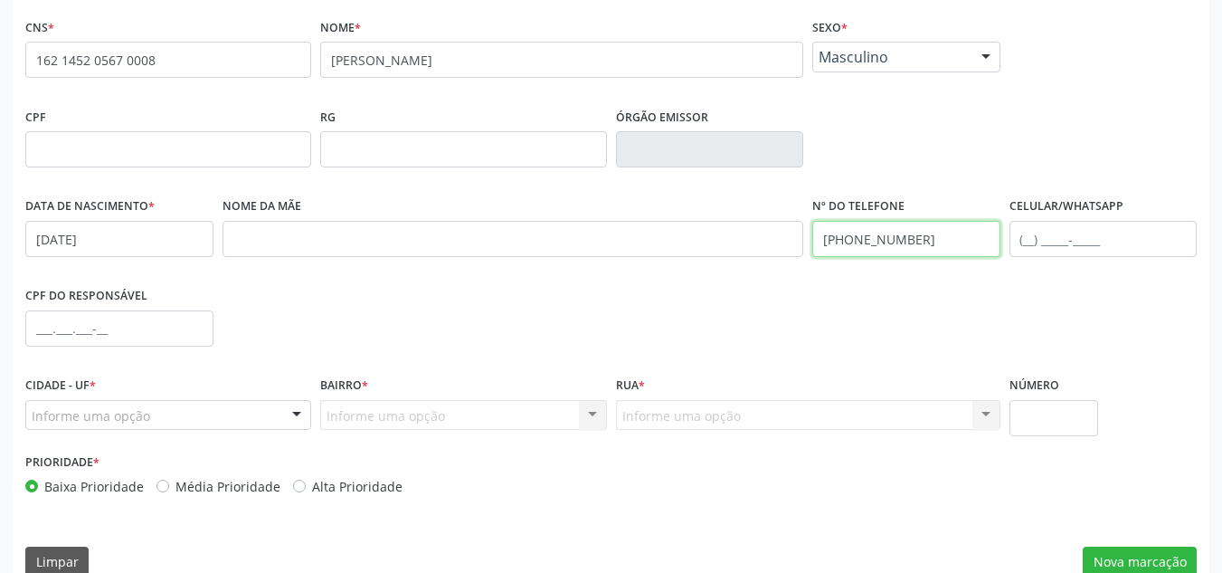
scroll to position [408, 0]
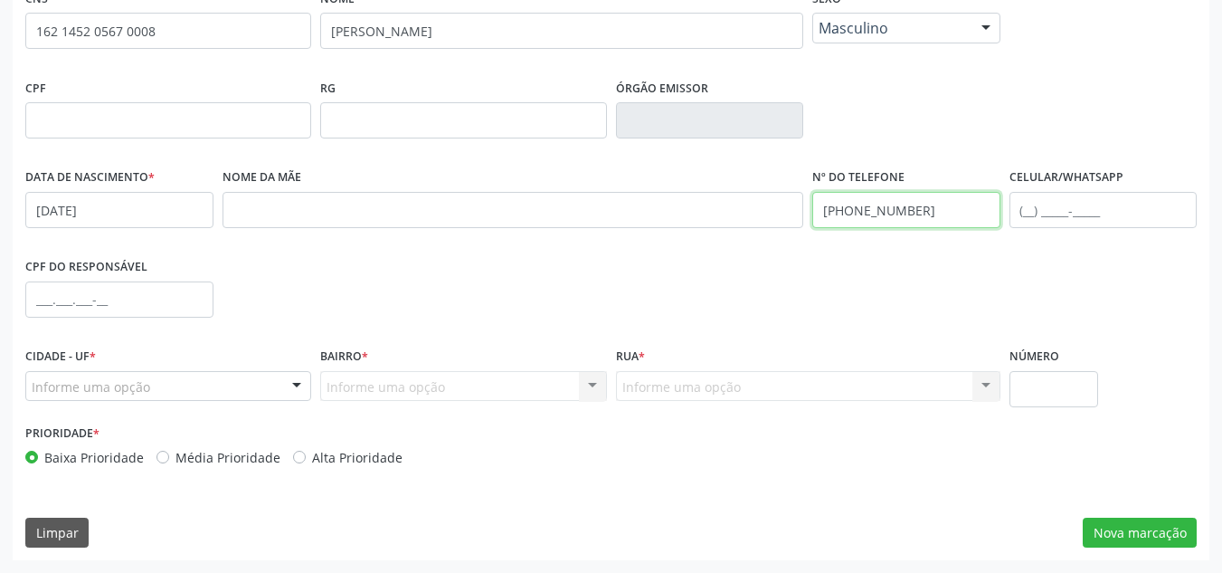
type input "(74) 99903-3128"
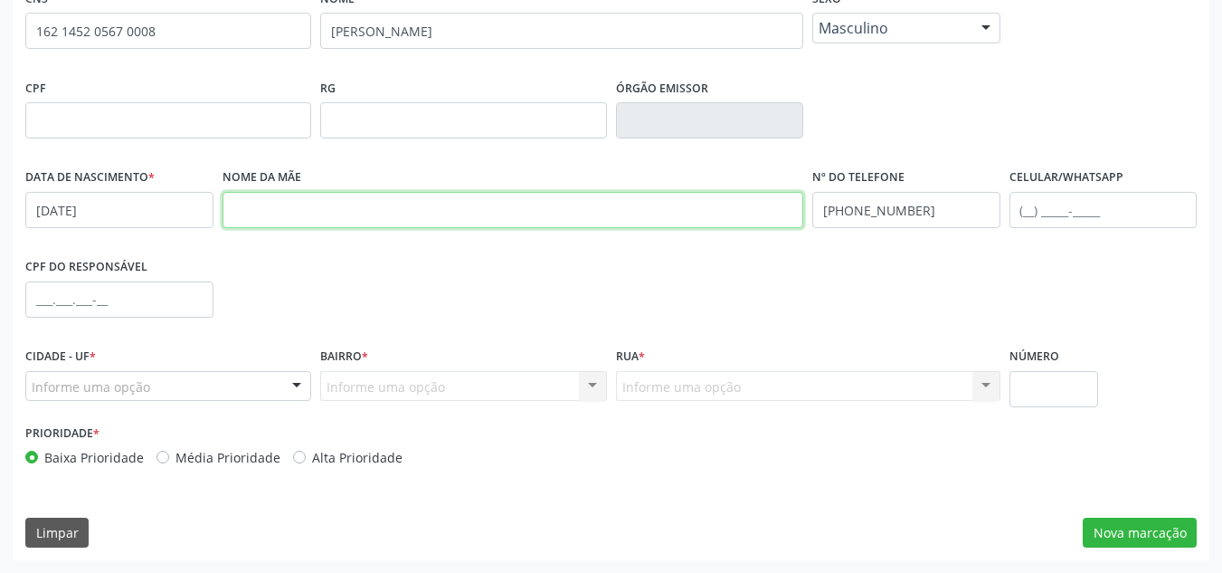
click at [374, 205] on input "text" at bounding box center [513, 210] width 582 height 36
type input "ESTEFANIA AZEVEDO"
click at [185, 377] on div "Informe uma opção" at bounding box center [168, 386] width 286 height 31
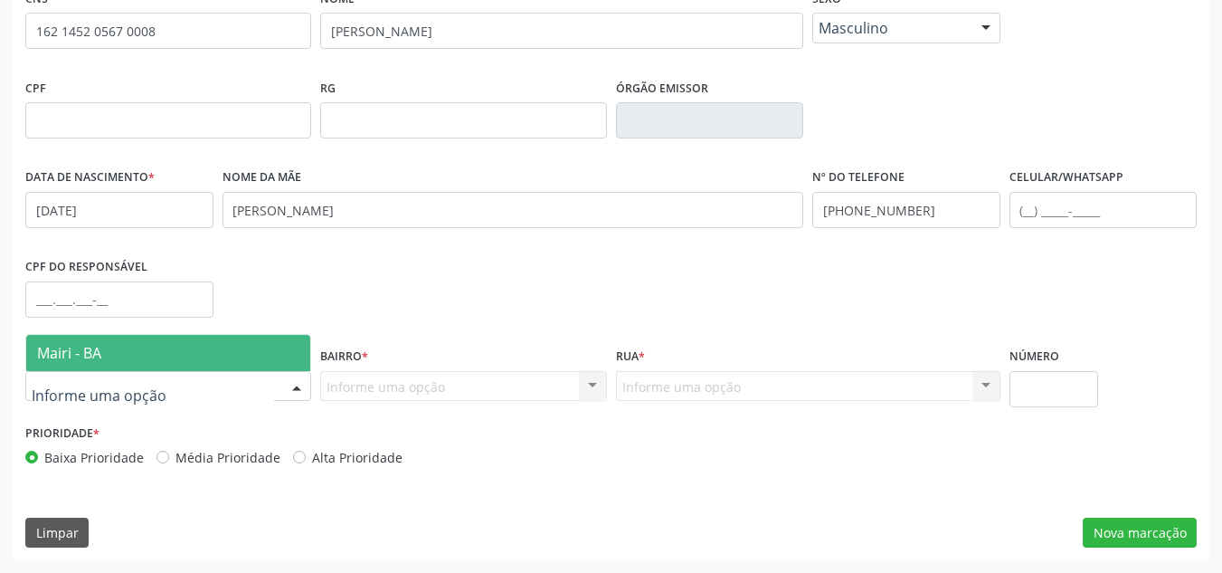
drag, startPoint x: 180, startPoint y: 355, endPoint x: 232, endPoint y: 368, distance: 54.0
click at [185, 355] on span "Mairi - BA" at bounding box center [168, 353] width 284 height 36
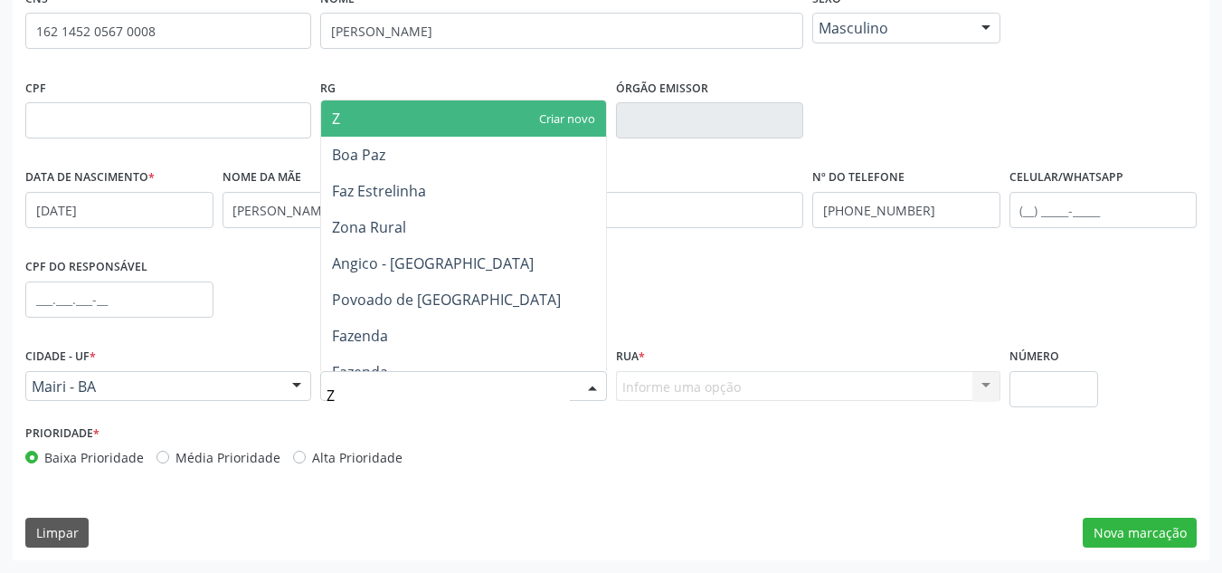
type input "ZO"
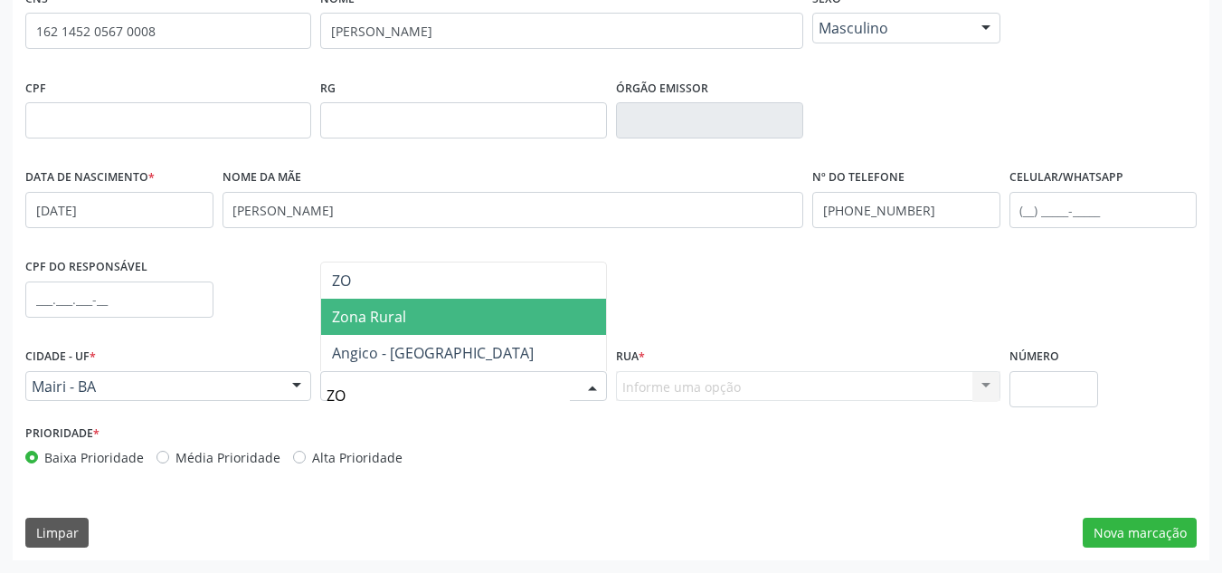
click at [362, 322] on span "Zona Rural" at bounding box center [369, 317] width 74 height 20
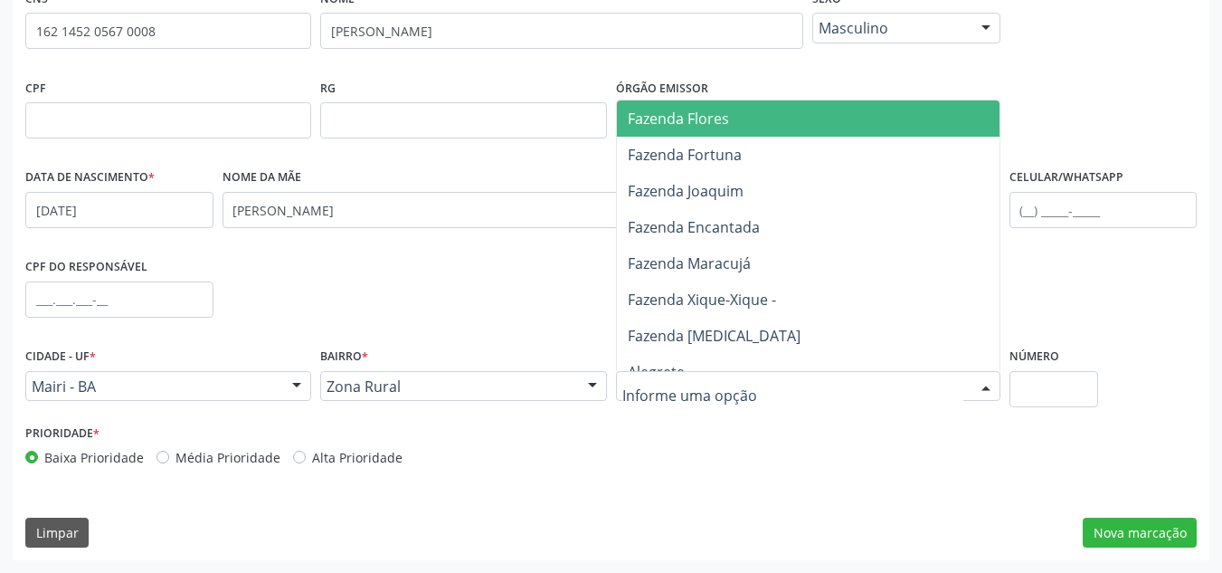
click at [682, 396] on div at bounding box center [808, 386] width 384 height 31
type input "SANH"
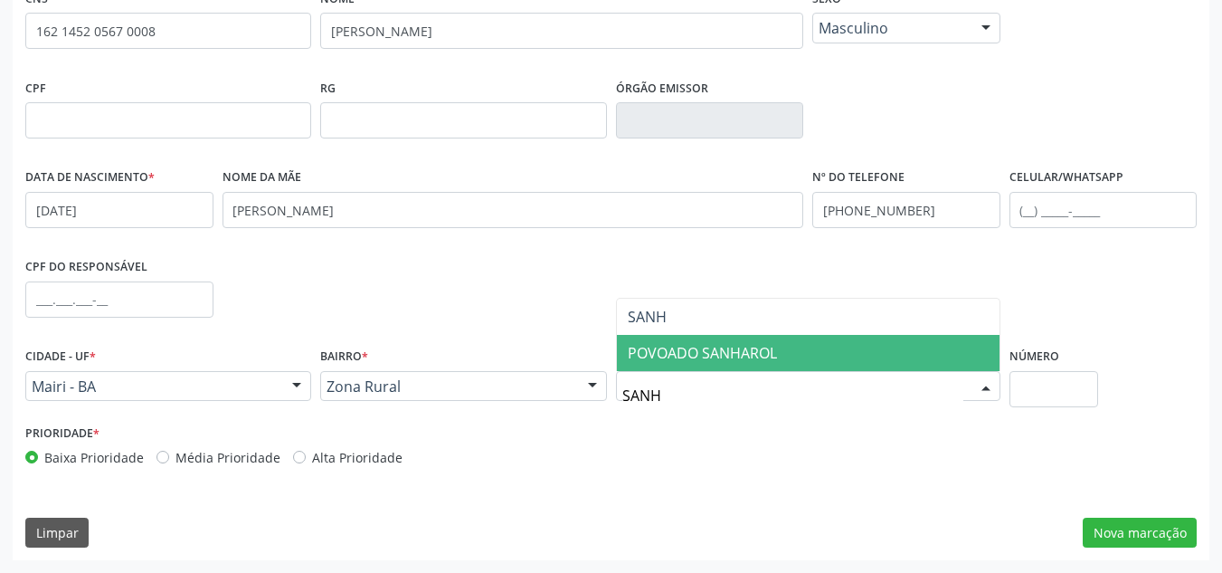
click at [674, 339] on span "POVOADO SANHAROL" at bounding box center [808, 353] width 383 height 36
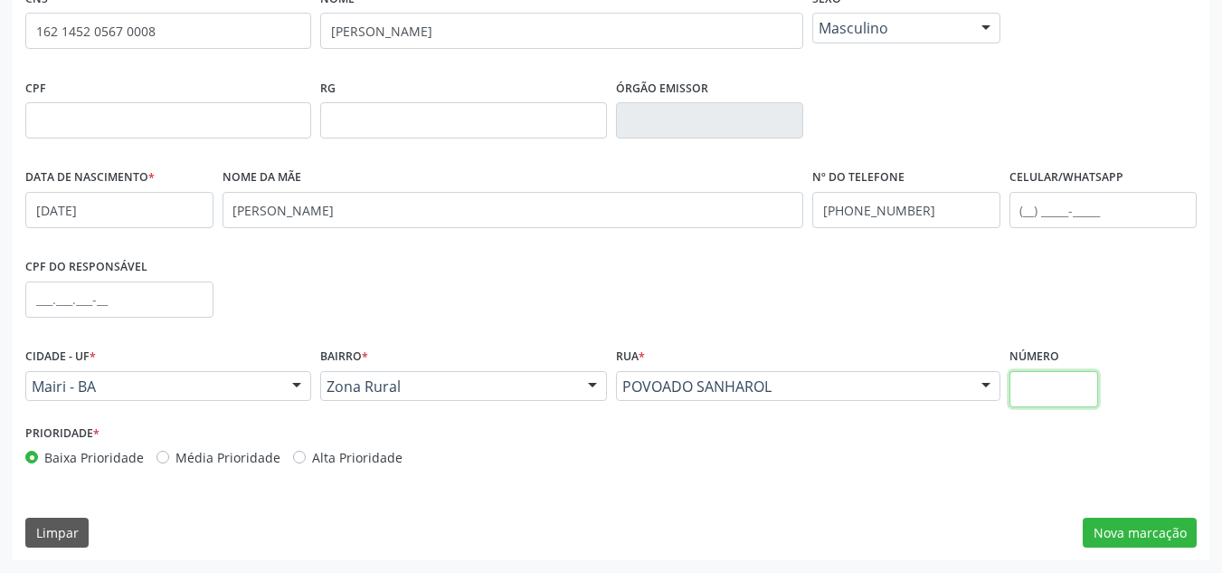
click at [1036, 386] on input "text" at bounding box center [1054, 389] width 90 height 36
type input "SN"
drag, startPoint x: 1129, startPoint y: 540, endPoint x: 1125, endPoint y: 514, distance: 26.5
click at [1128, 540] on button "Nova marcação" at bounding box center [1140, 532] width 114 height 31
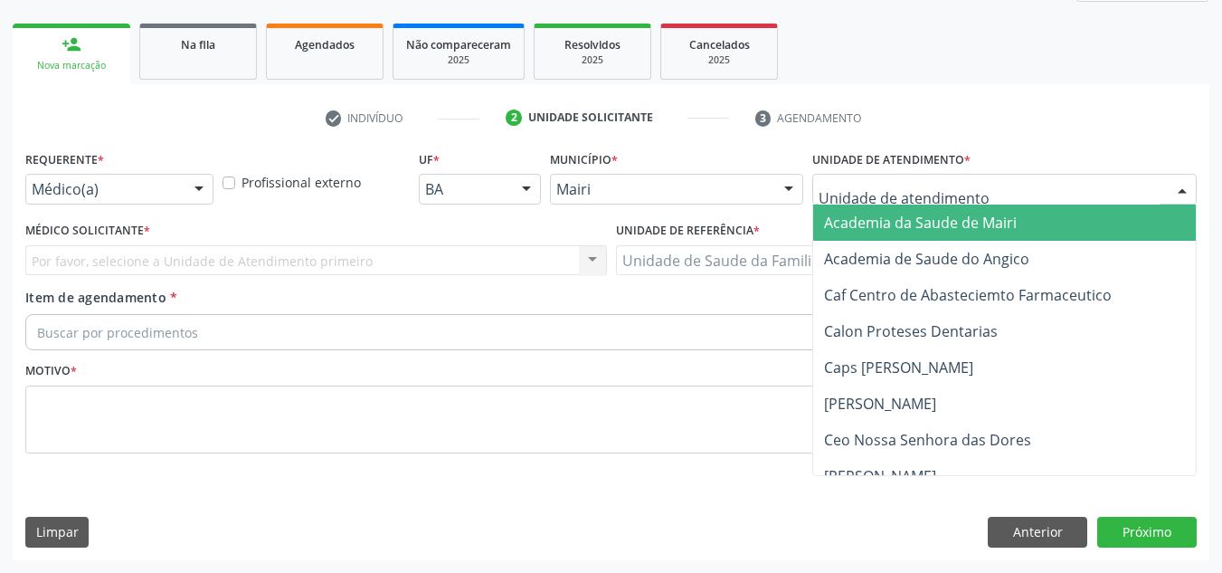
type input "J"
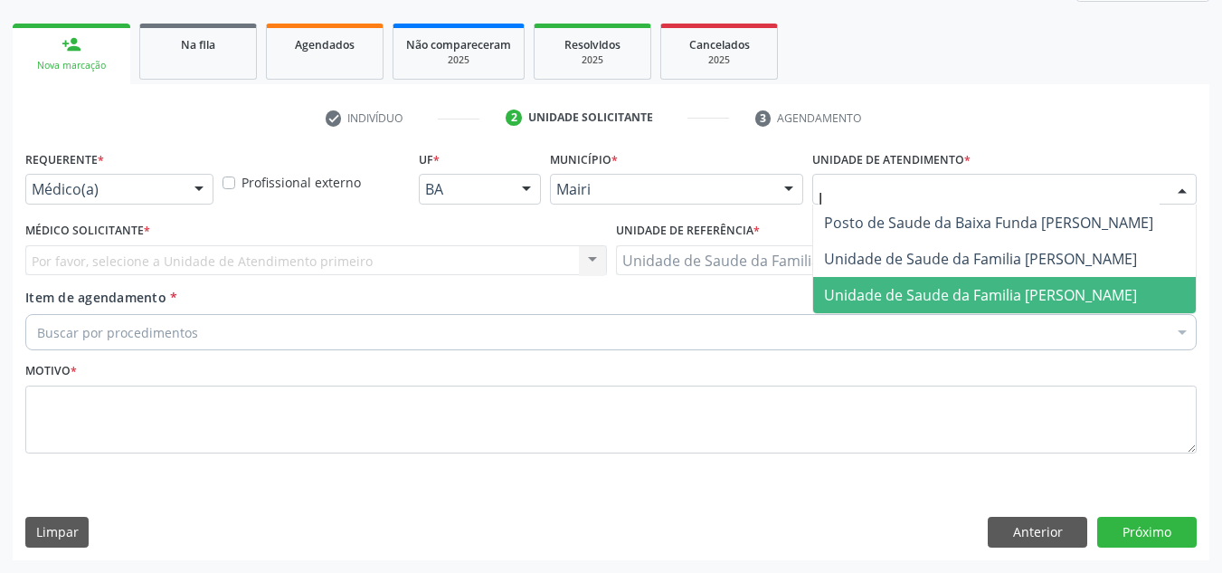
click at [939, 289] on span "Unidade de Saude da Familia Jonathas Laurentino de Santana" at bounding box center [980, 295] width 313 height 20
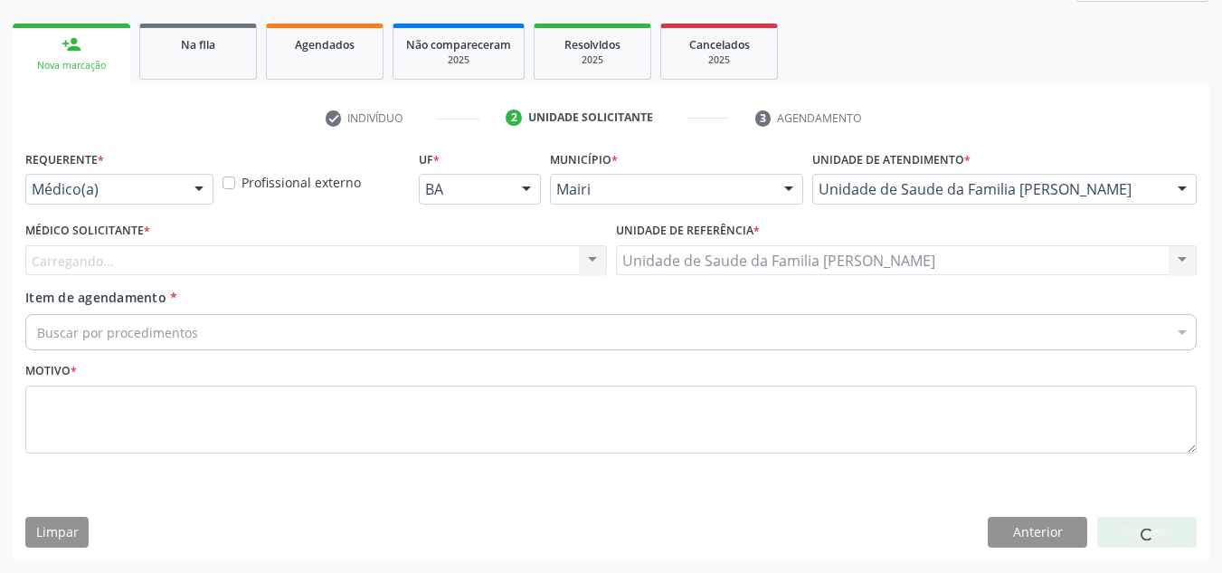
click at [75, 261] on div "Carregando... Nenhum resultado encontrado para: " " Não há nenhuma opção para s…" at bounding box center [316, 260] width 582 height 31
click at [75, 258] on div "Médico solicitante Candido Gomes da Silva Junior Esther Dolores Martinez Valdes…" at bounding box center [316, 260] width 582 height 31
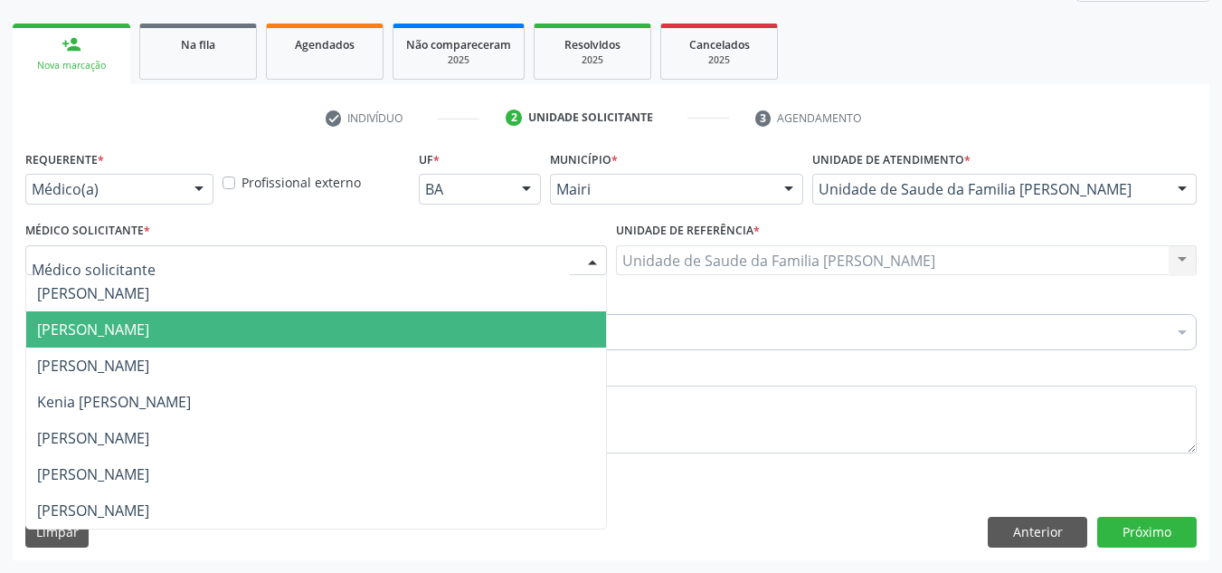
click at [126, 325] on span "Esther Dolores Martinez Valdes" at bounding box center [93, 329] width 112 height 20
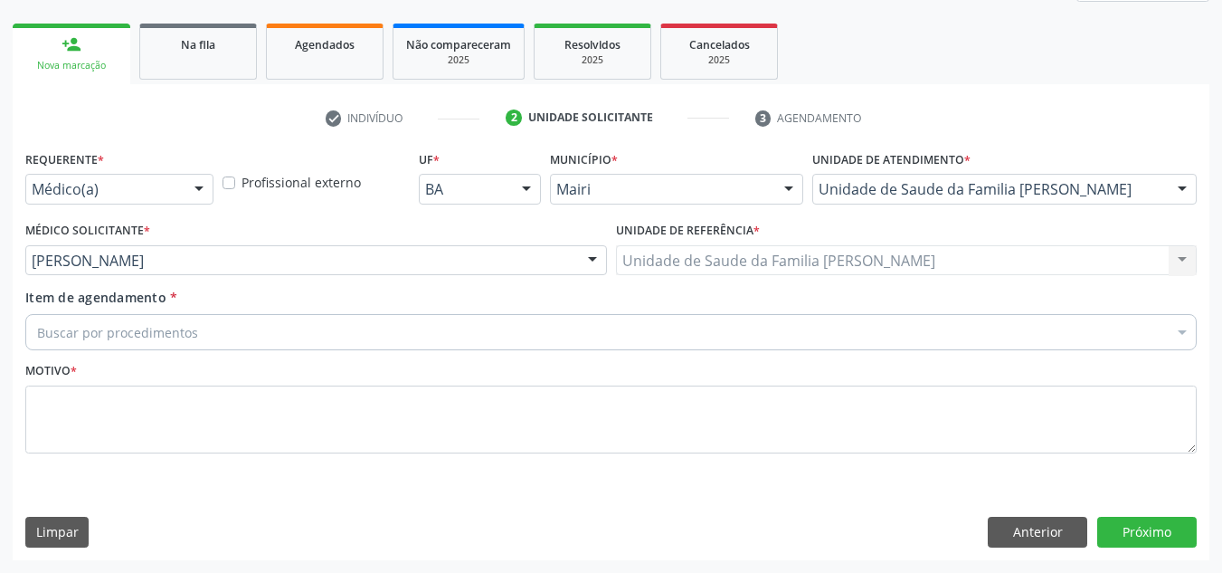
click at [100, 321] on div "Buscar por procedimentos" at bounding box center [610, 332] width 1171 height 36
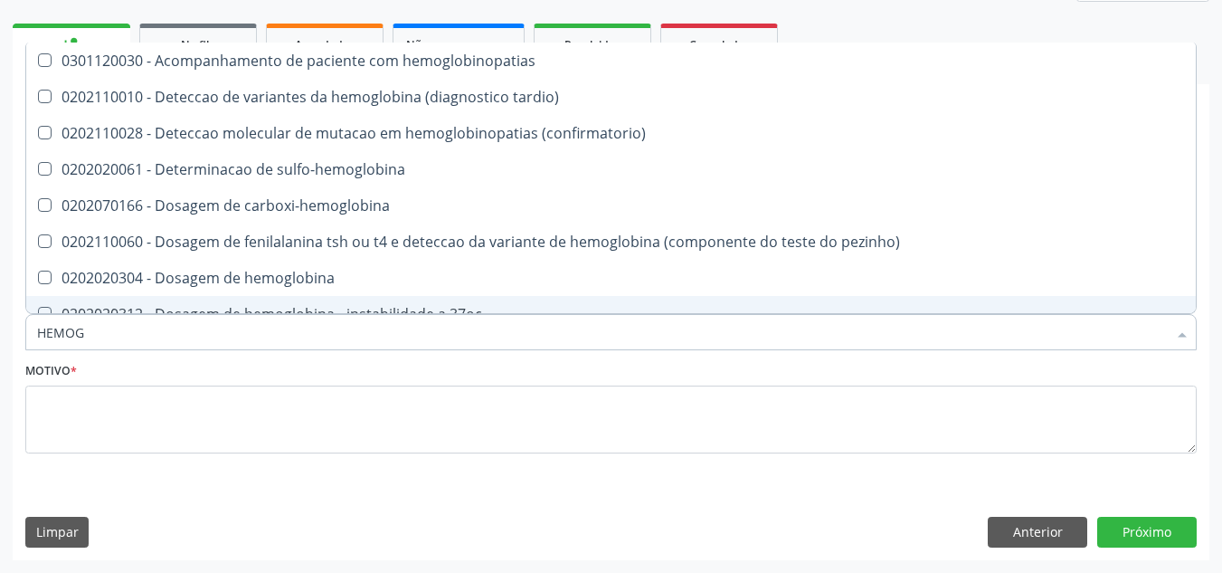
type input "HEMOGR"
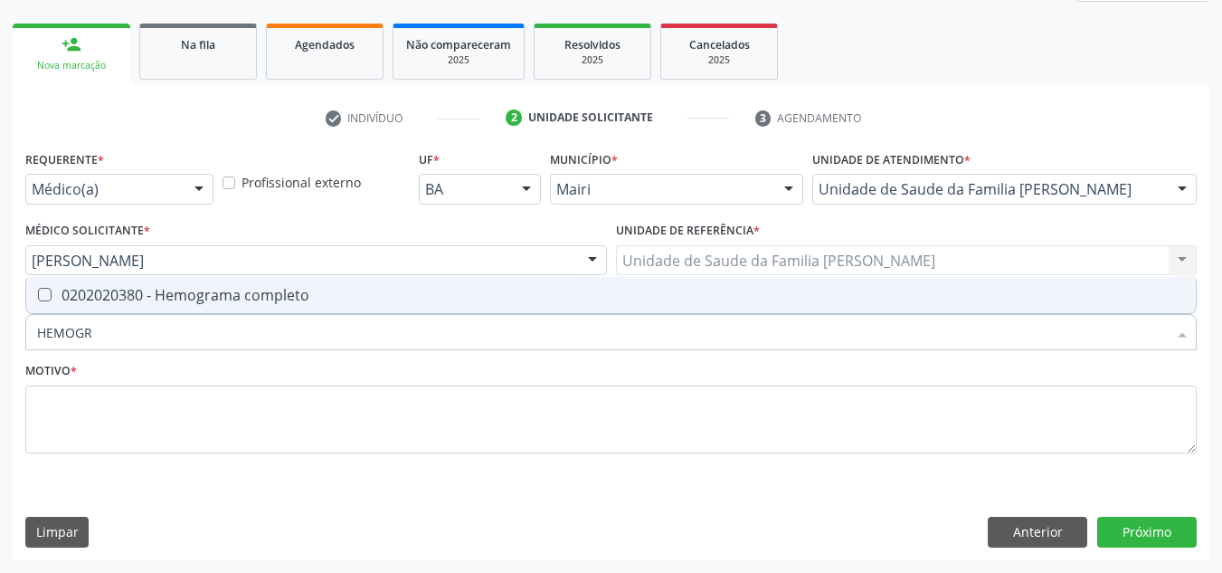
click at [111, 310] on span "0202020380 - Hemograma completo" at bounding box center [610, 295] width 1169 height 36
checkbox completo "true"
type input "HEMOG"
checkbox completo "false"
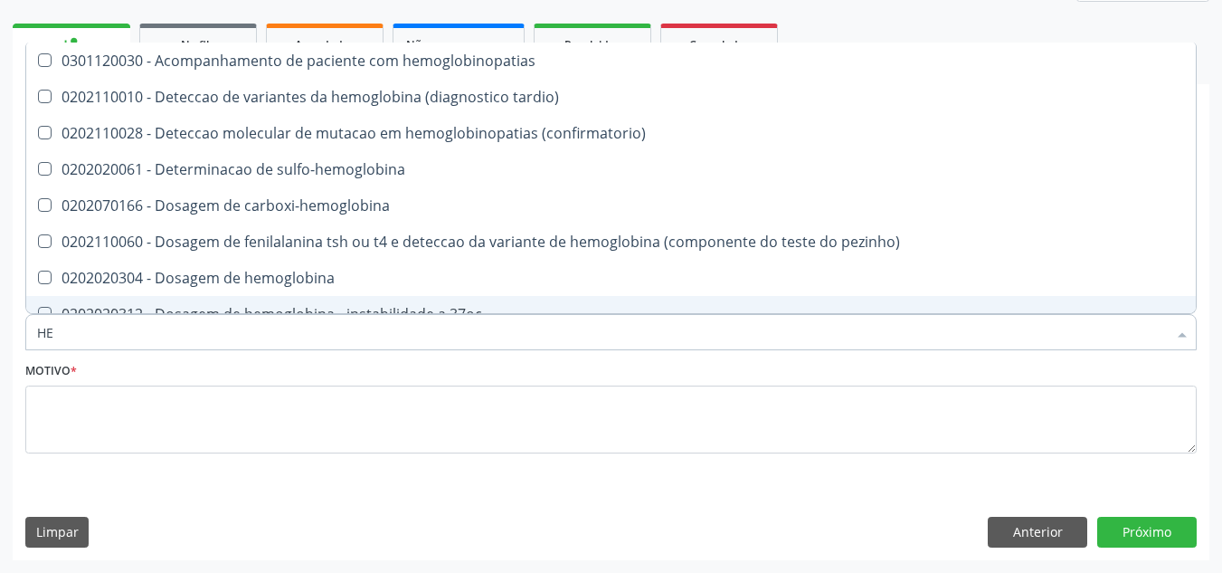
type input "H"
checkbox completo "false"
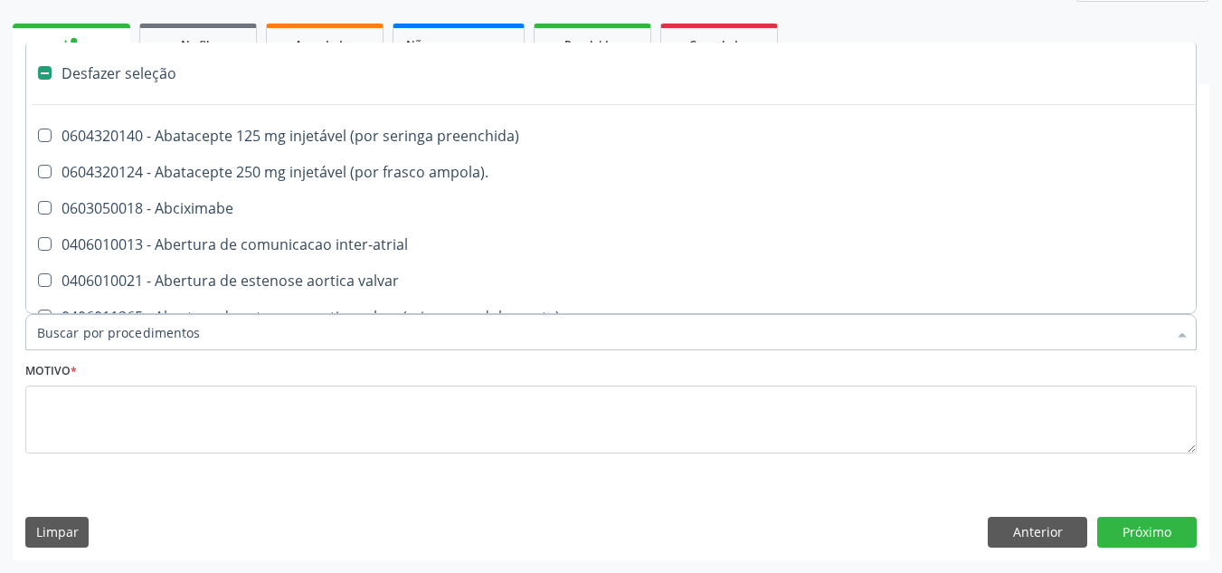
type input "H"
checkbox joelho "true"
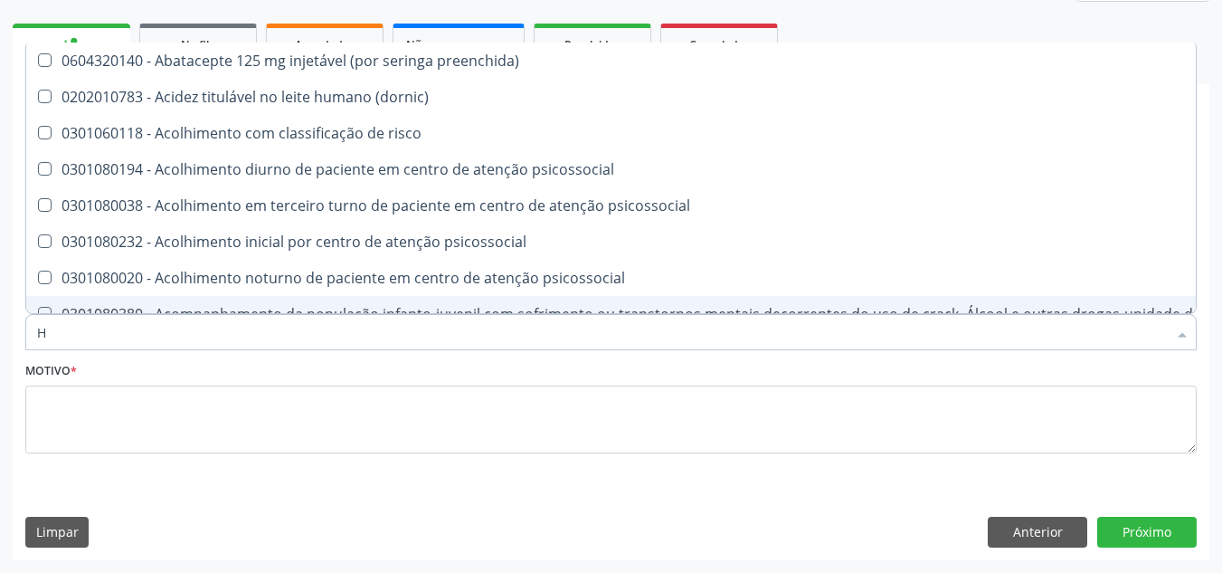
type input "HE"
checkbox removível "true"
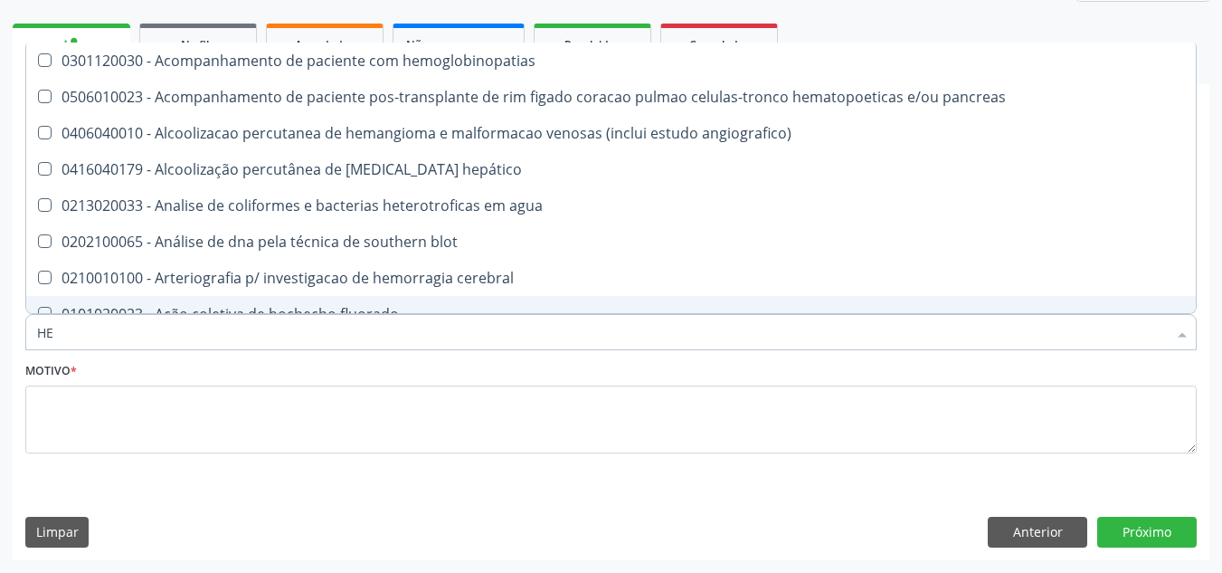
type input "HEM"
checkbox transplante "true"
checkbox completo "false"
type input "HEMO"
checkbox retro-retal "true"
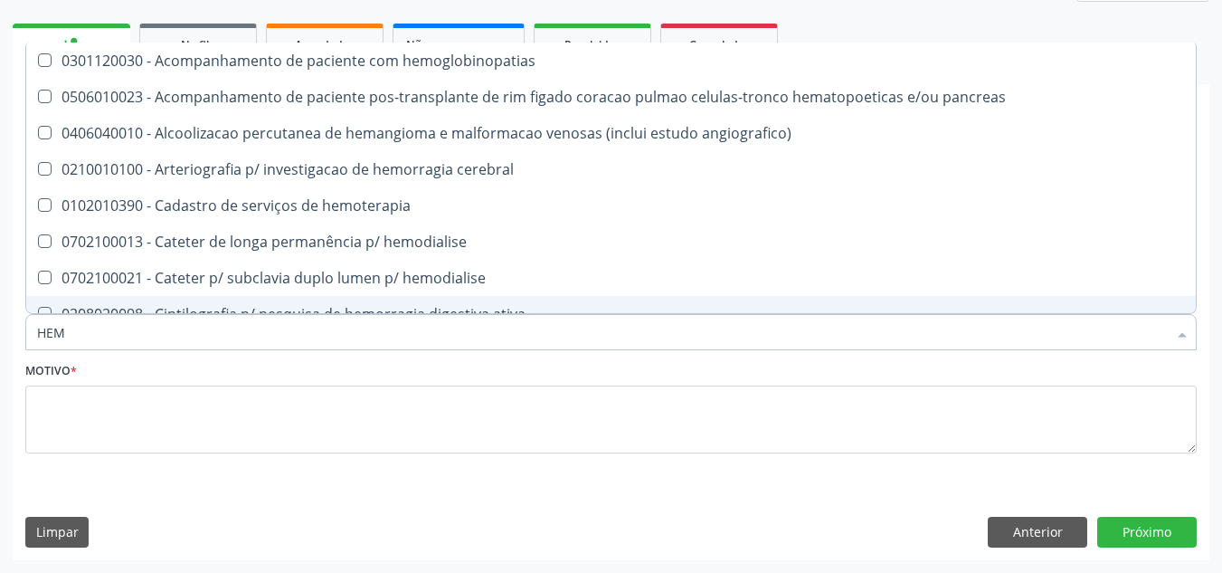
checkbox completo "false"
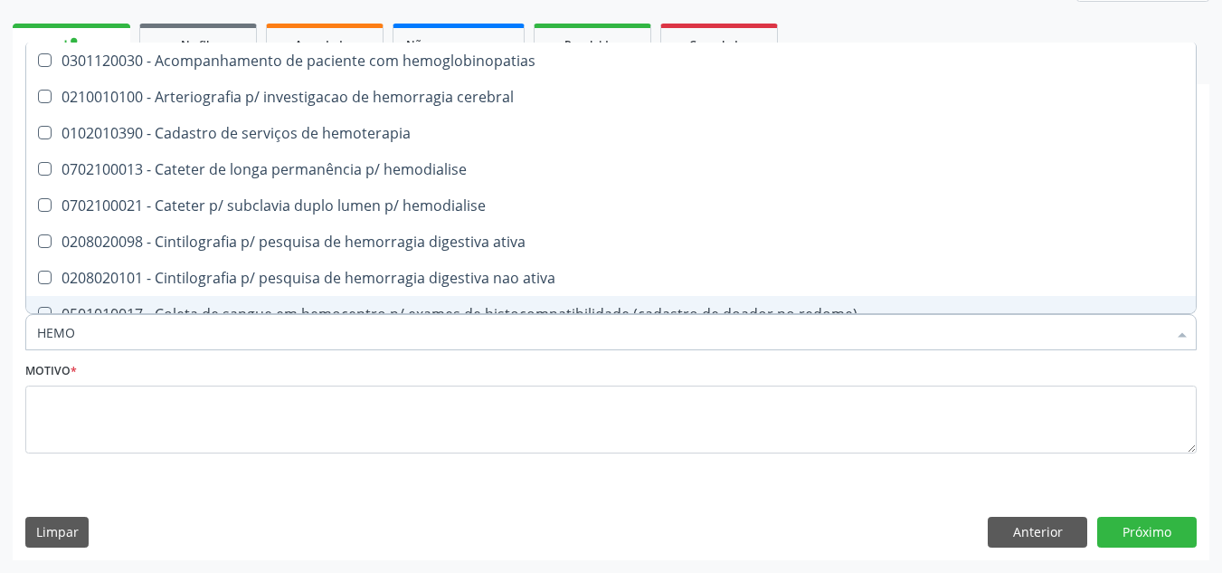
type input "HEMOG"
checkbox carboxi-hemoglobina "true"
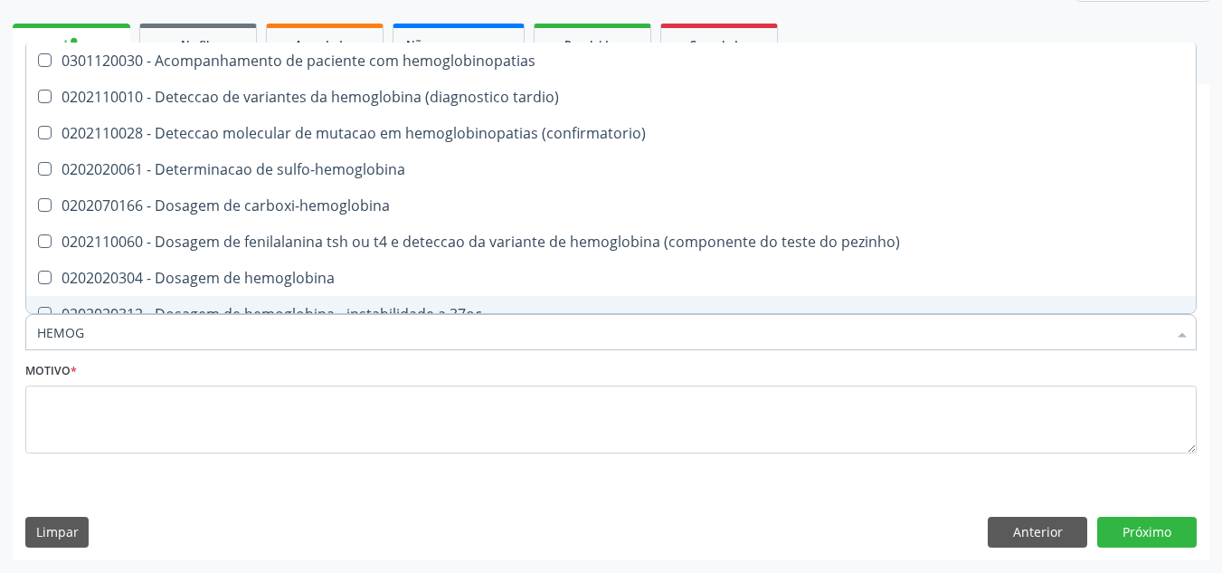
type input "HEMOGL"
checkbox completo "false"
type input "HEMOGLO"
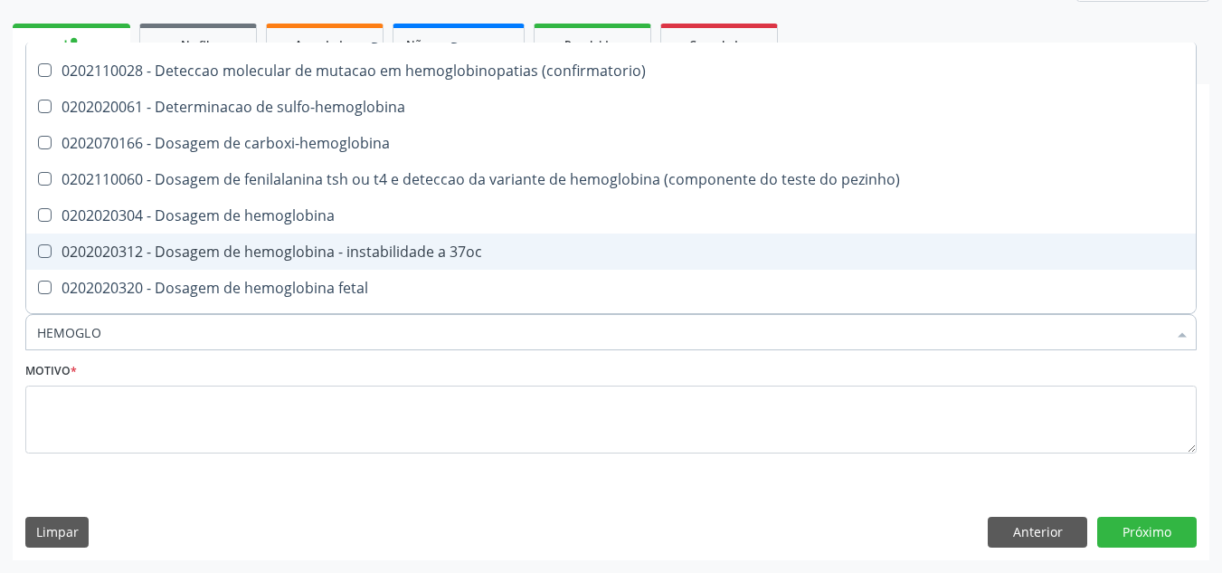
scroll to position [181, 0]
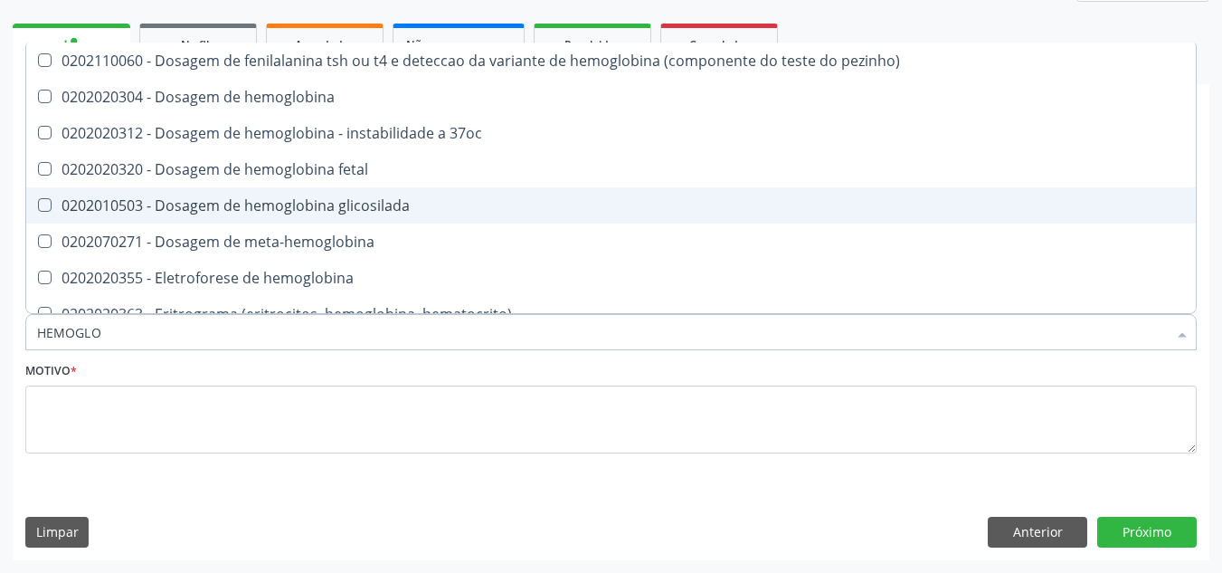
click at [329, 201] on div "0202010503 - Dosagem de hemoglobina glicosilada" at bounding box center [611, 205] width 1148 height 14
checkbox glicosilada "true"
type input "H"
checkbox glicosilada "false"
checkbox s "false"
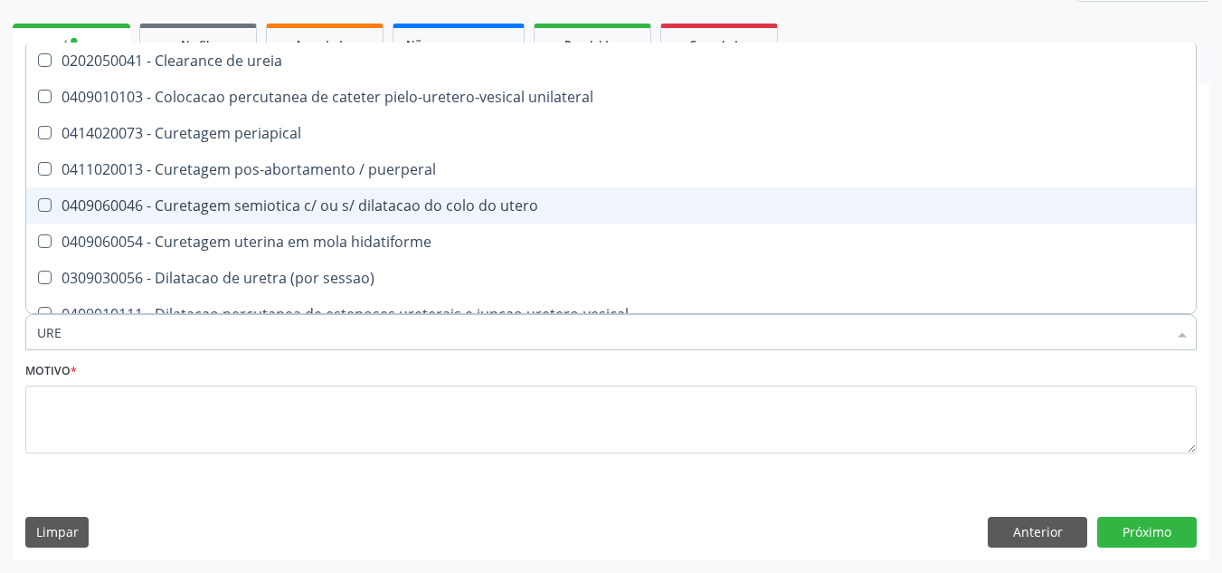
type input "UREI"
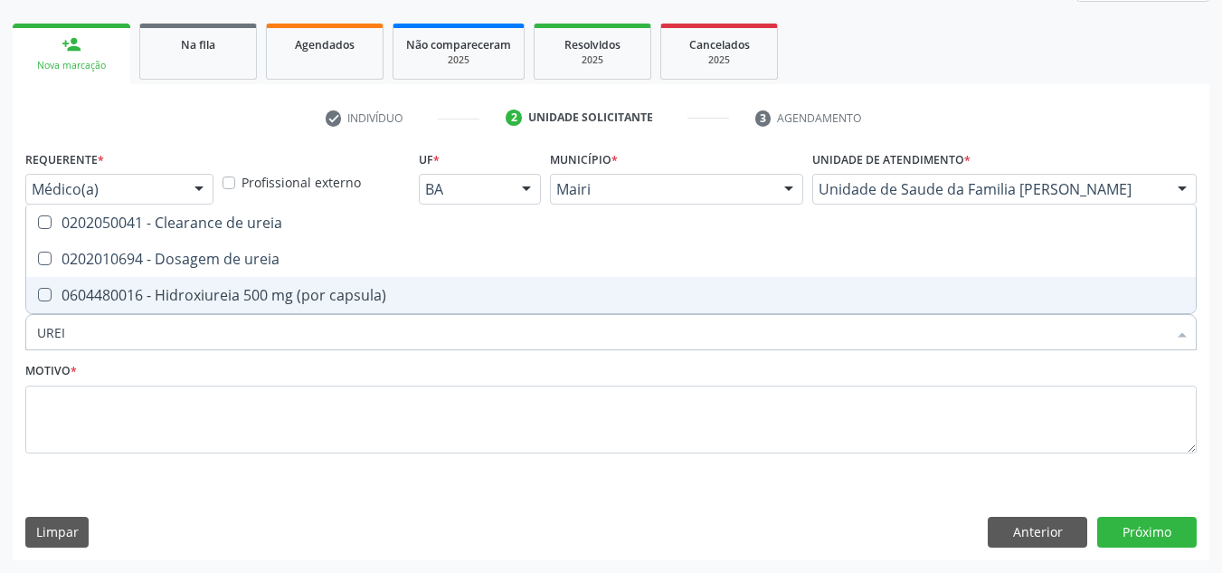
scroll to position [0, 0]
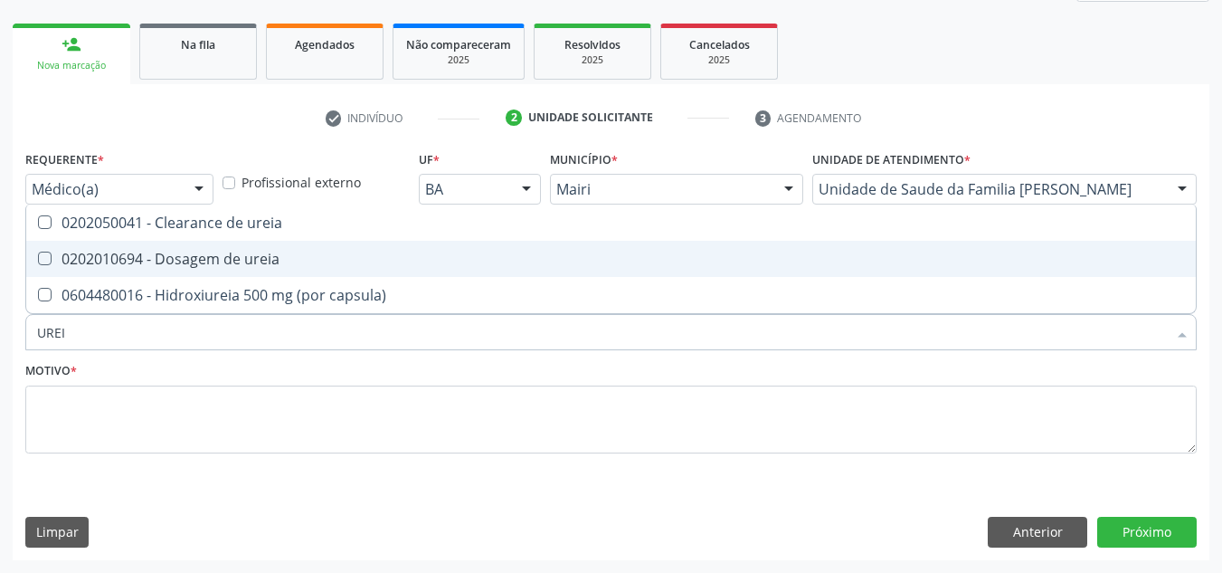
click at [289, 260] on div "0202010694 - Dosagem de ureia" at bounding box center [611, 258] width 1148 height 14
checkbox ureia "true"
type input "URE"
checkbox ureia "false"
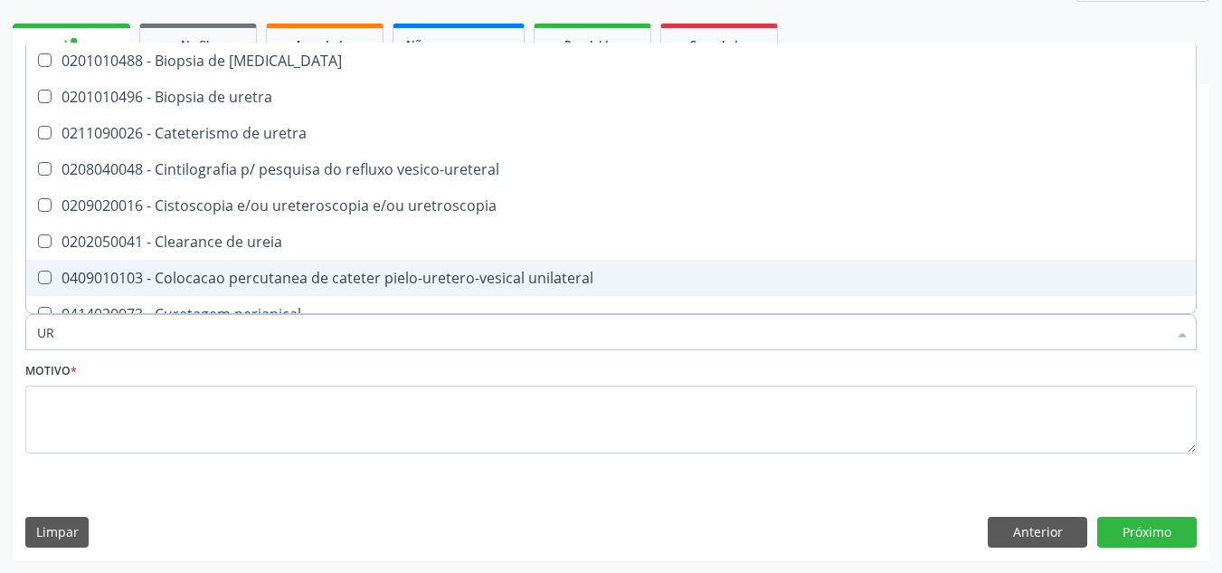
type input "U"
checkbox ureia "false"
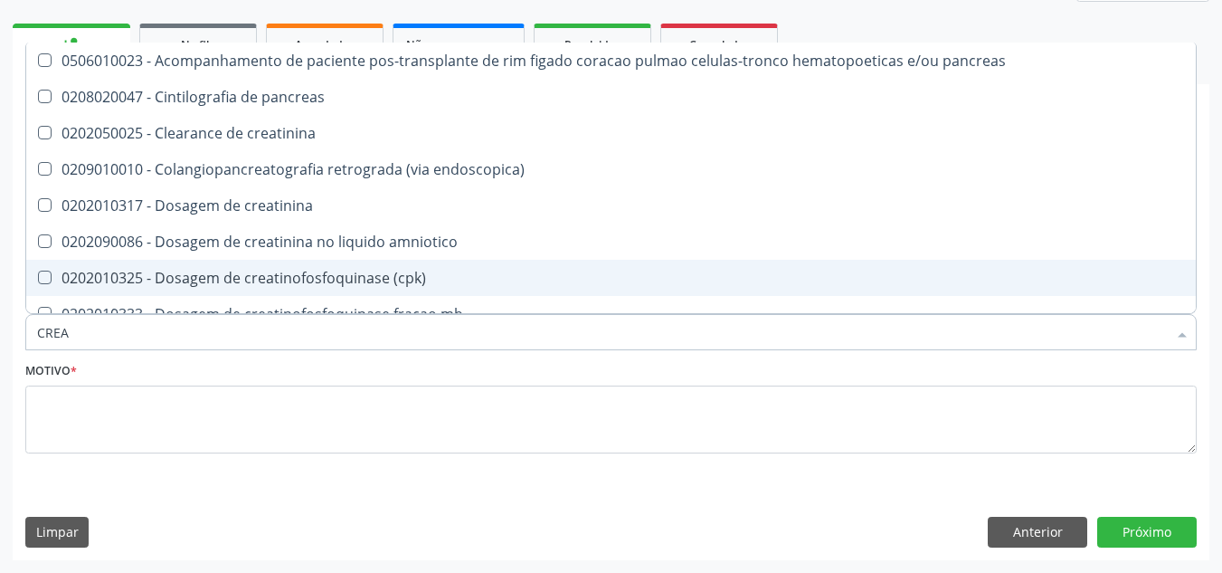
type input "CREAT"
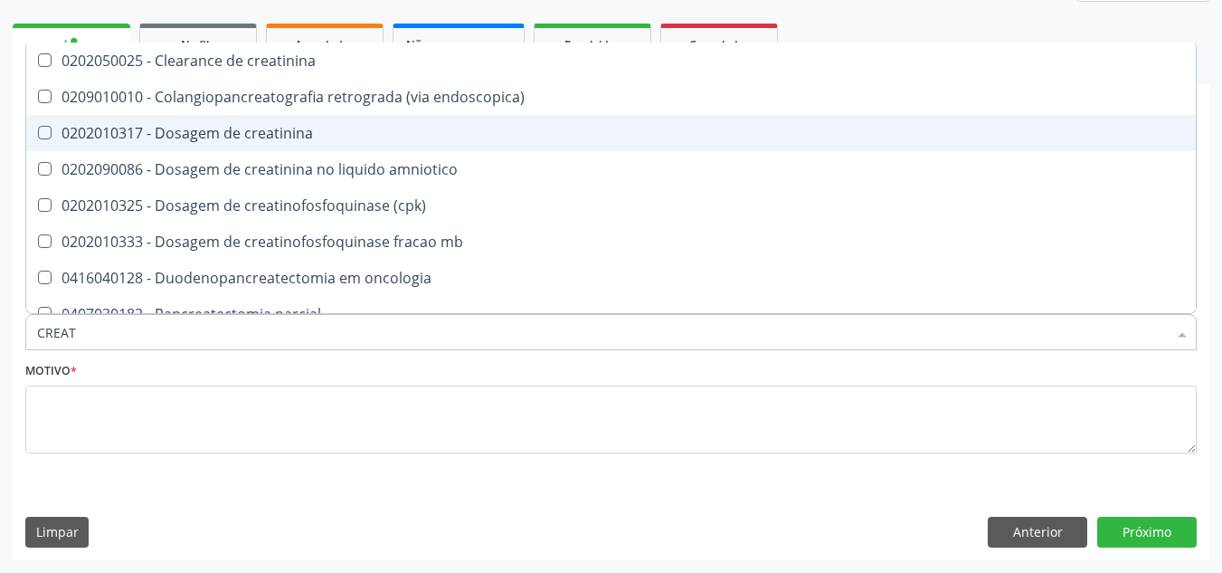
click at [308, 137] on div "0202010317 - Dosagem de creatinina" at bounding box center [611, 133] width 1148 height 14
checkbox creatinina "true"
type input "CREA"
checkbox creatinina "false"
checkbox \(cpk\) "true"
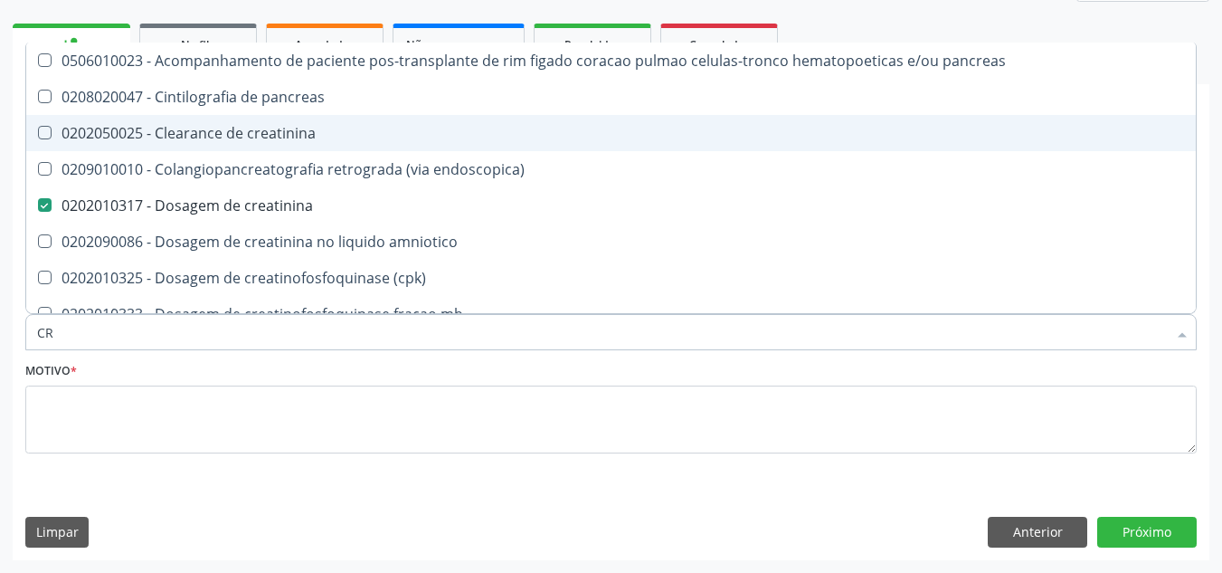
type input "C"
checkbox creatinina "false"
checkbox oncologia "false"
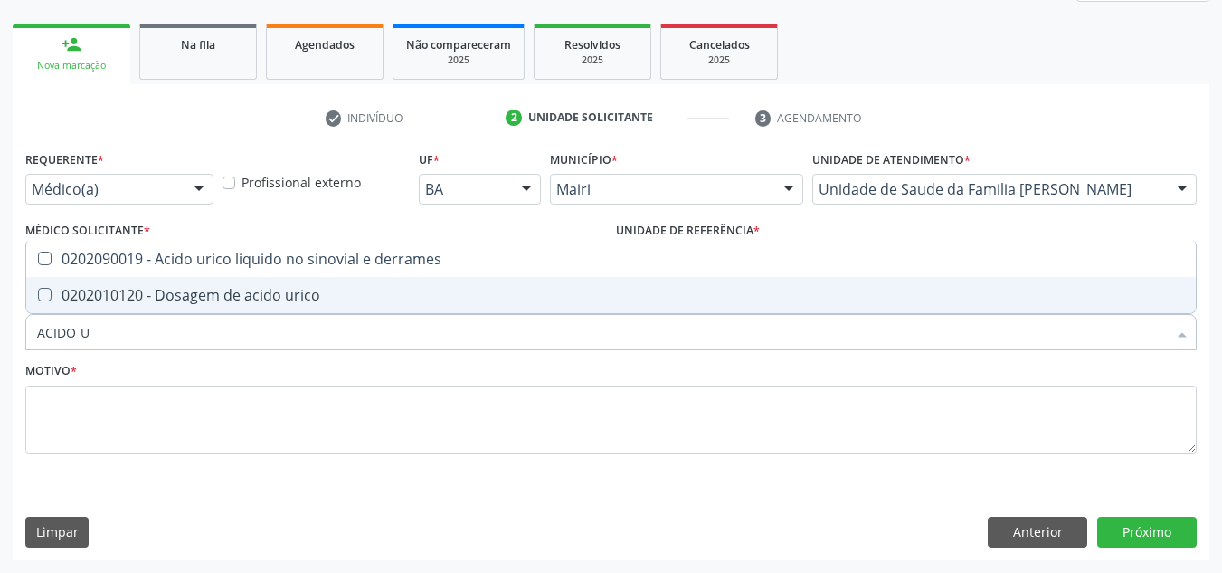
type input "ACIDO UR"
click at [293, 289] on div "0202010120 - Dosagem de acido urico" at bounding box center [611, 295] width 1148 height 14
checkbox urico "true"
type input "ACID"
checkbox urico "false"
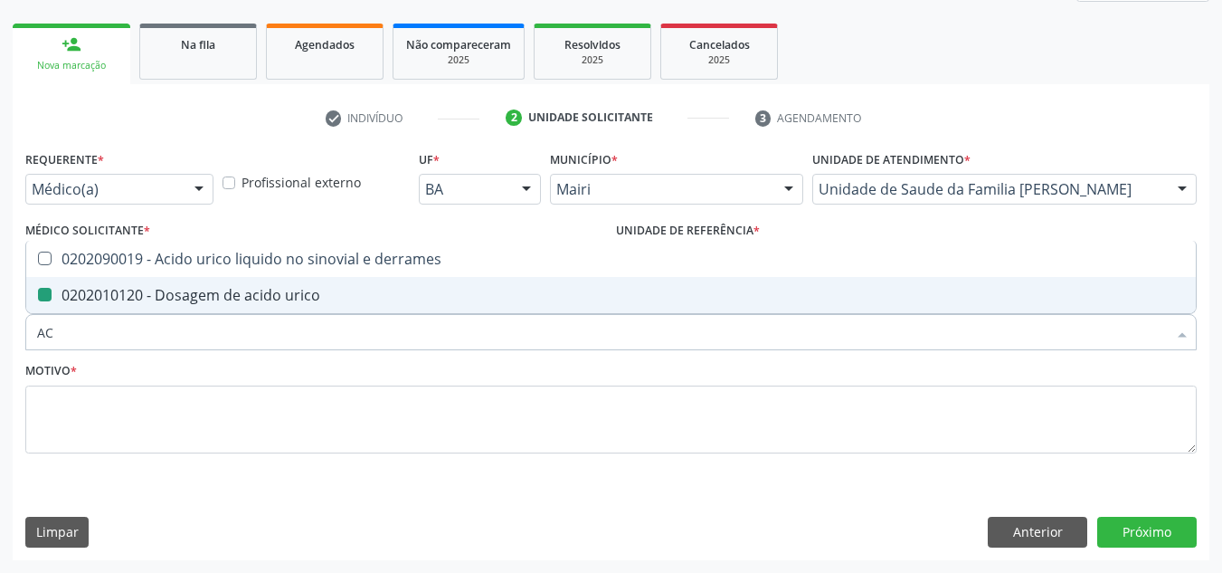
type input "A"
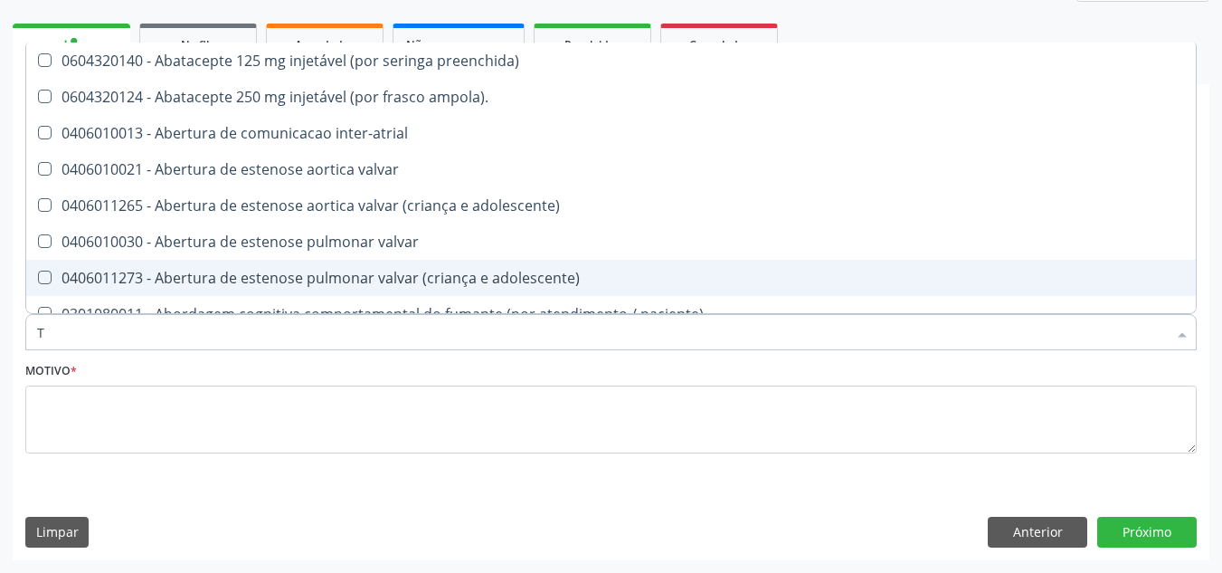
type input "TG"
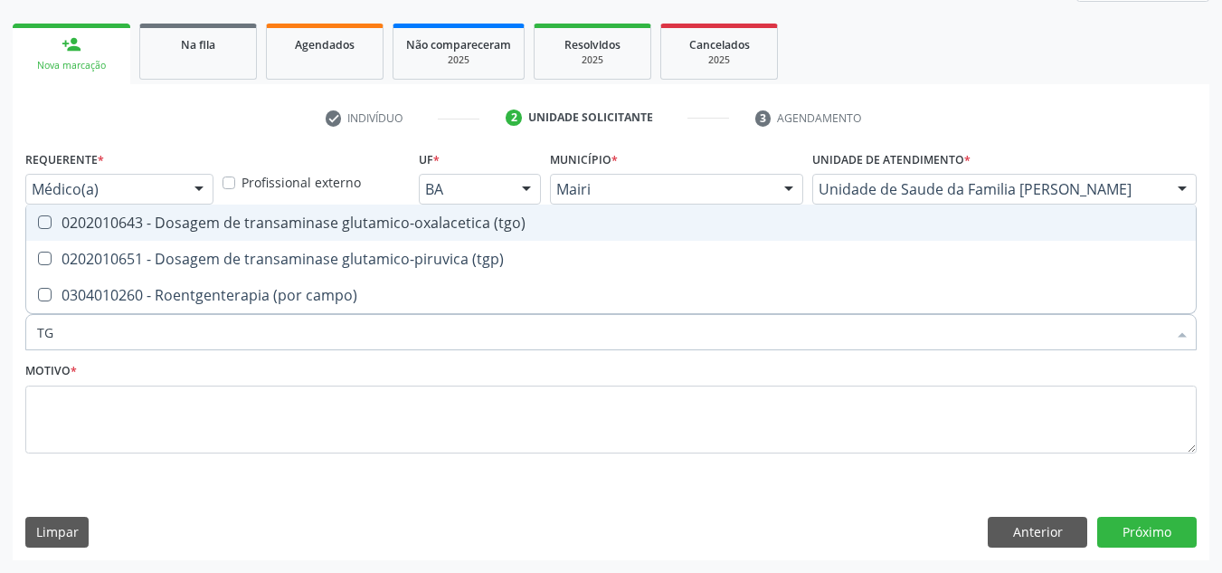
drag, startPoint x: 367, startPoint y: 222, endPoint x: 346, endPoint y: 243, distance: 29.4
click at [360, 225] on div "0202010643 - Dosagem de transaminase glutamico-oxalacetica (tgo)" at bounding box center [611, 222] width 1148 height 14
checkbox \(tgo\) "true"
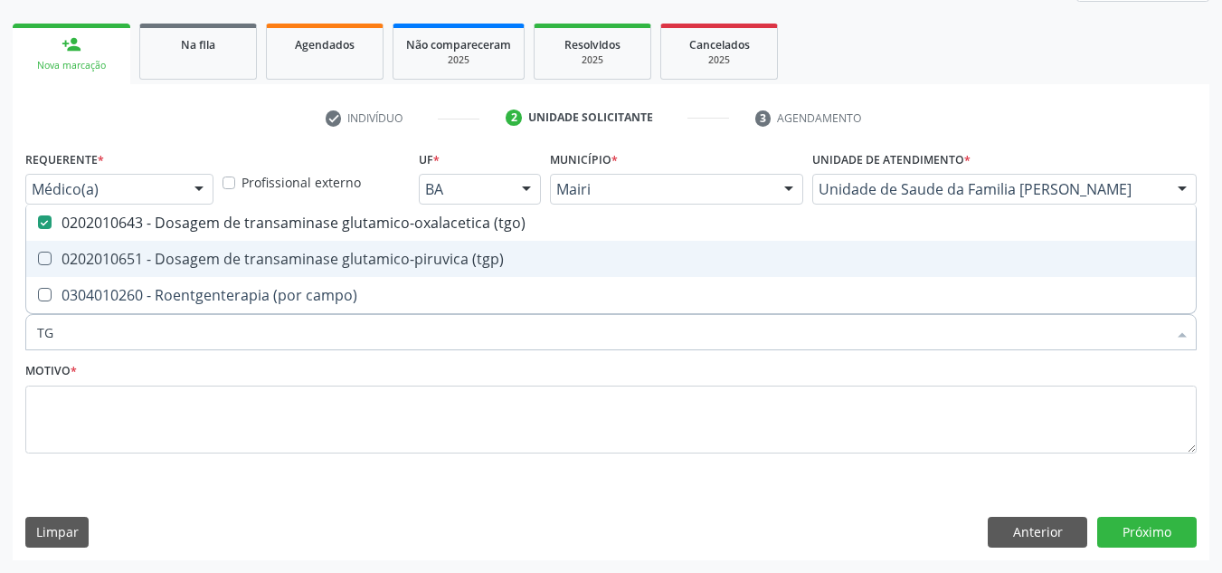
click at [346, 246] on span "0202010651 - Dosagem de transaminase glutamico-piruvica (tgp)" at bounding box center [610, 259] width 1169 height 36
checkbox \(tgp\) "true"
type input "T"
checkbox \(tgo\) "false"
checkbox \(tgp\) "false"
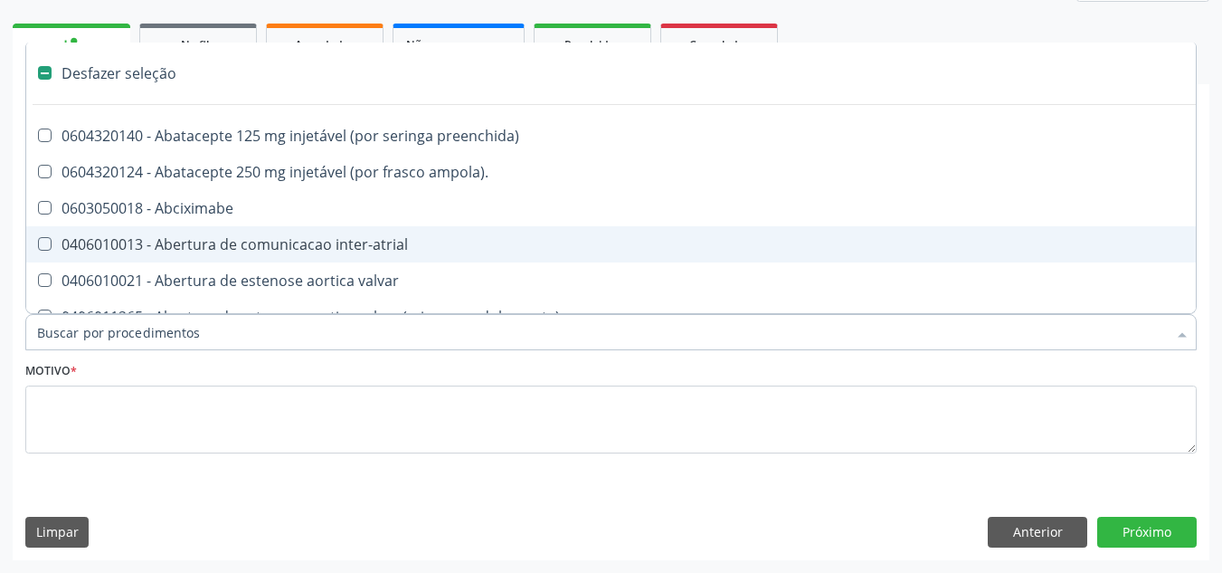
type input "G"
checkbox pleuroscopia\) "true"
checkbox hospitais "true"
checkbox percutanea "true"
checkbox estimulo "true"
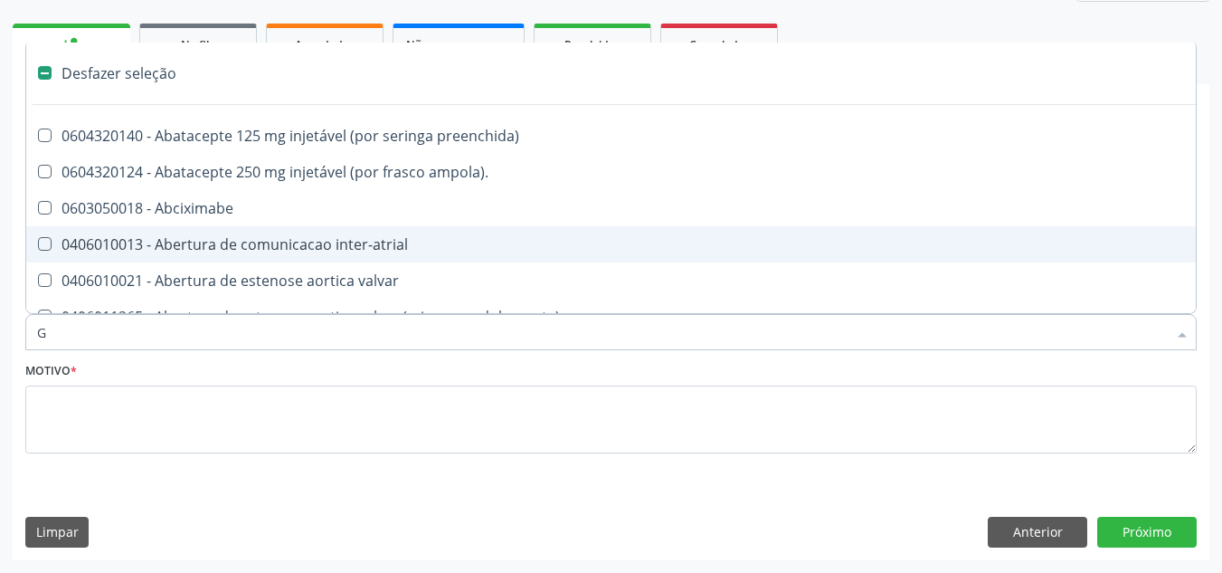
checkbox \(bilateral\) "true"
checkbox 67 "true"
checkbox adolescente\) "true"
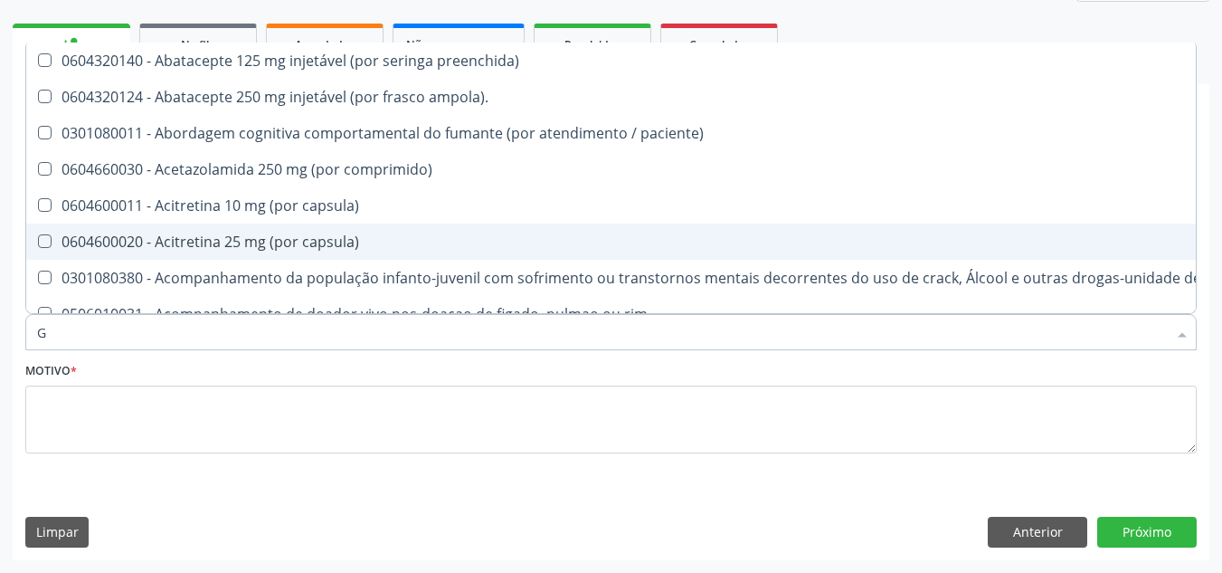
type input "GL"
checkbox frasco-ampola\) "true"
checkbox bucomaxilofacial "true"
checkbox pé "true"
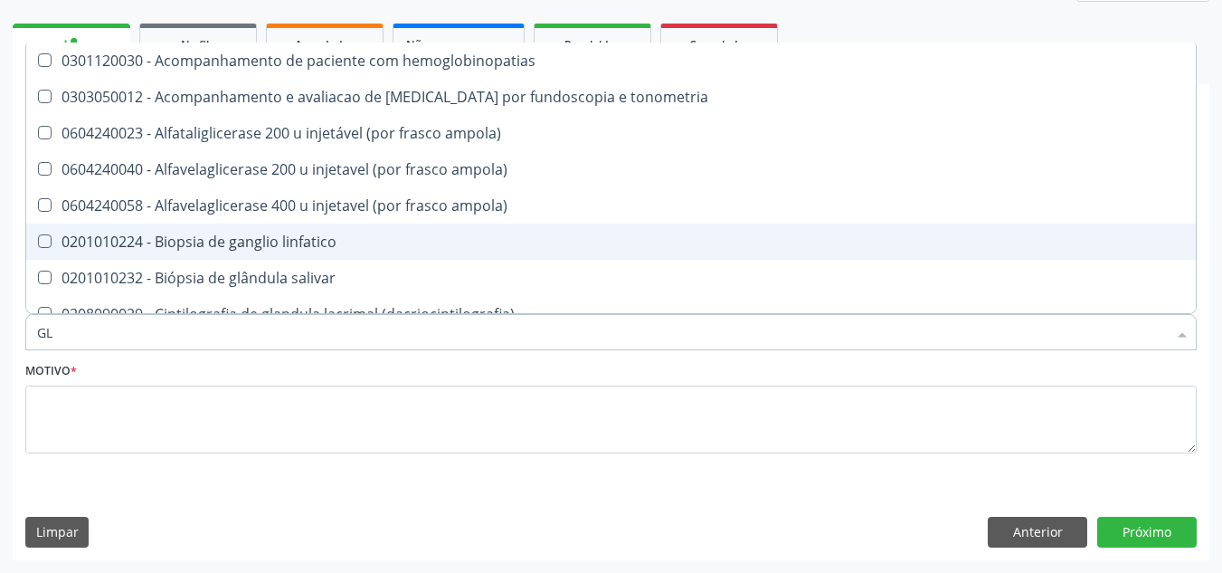
type input "GLI"
checkbox \(confirmatorio\) "true"
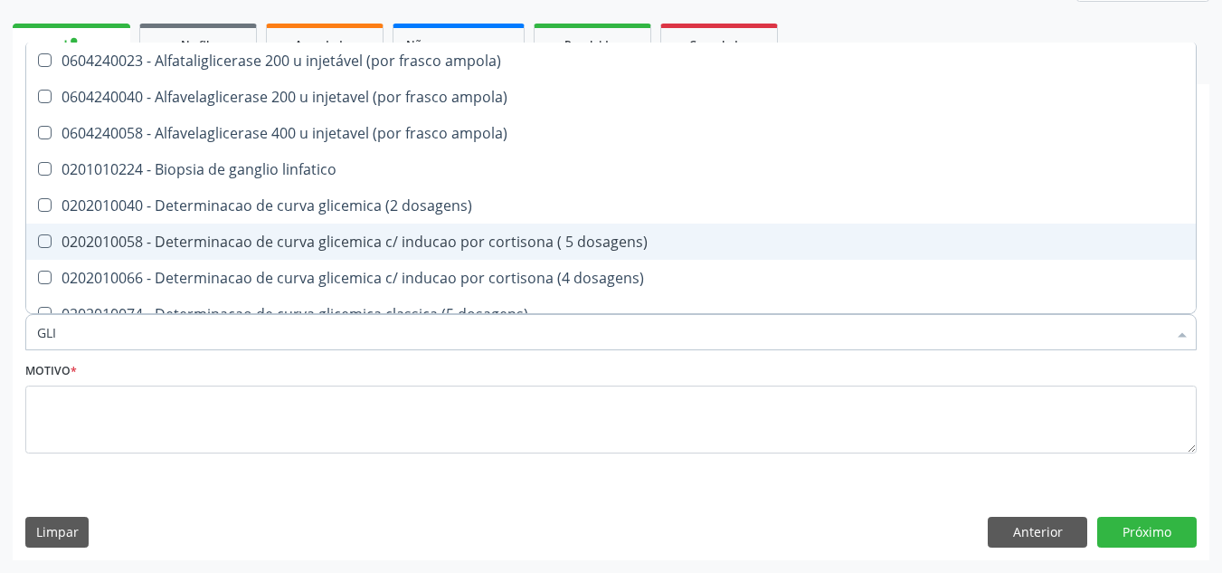
type input "GLIC"
checkbox desidrogenase "true"
checkbox glicosilada "false"
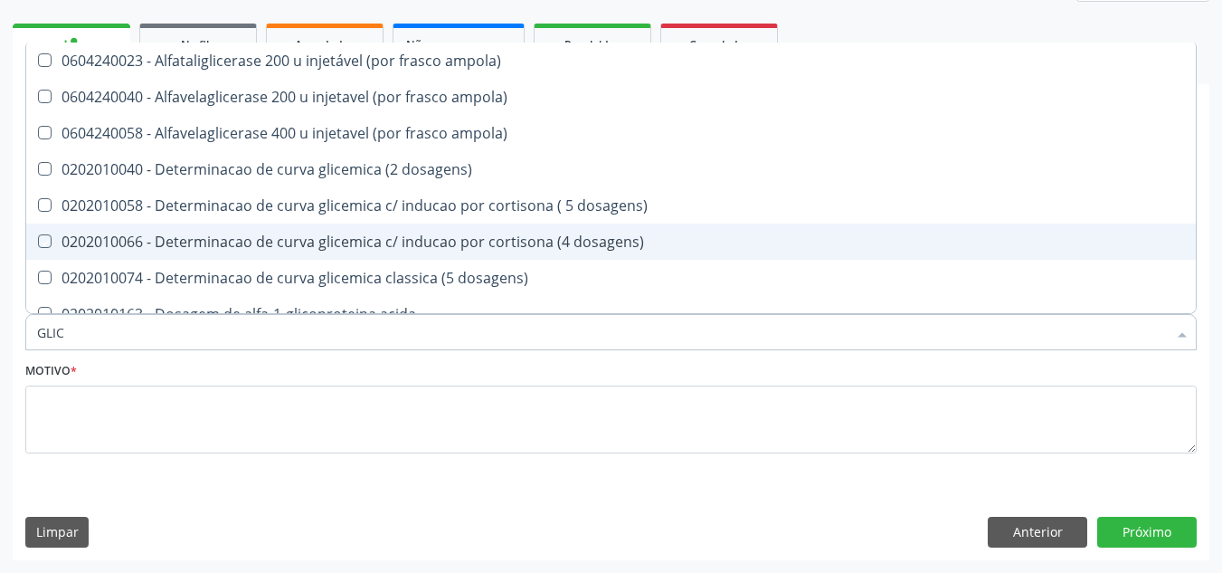
type input "GLICO"
checkbox dosagens\) "true"
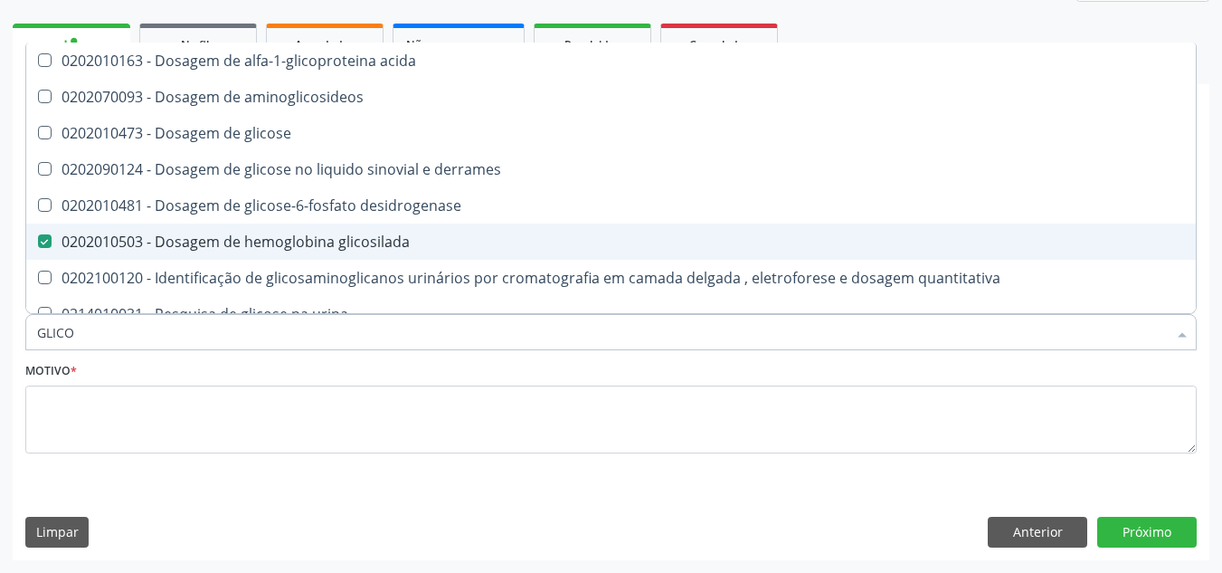
type input "GLICOS"
checkbox desidrogenase "true"
checkbox glicosilada "false"
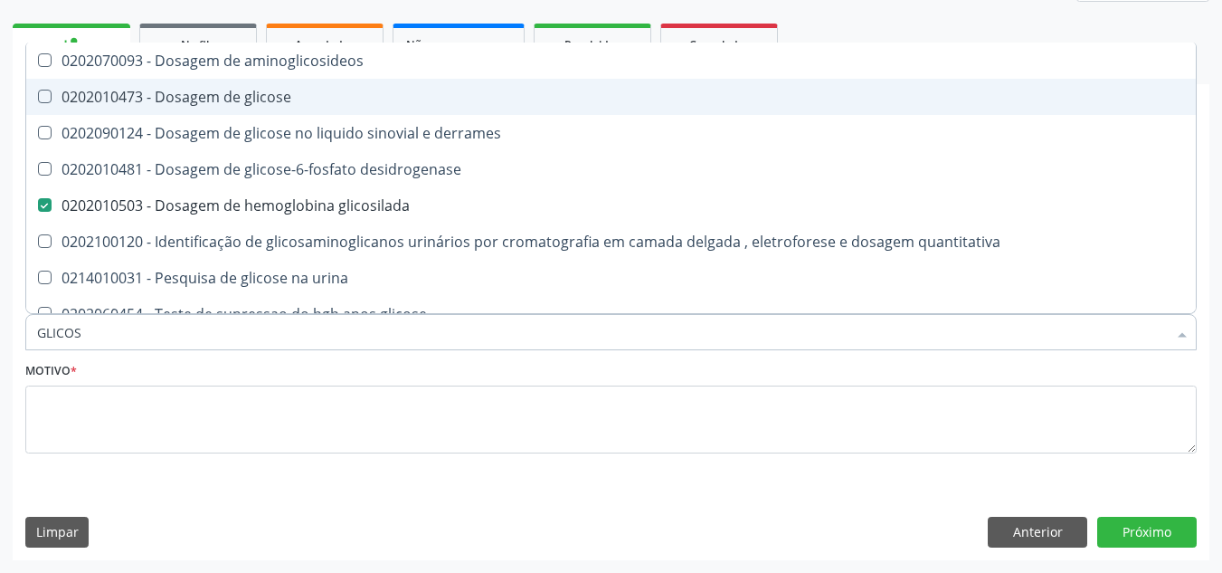
click at [260, 94] on div "0202010473 - Dosagem de glicose" at bounding box center [611, 97] width 1148 height 14
checkbox glicose "true"
type input "GLICO"
checkbox glicose "false"
checkbox derrames "true"
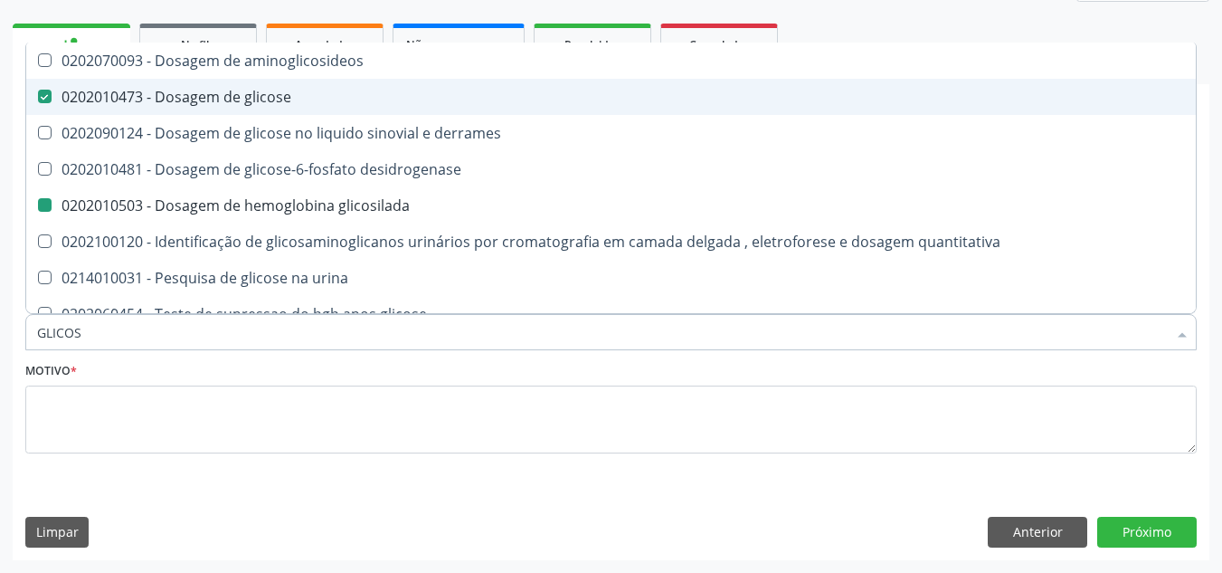
checkbox glicosilada "false"
checkbox quantitativa "true"
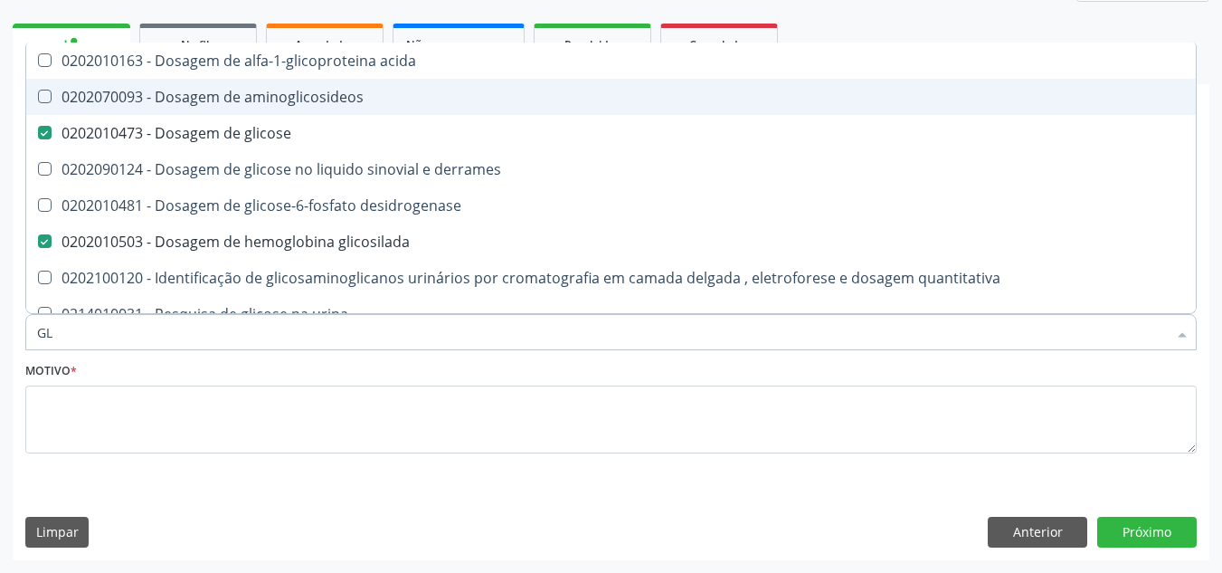
type input "G"
checkbox glicose "false"
checkbox glicosilada "false"
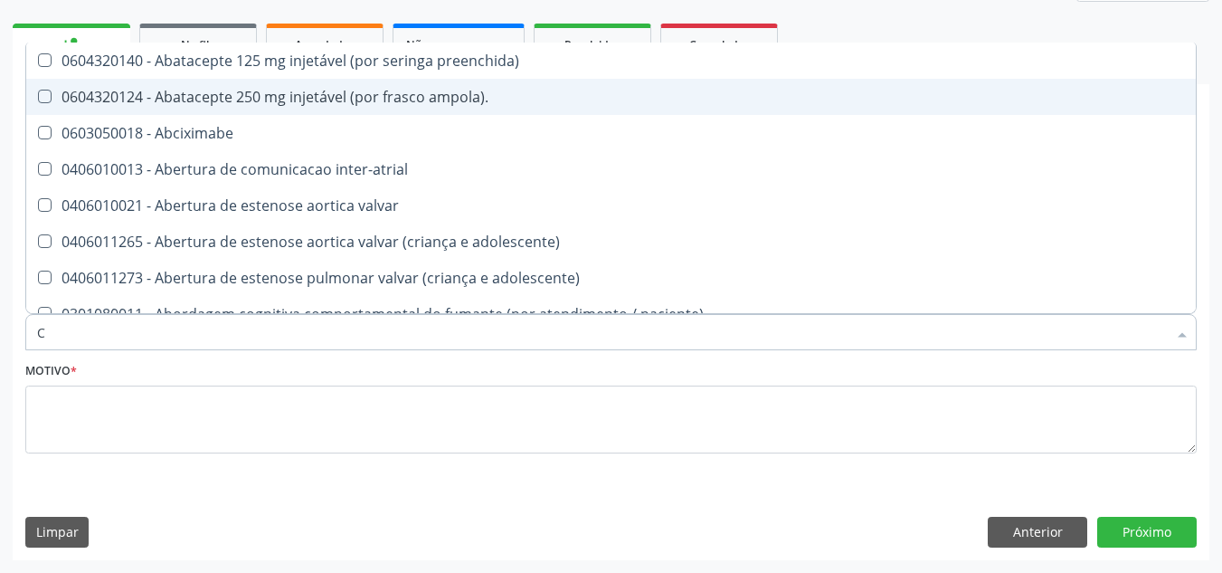
type input "CO"
checkbox bexiga "true"
checkbox comprimido\) "true"
checkbox per-operatoria "true"
checkbox oncologia "true"
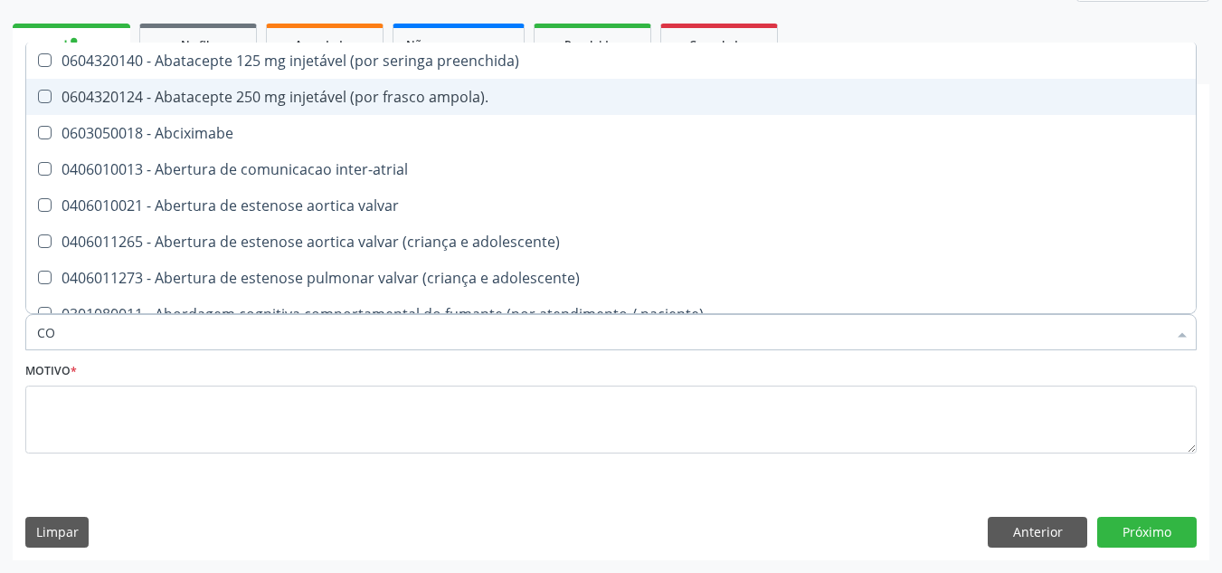
checkbox videolaparoscopica "true"
checkbox osseo "true"
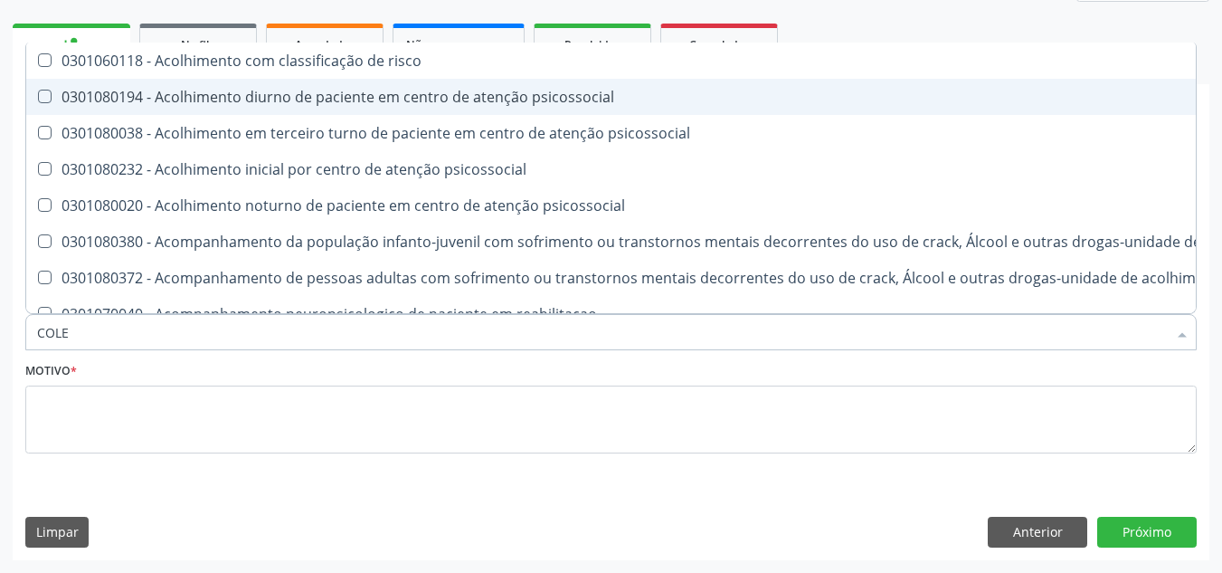
type input "COLES"
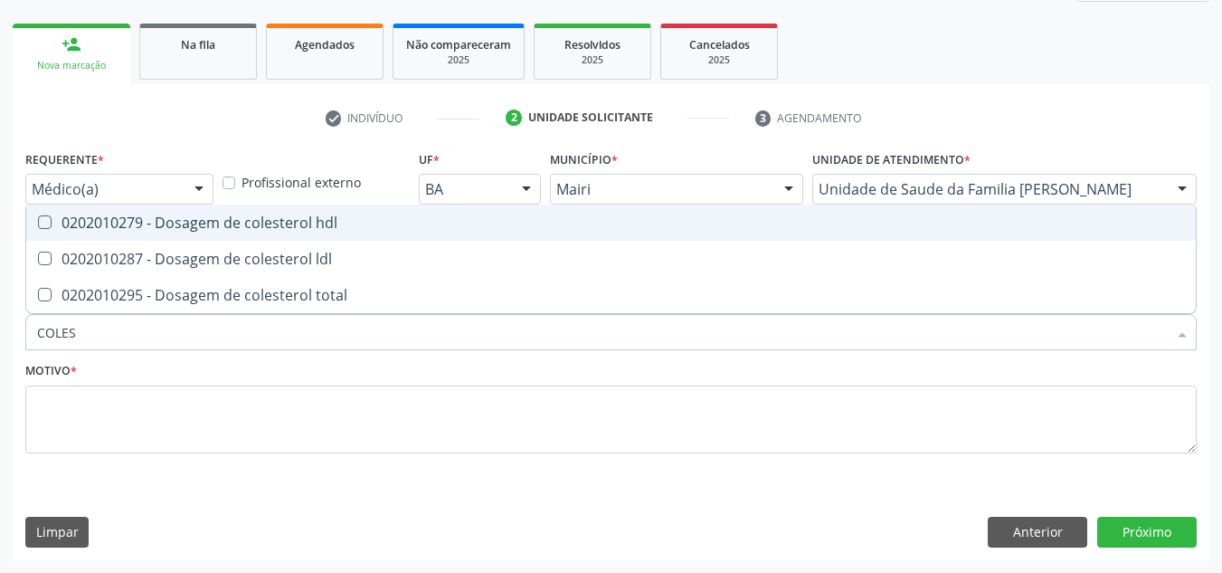
click at [248, 223] on div "0202010279 - Dosagem de colesterol hdl" at bounding box center [611, 222] width 1148 height 14
checkbox hdl "true"
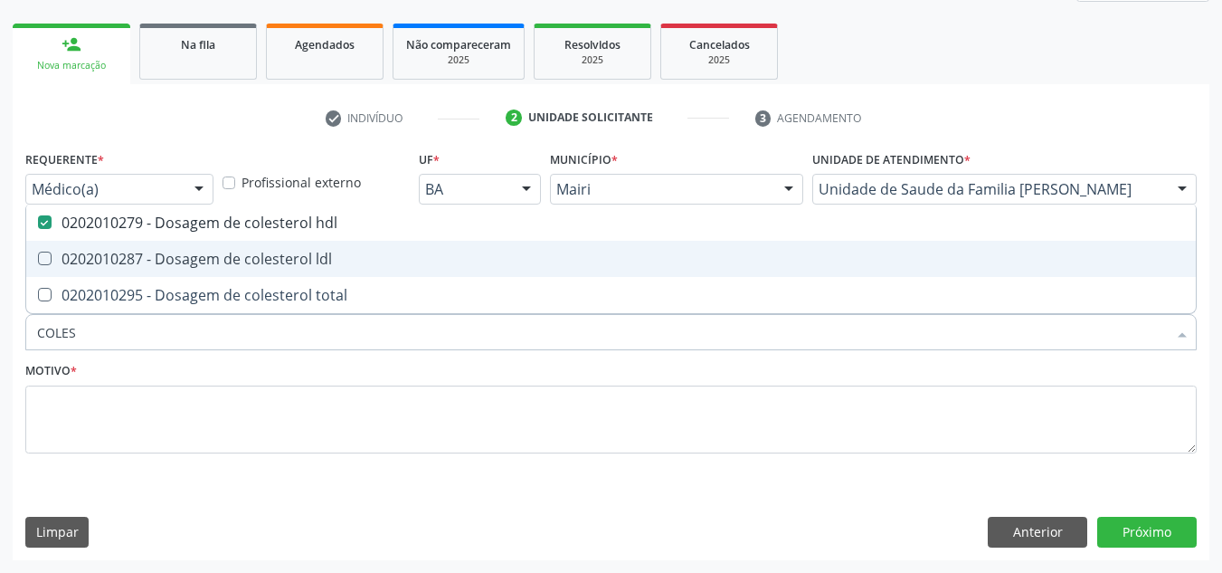
click at [245, 243] on span "0202010287 - Dosagem de colesterol ldl" at bounding box center [610, 259] width 1169 height 36
checkbox ldl "true"
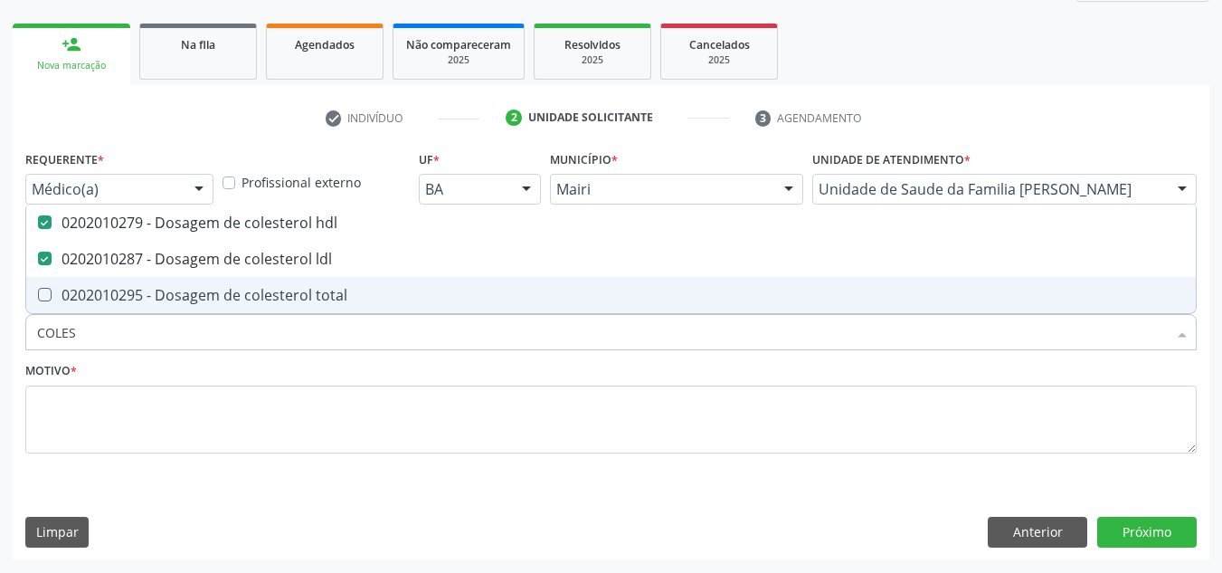
click at [247, 289] on div "0202010295 - Dosagem de colesterol total" at bounding box center [611, 295] width 1148 height 14
checkbox total "true"
type input "COLE"
checkbox hdl "false"
checkbox ldl "false"
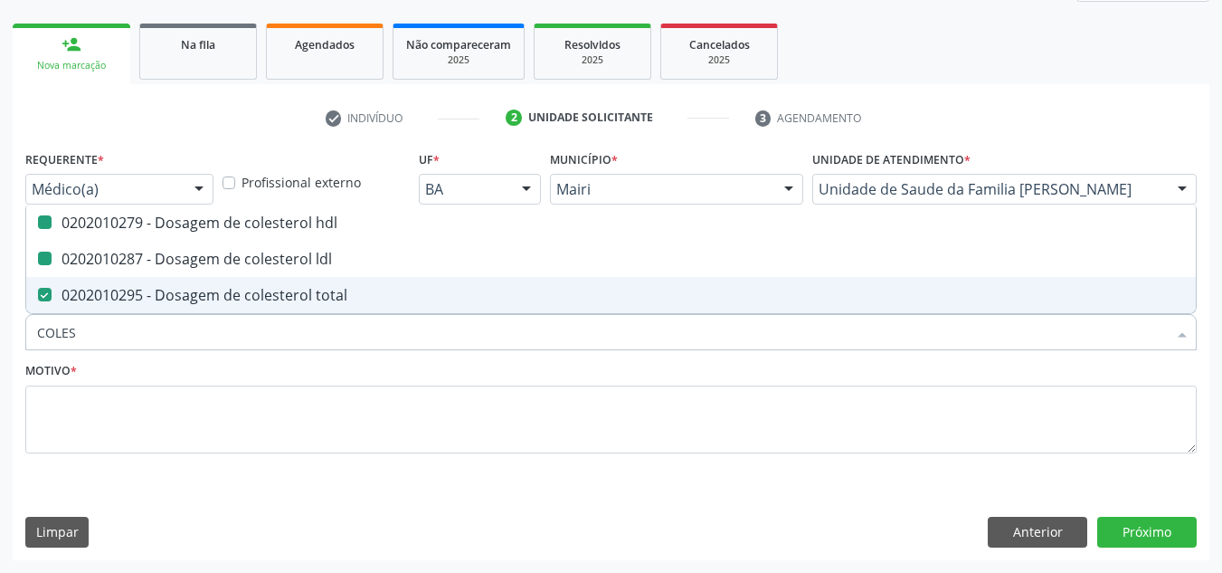
checkbox total "false"
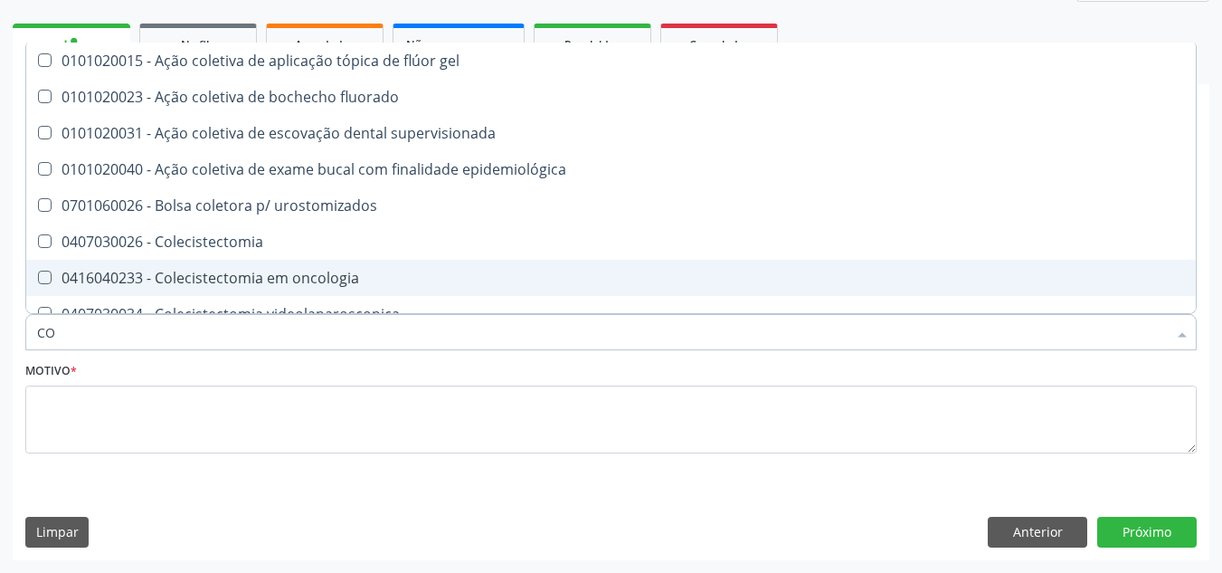
type input "C"
checkbox hdl "false"
checkbox ldl "false"
checkbox total "false"
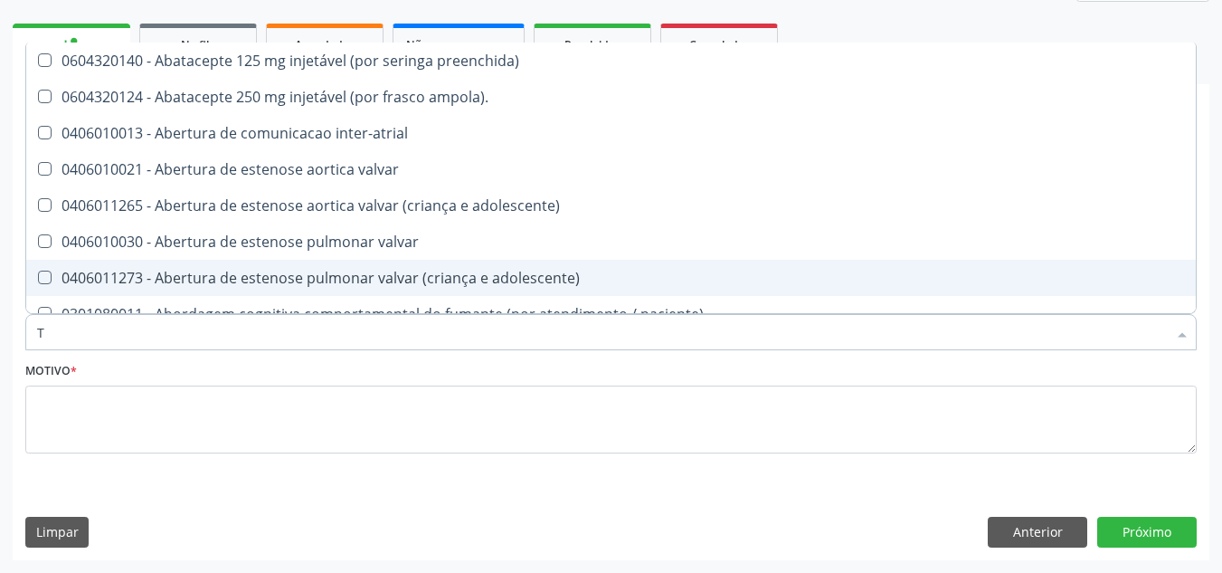
type input "TR"
checkbox medicalizado "true"
checkbox c\) "true"
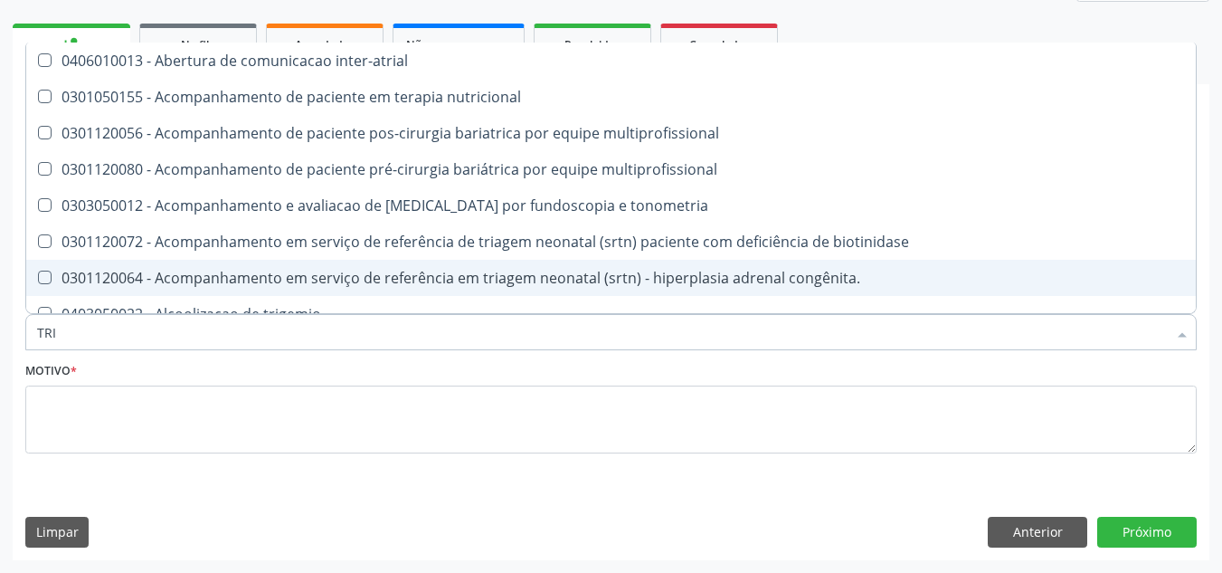
type input "TRIG"
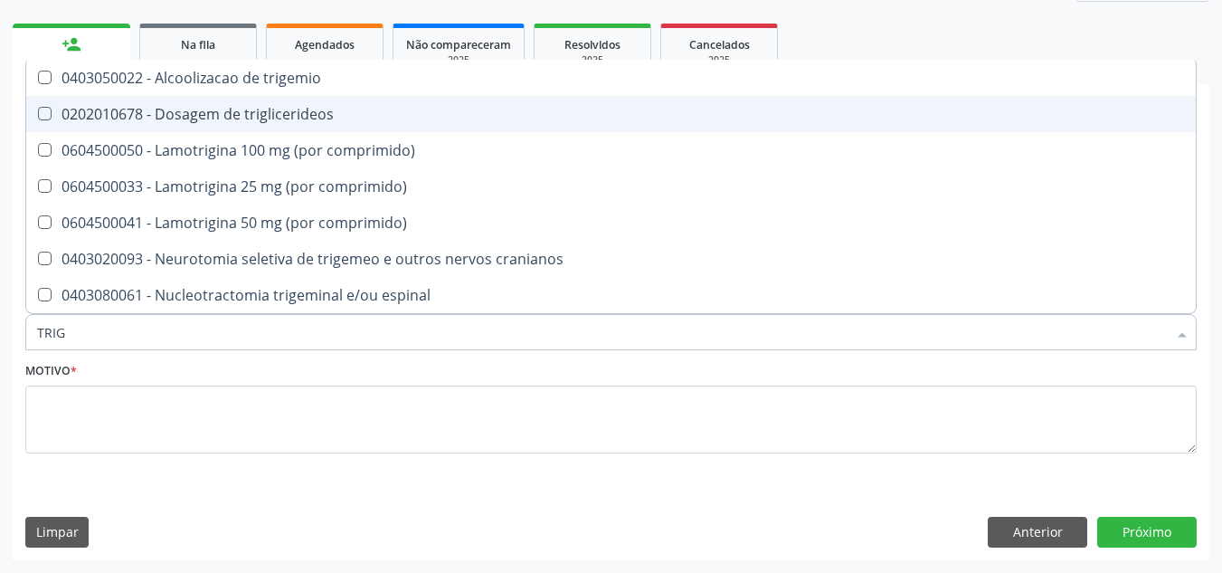
click at [316, 109] on div "0202010678 - Dosagem de triglicerideos" at bounding box center [611, 114] width 1148 height 14
checkbox triglicerideos "true"
type input "TRI"
checkbox triglicerideos "false"
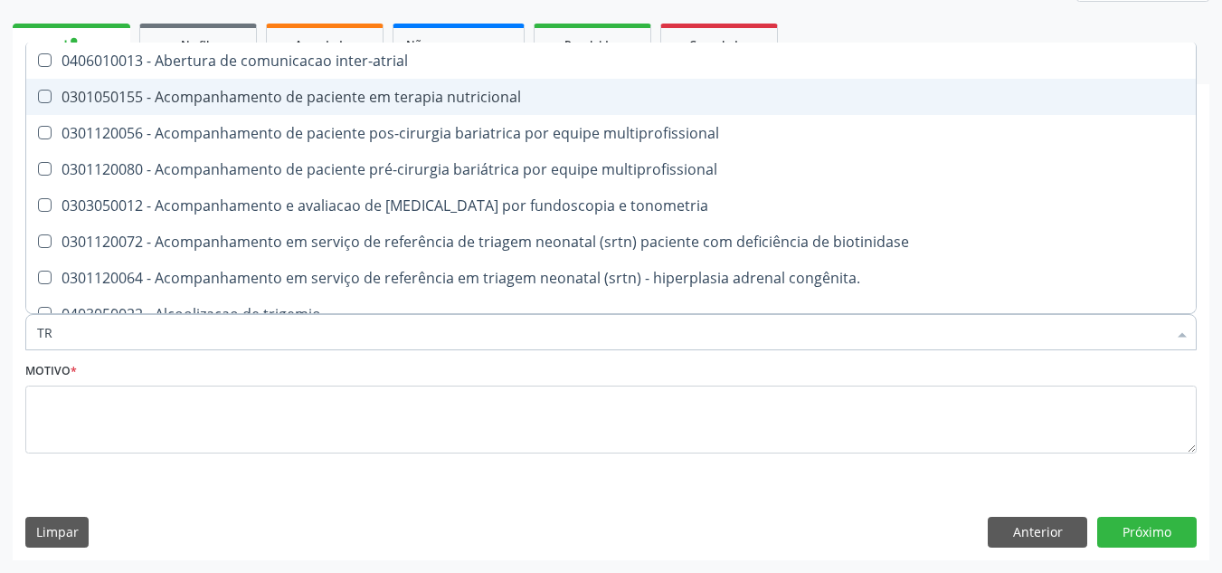
type input "T"
checkbox triglicerideos "false"
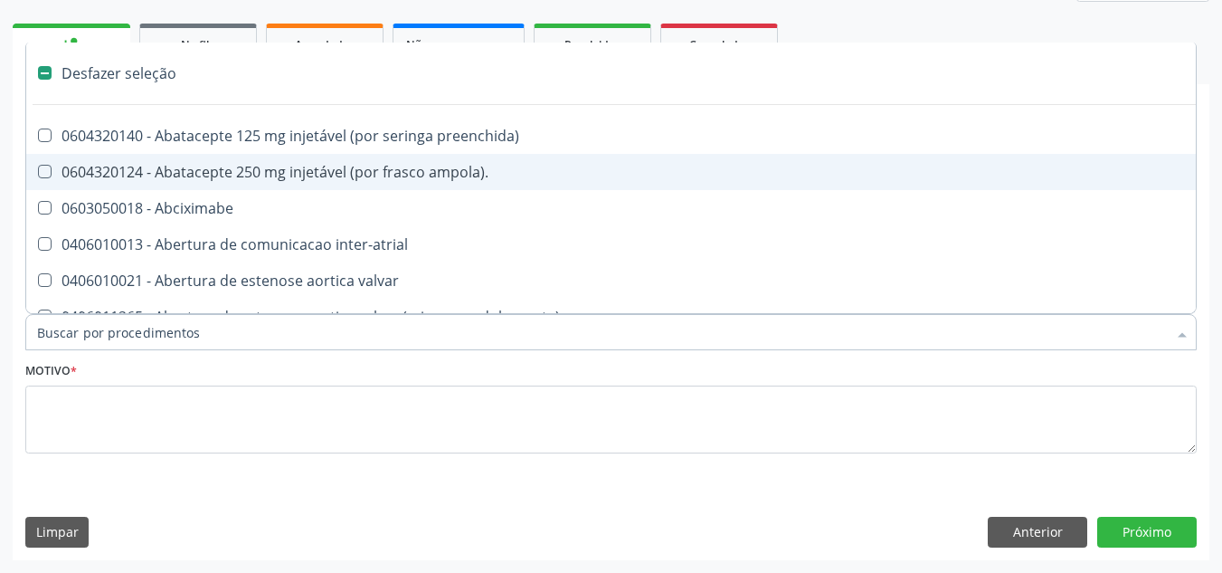
type input "U"
checkbox ureia "true"
checkbox sexual "true"
checkbox aparentado "true"
checkbox transplante "true"
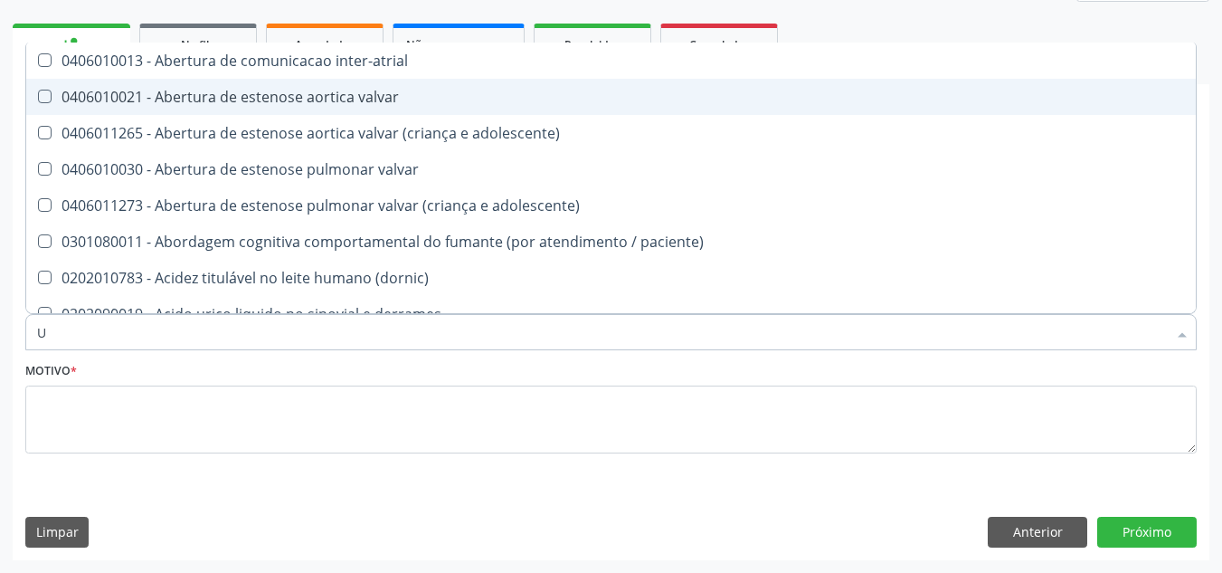
type input "UR"
checkbox lisa "true"
checkbox nivel "true"
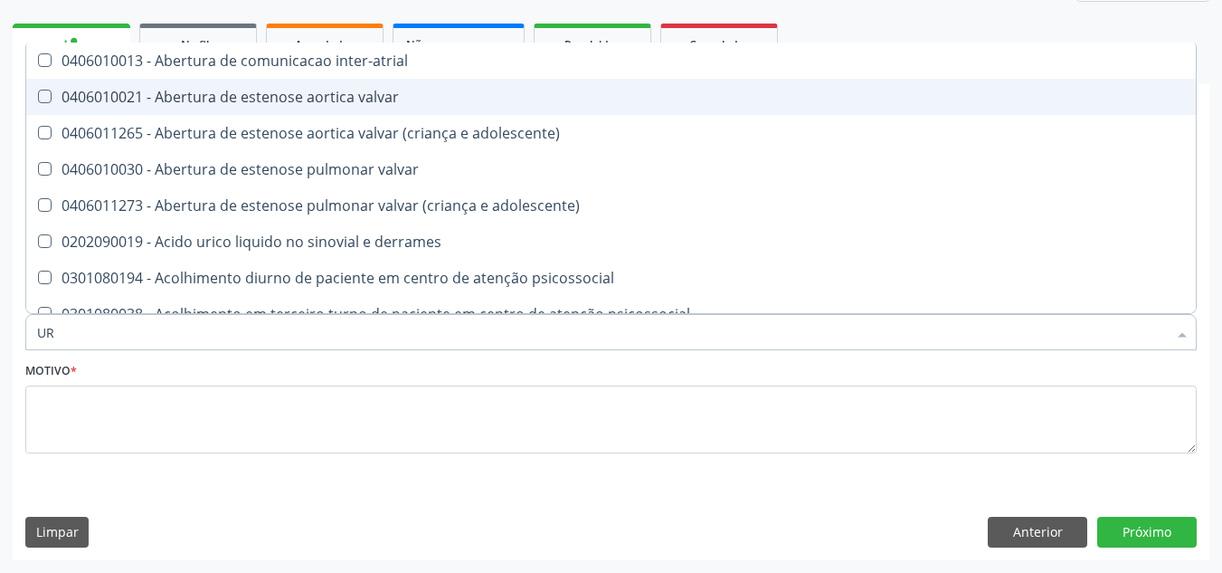
type input "URI"
checkbox b "true"
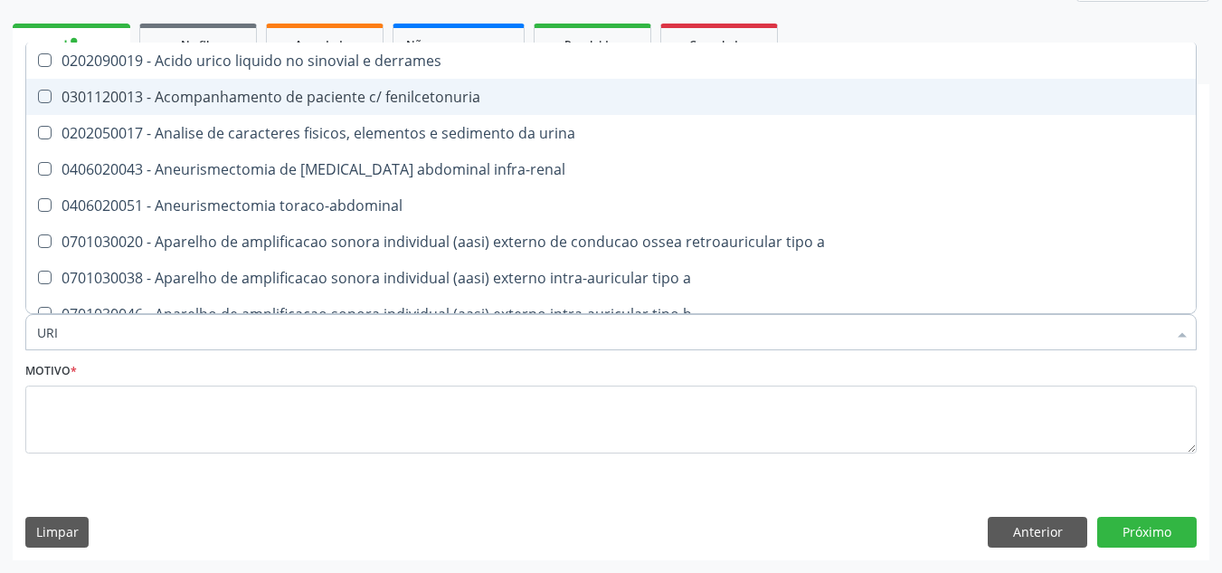
type input "URIN"
checkbox urico "false"
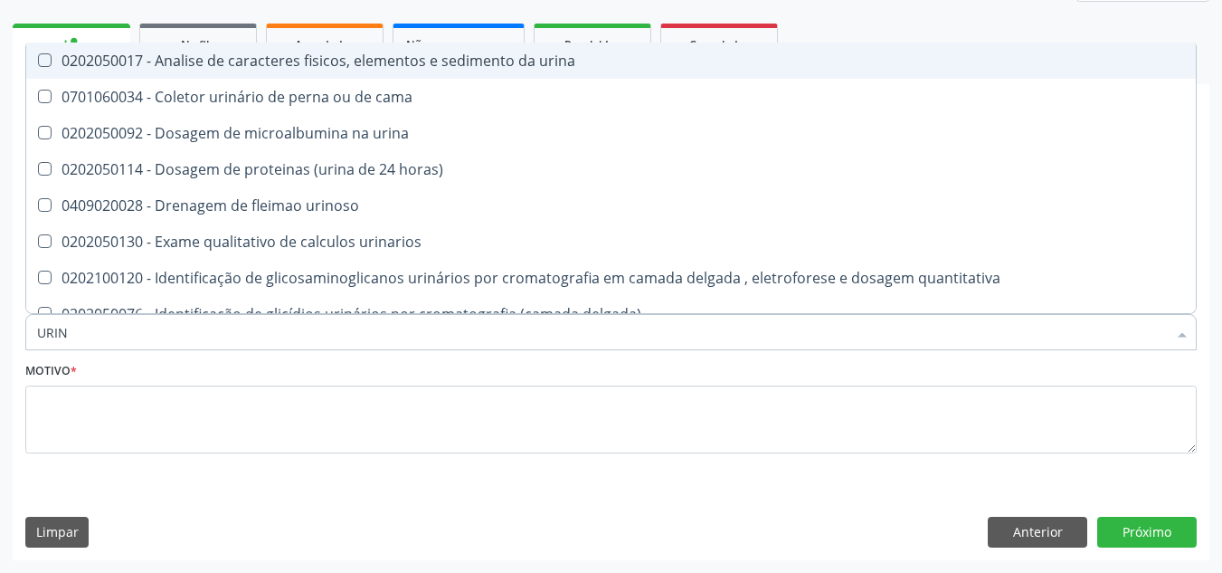
click at [360, 62] on div "0202050017 - Analise de caracteres fisicos, elementos e sedimento da urina" at bounding box center [611, 60] width 1148 height 14
checkbox urina "true"
type input "URI"
checkbox urina "false"
checkbox urina "true"
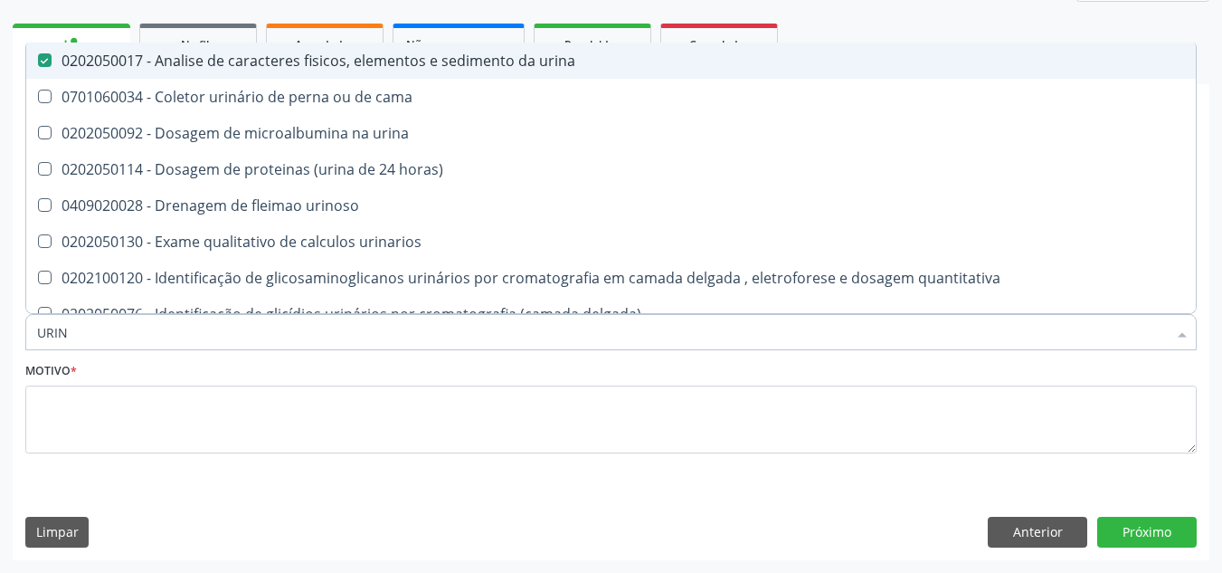
checkbox \(urina\) "true"
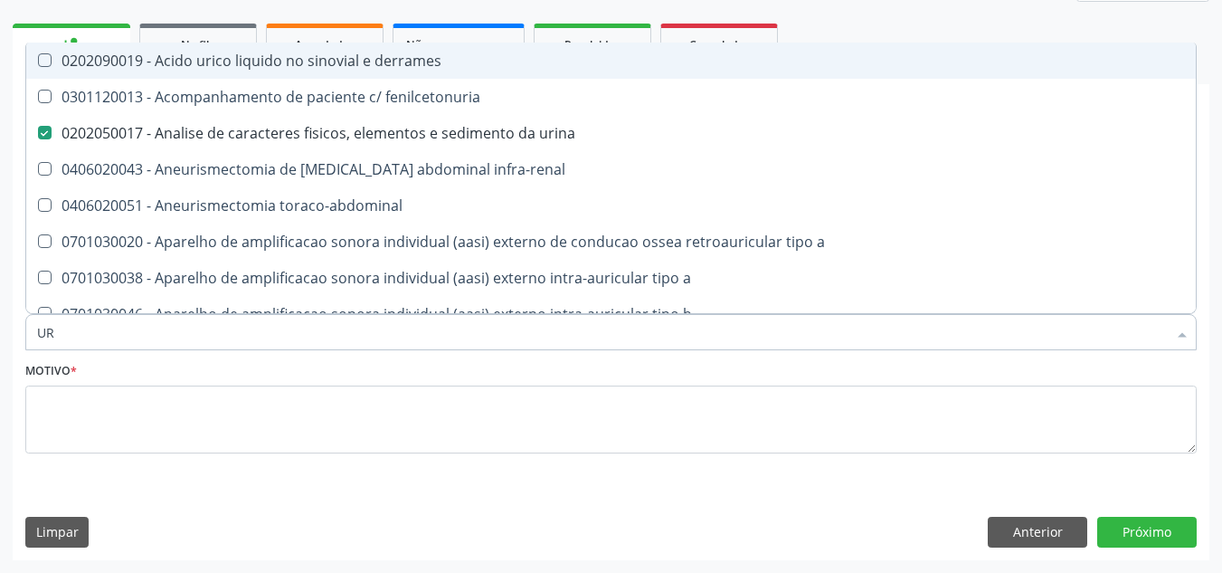
type input "U"
checkbox urina "false"
checkbox grama\) "false"
checkbox urico "false"
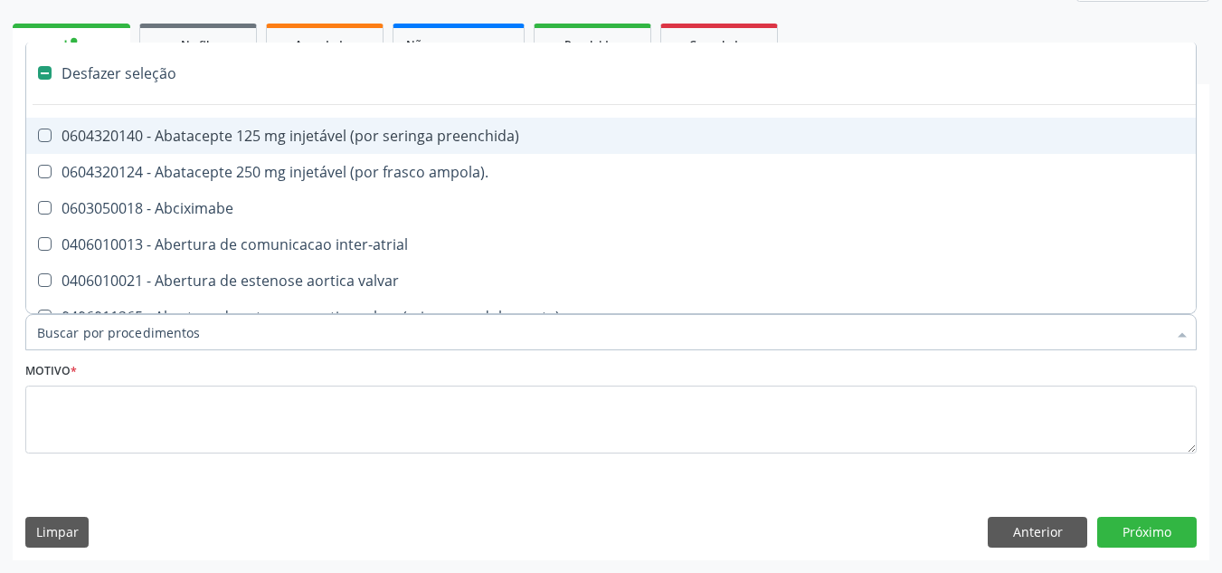
type input "F"
checkbox reabilitacao "true"
checkbox urina "false"
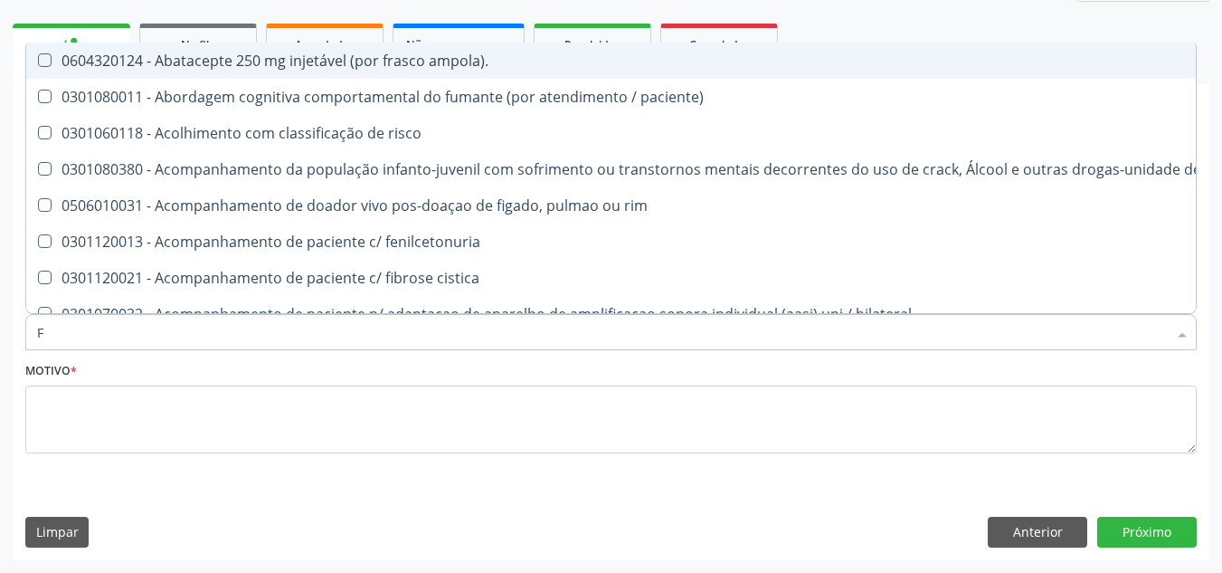
type input "FE"
checkbox urina "false"
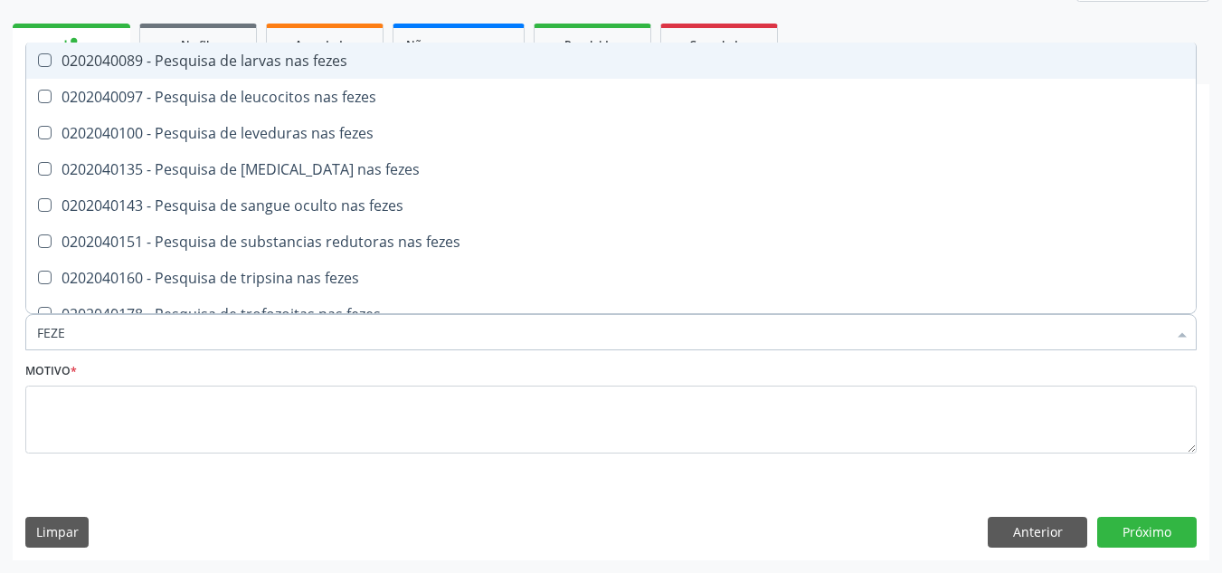
type input "FEZES"
click at [363, 61] on div "0202040089 - Pesquisa de larvas nas fezes" at bounding box center [611, 60] width 1148 height 14
checkbox fezes "true"
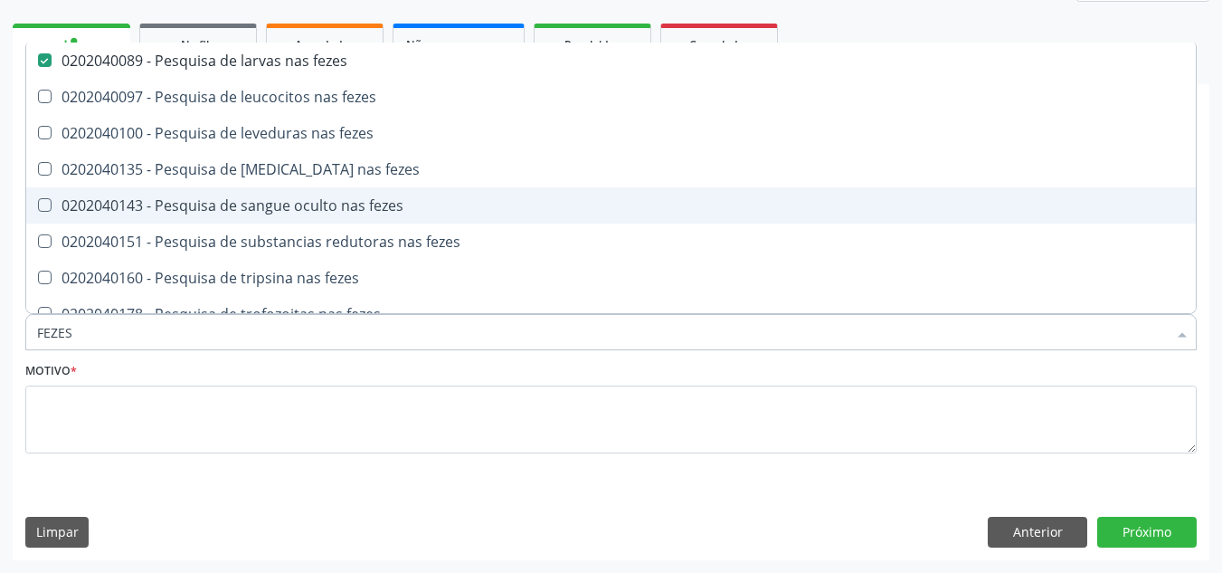
scroll to position [19, 0]
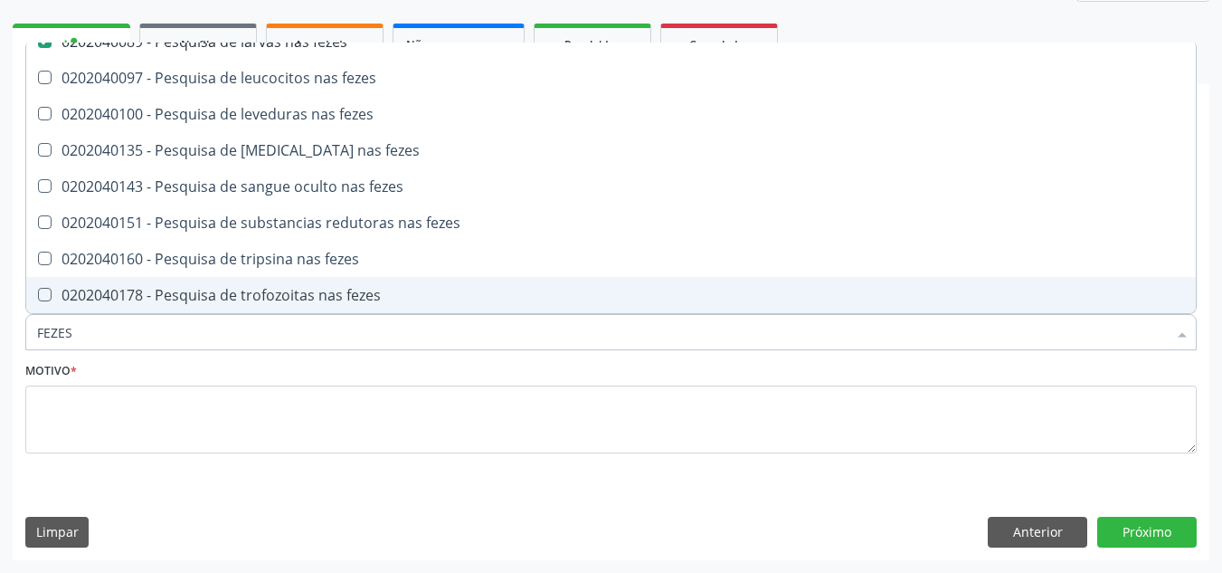
click at [270, 296] on div "0202040178 - Pesquisa de trofozoitas nas fezes" at bounding box center [611, 295] width 1148 height 14
checkbox fezes "true"
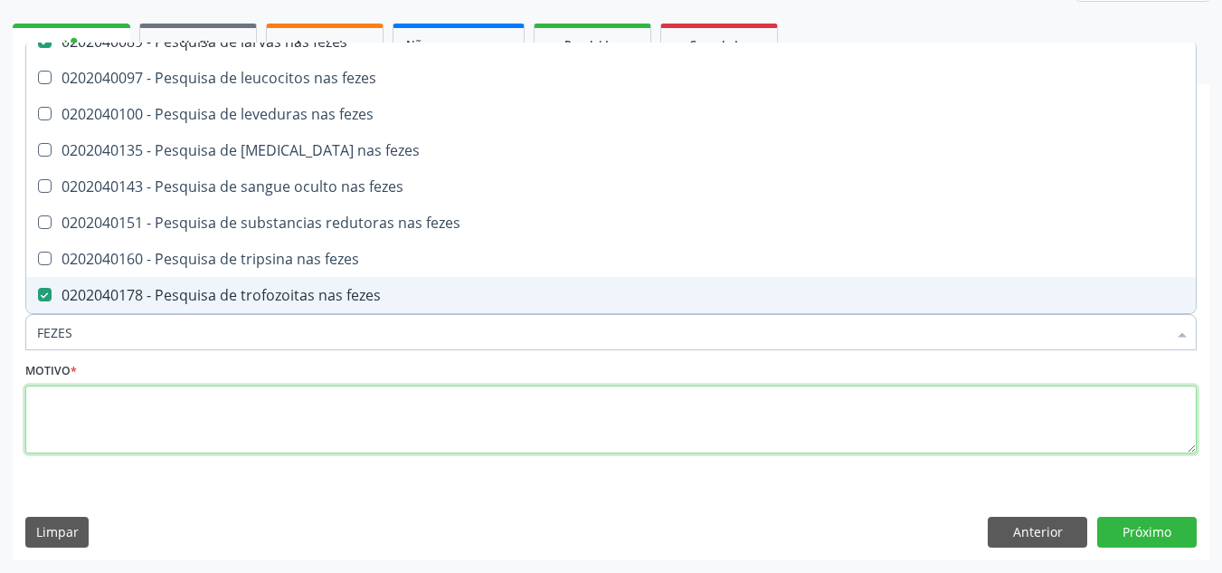
click at [177, 406] on textarea at bounding box center [610, 419] width 1171 height 69
checkbox fezes "true"
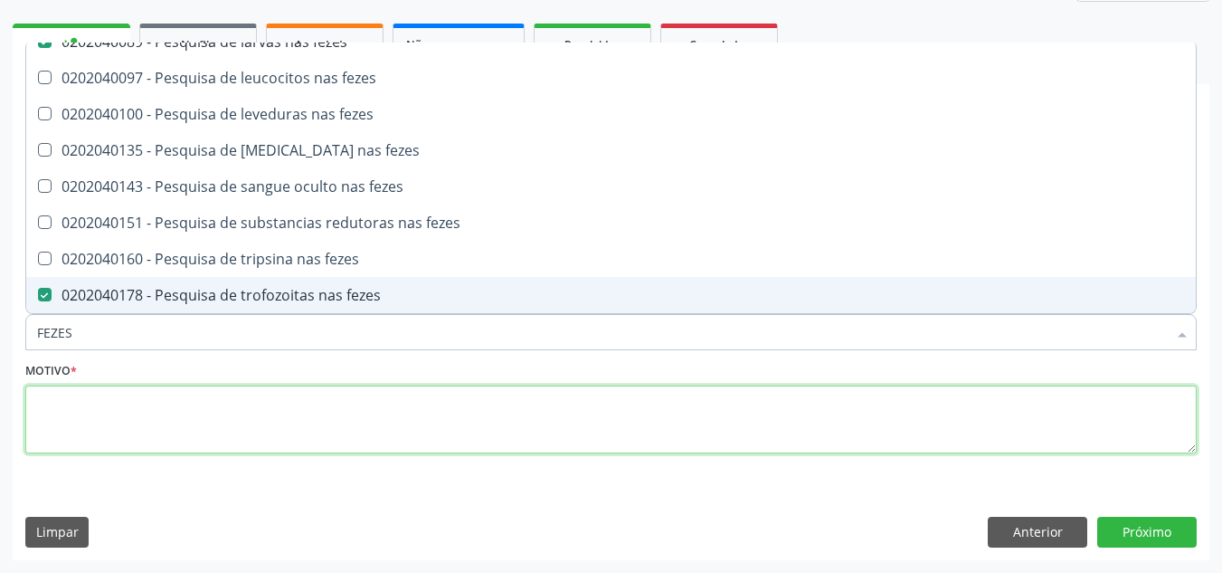
checkbox fezes "true"
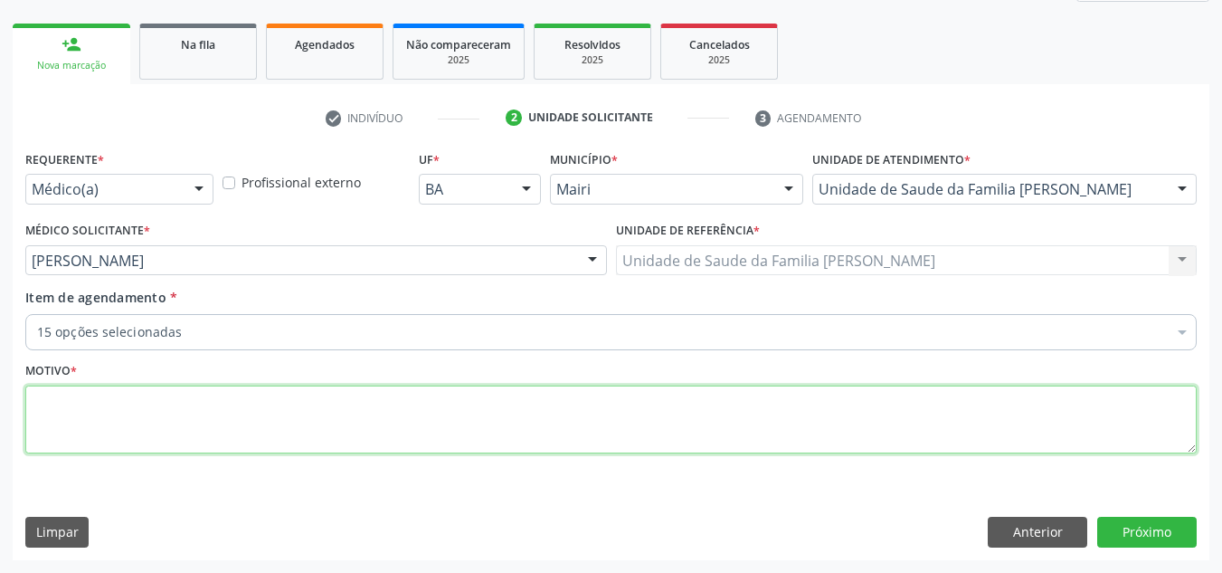
scroll to position [0, 0]
type textarea "AVALIACAO"
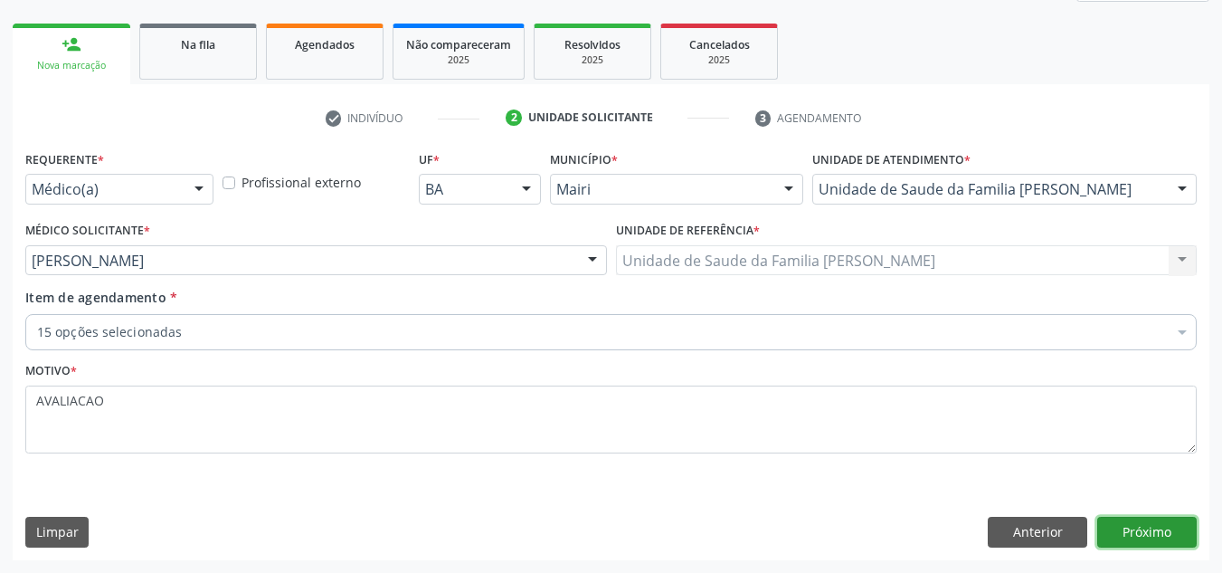
click at [1147, 530] on button "Próximo" at bounding box center [1146, 531] width 99 height 31
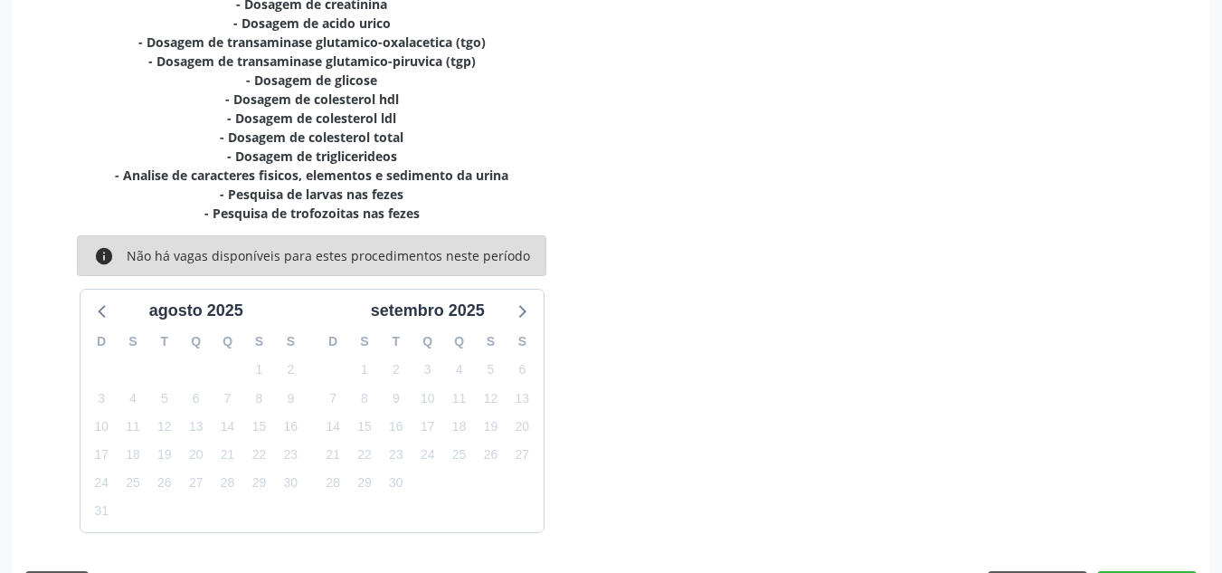
scroll to position [534, 0]
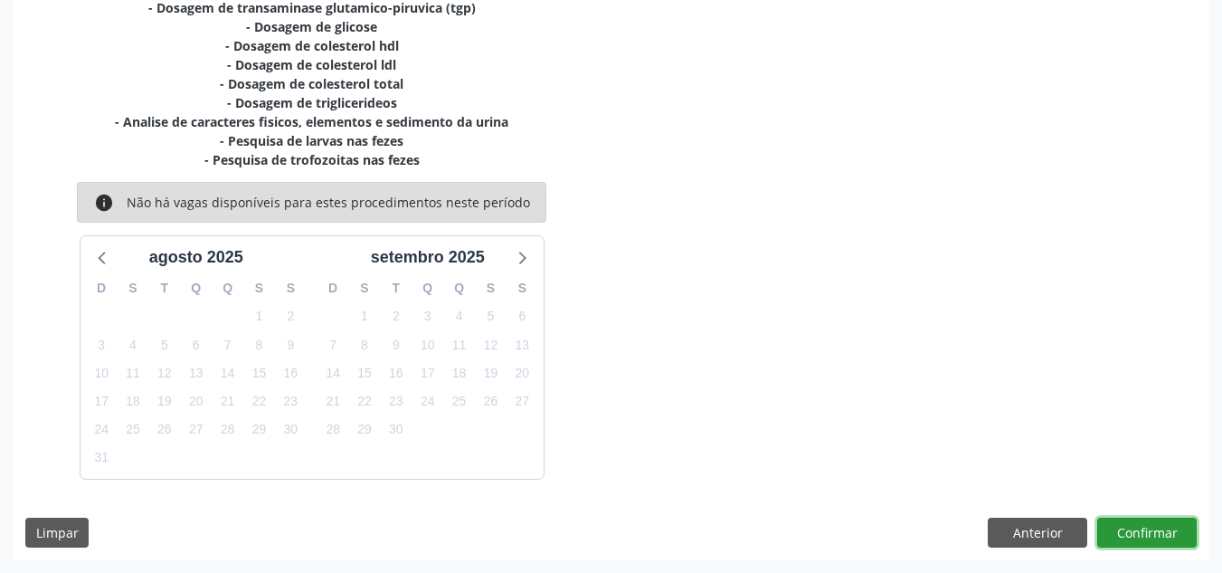
click at [1150, 525] on button "Confirmar" at bounding box center [1146, 532] width 99 height 31
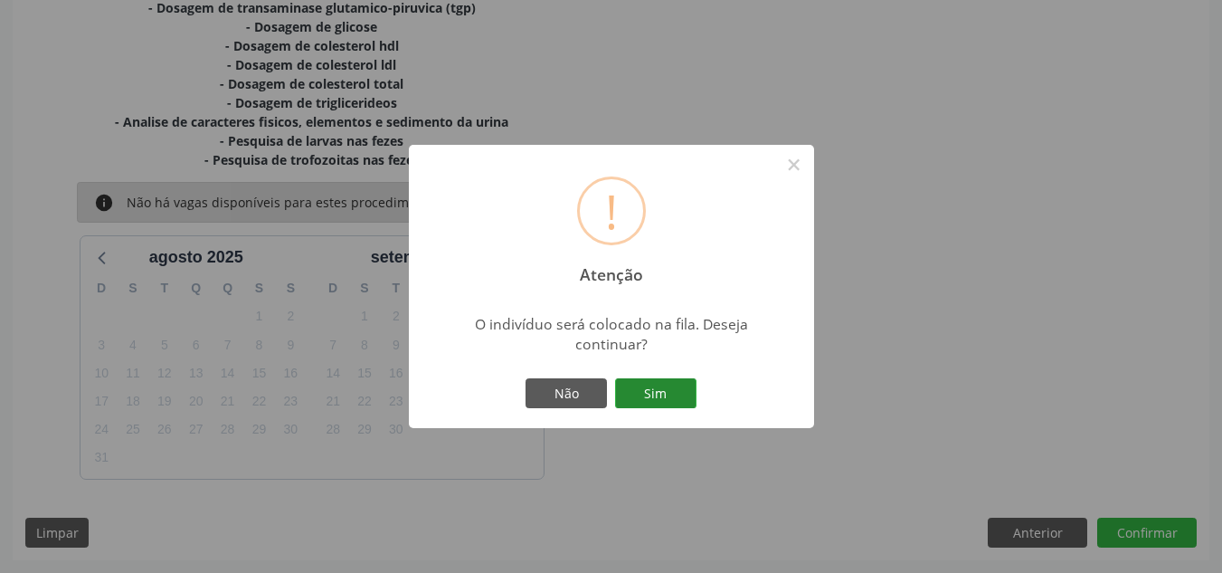
click at [680, 400] on button "Sim" at bounding box center [655, 393] width 81 height 31
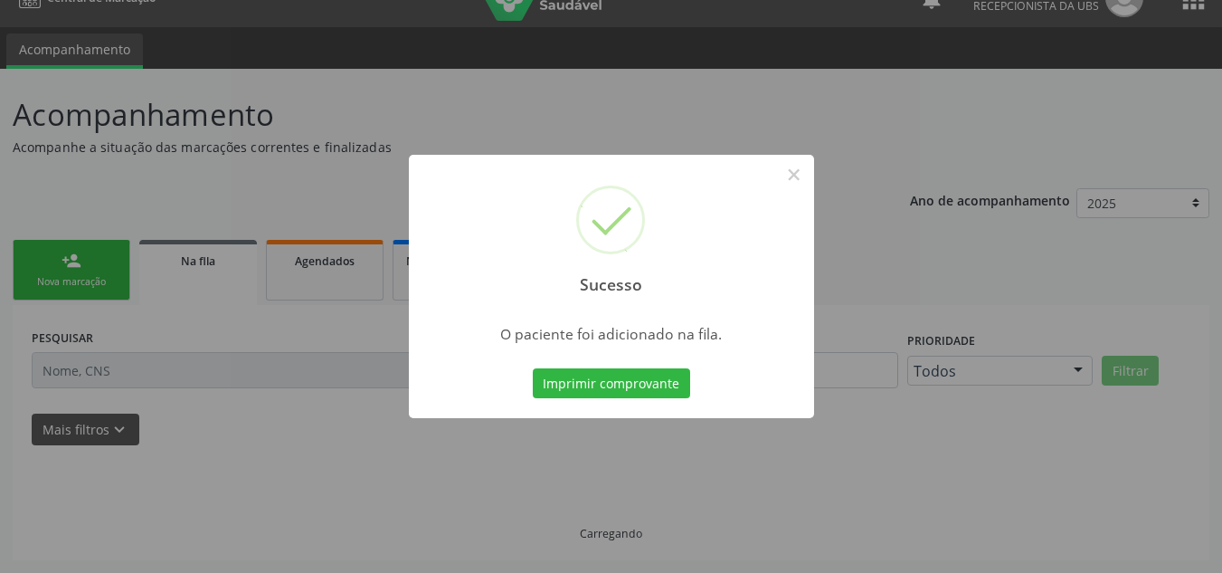
scroll to position [31, 0]
click at [658, 389] on button "Imprimir comprovante" at bounding box center [611, 383] width 157 height 31
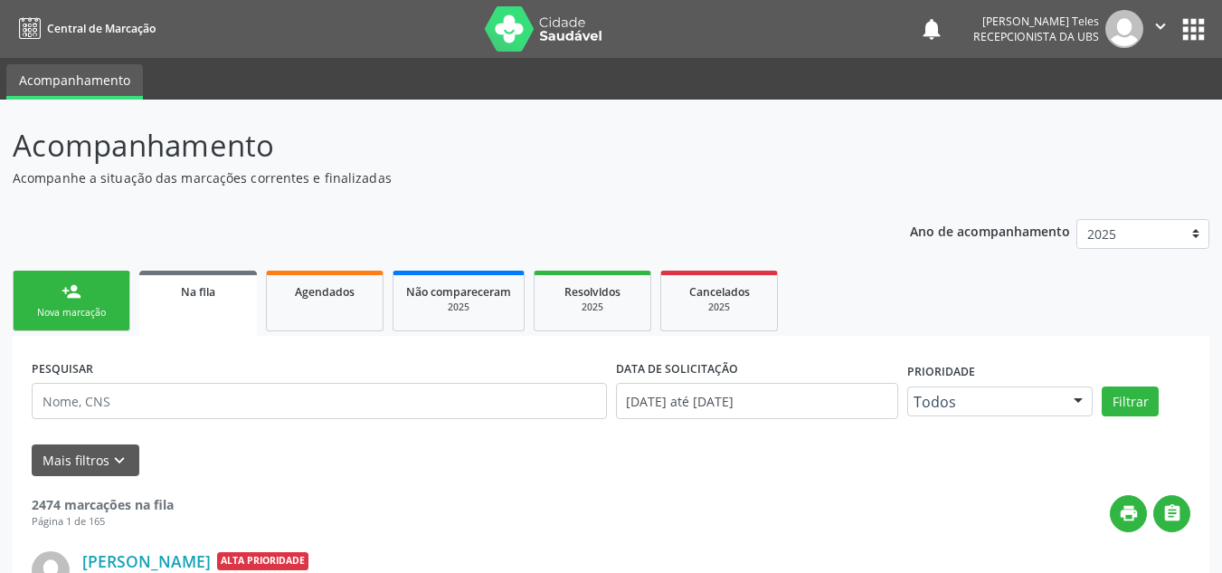
scroll to position [31, 0]
